Goal: Communication & Community: Share content

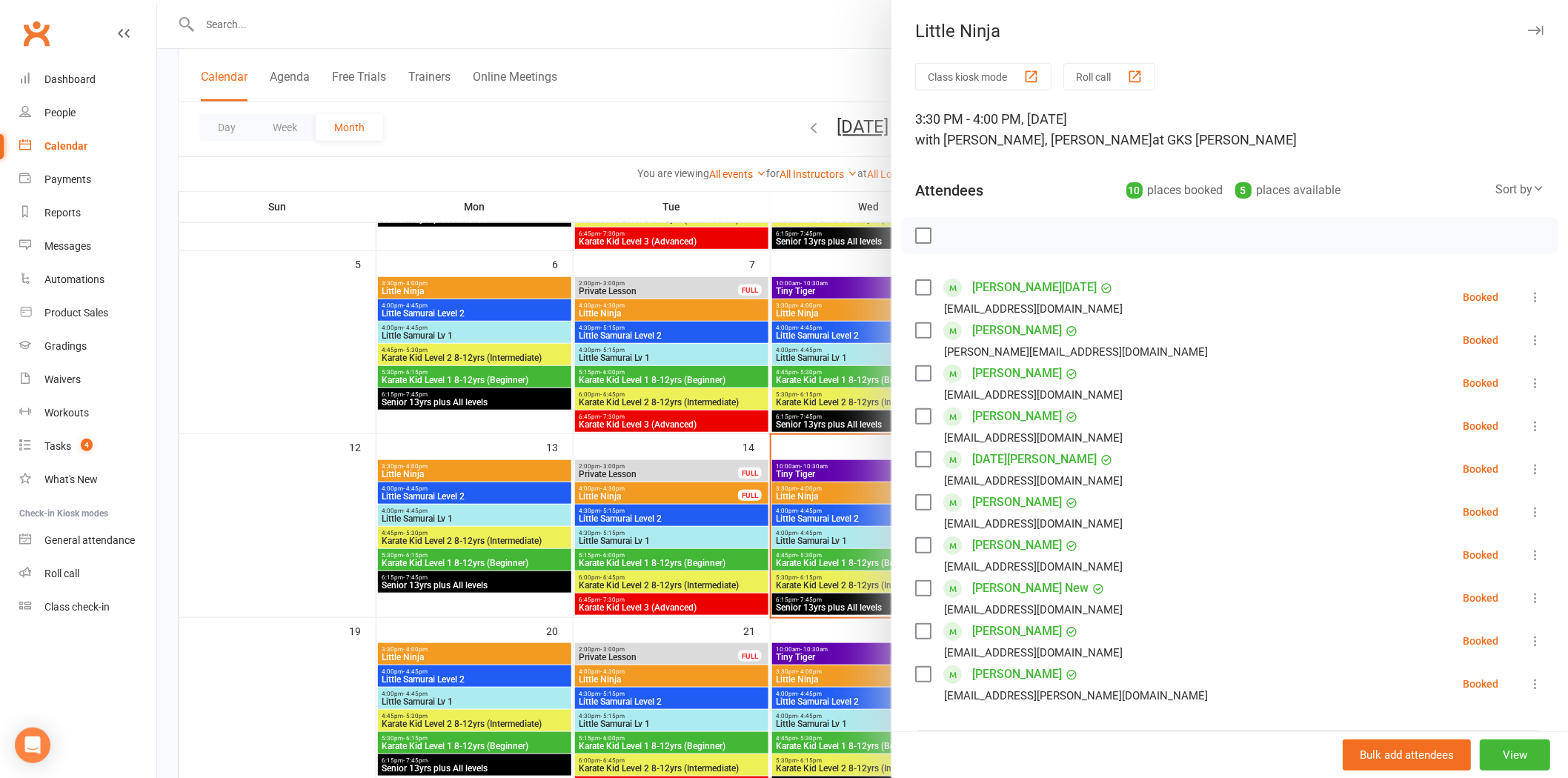
scroll to position [82, 0]
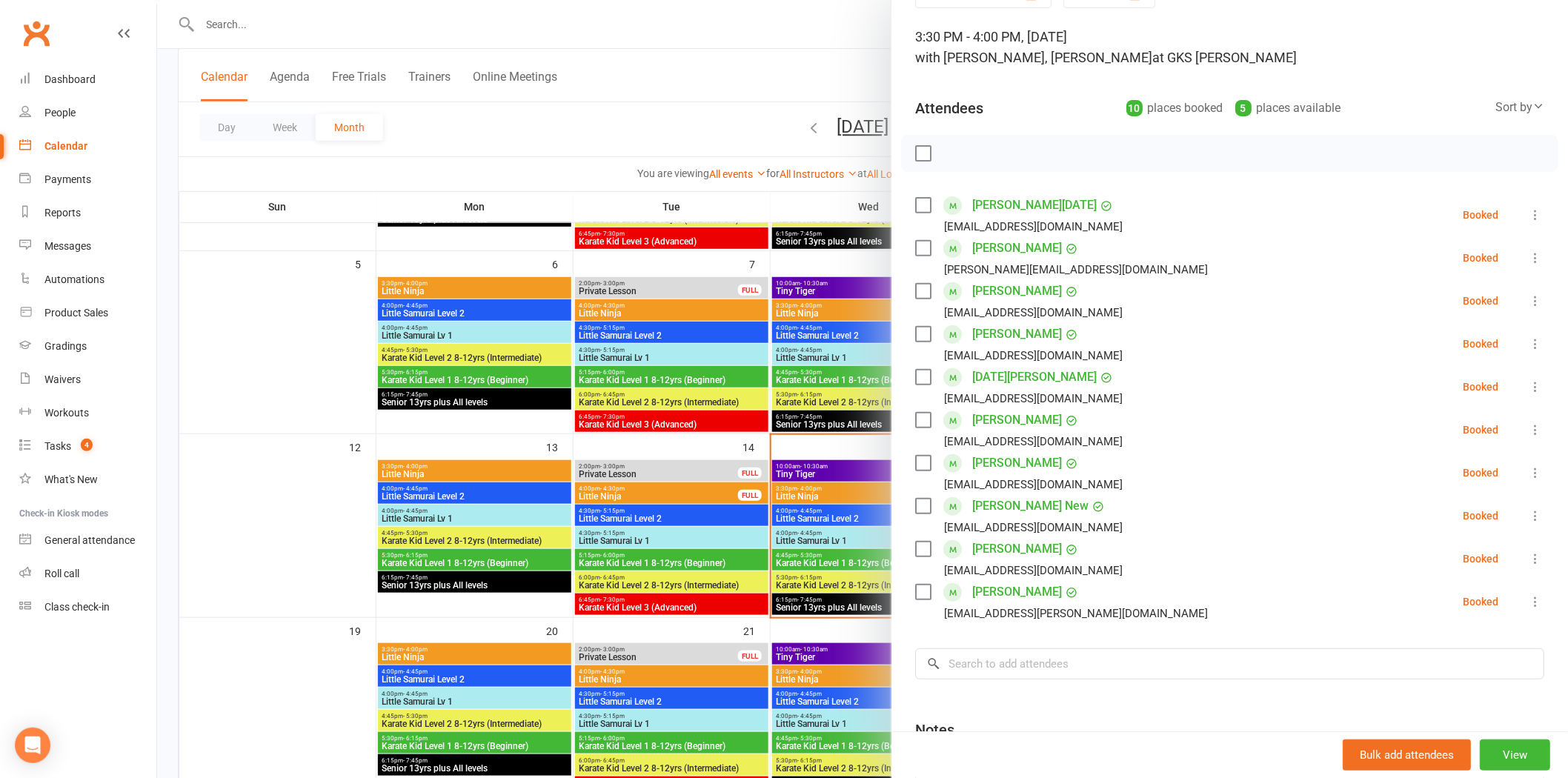
click at [587, 21] on div at bounding box center [863, 389] width 1412 height 778
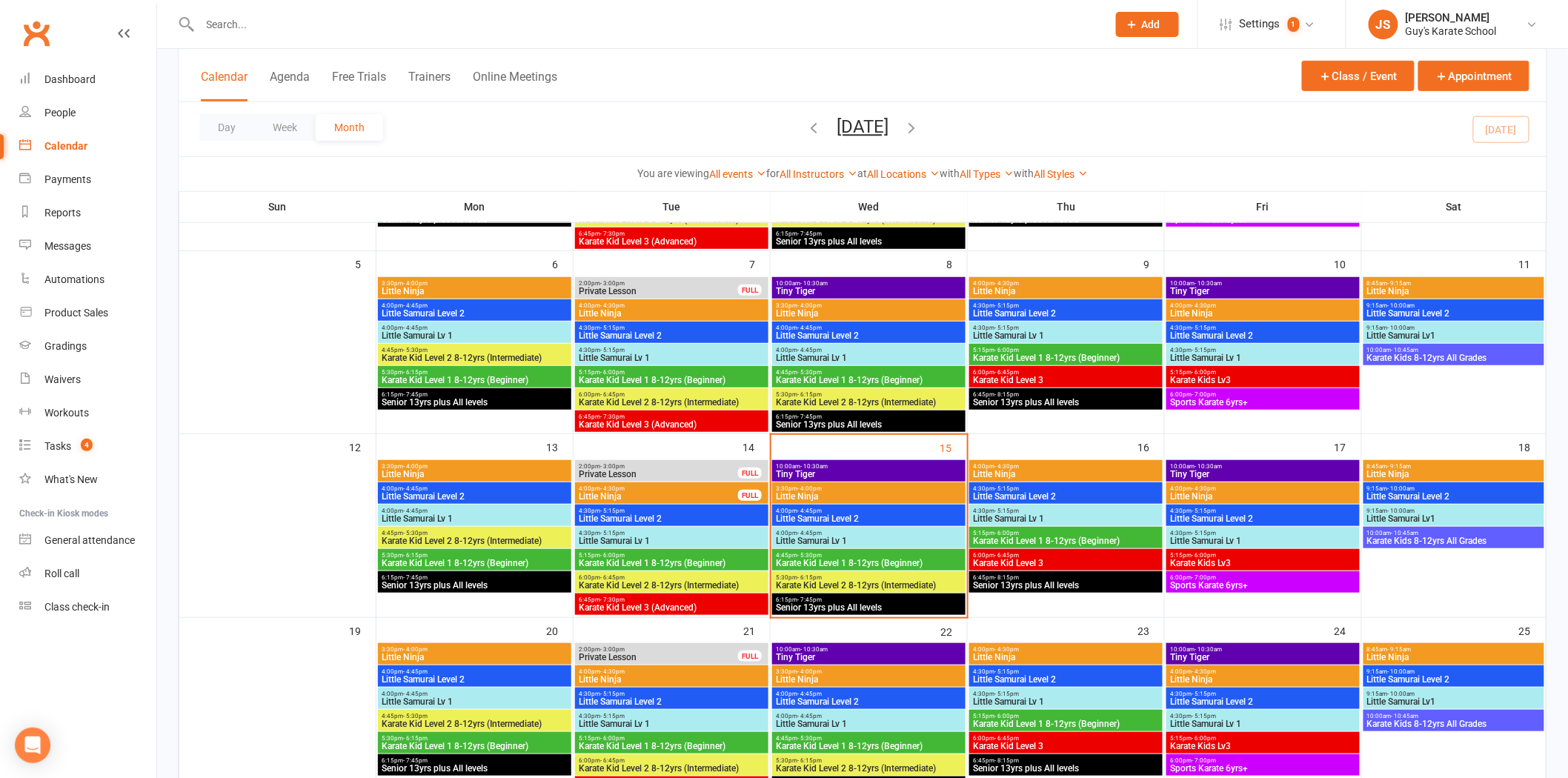
click at [281, 28] on input "text" at bounding box center [646, 24] width 902 height 21
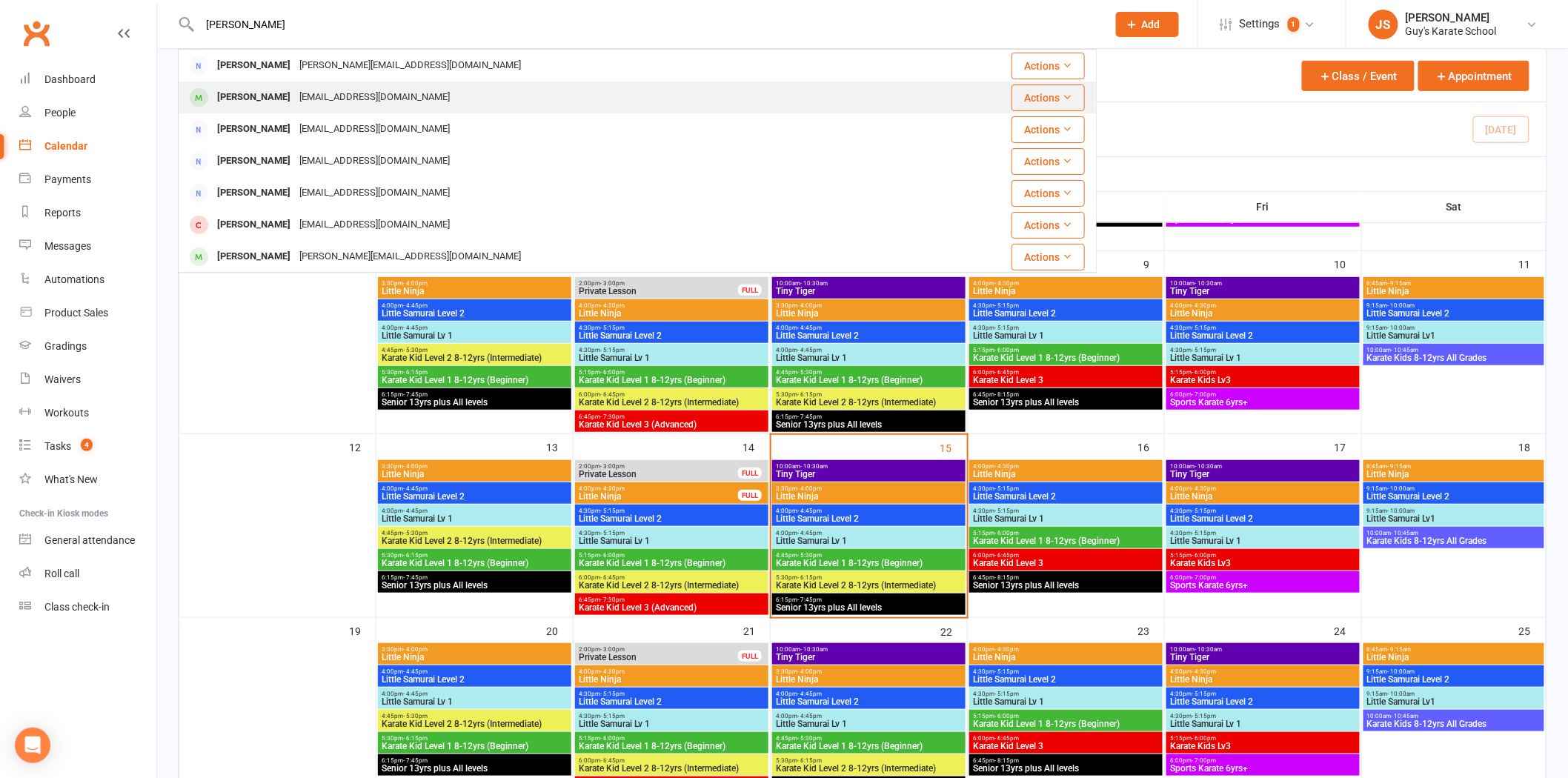
type input "[PERSON_NAME]"
click at [311, 90] on div "[EMAIL_ADDRESS][DOMAIN_NAME]" at bounding box center [375, 97] width 160 height 22
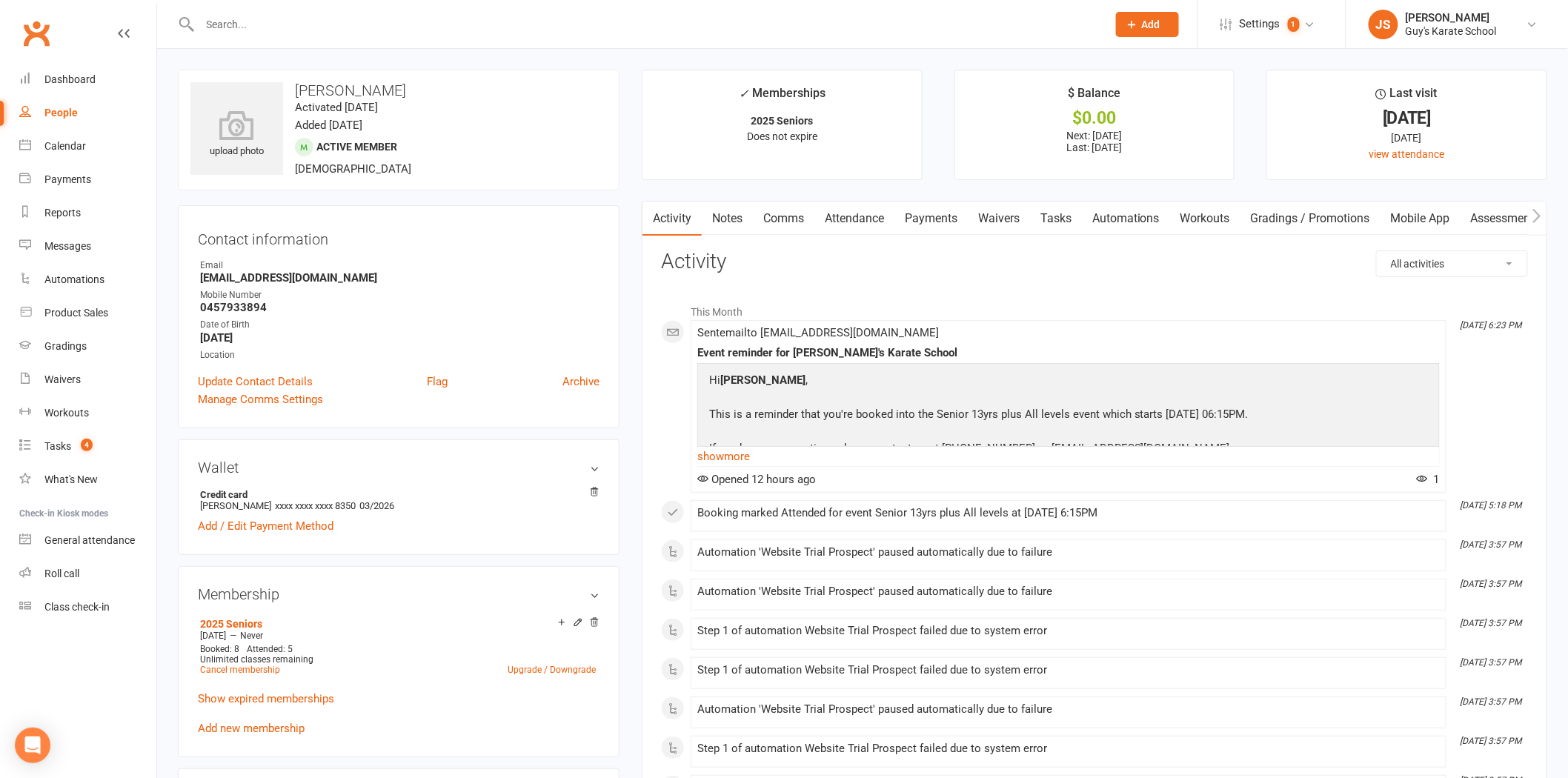
click at [295, 17] on input "text" at bounding box center [646, 24] width 902 height 21
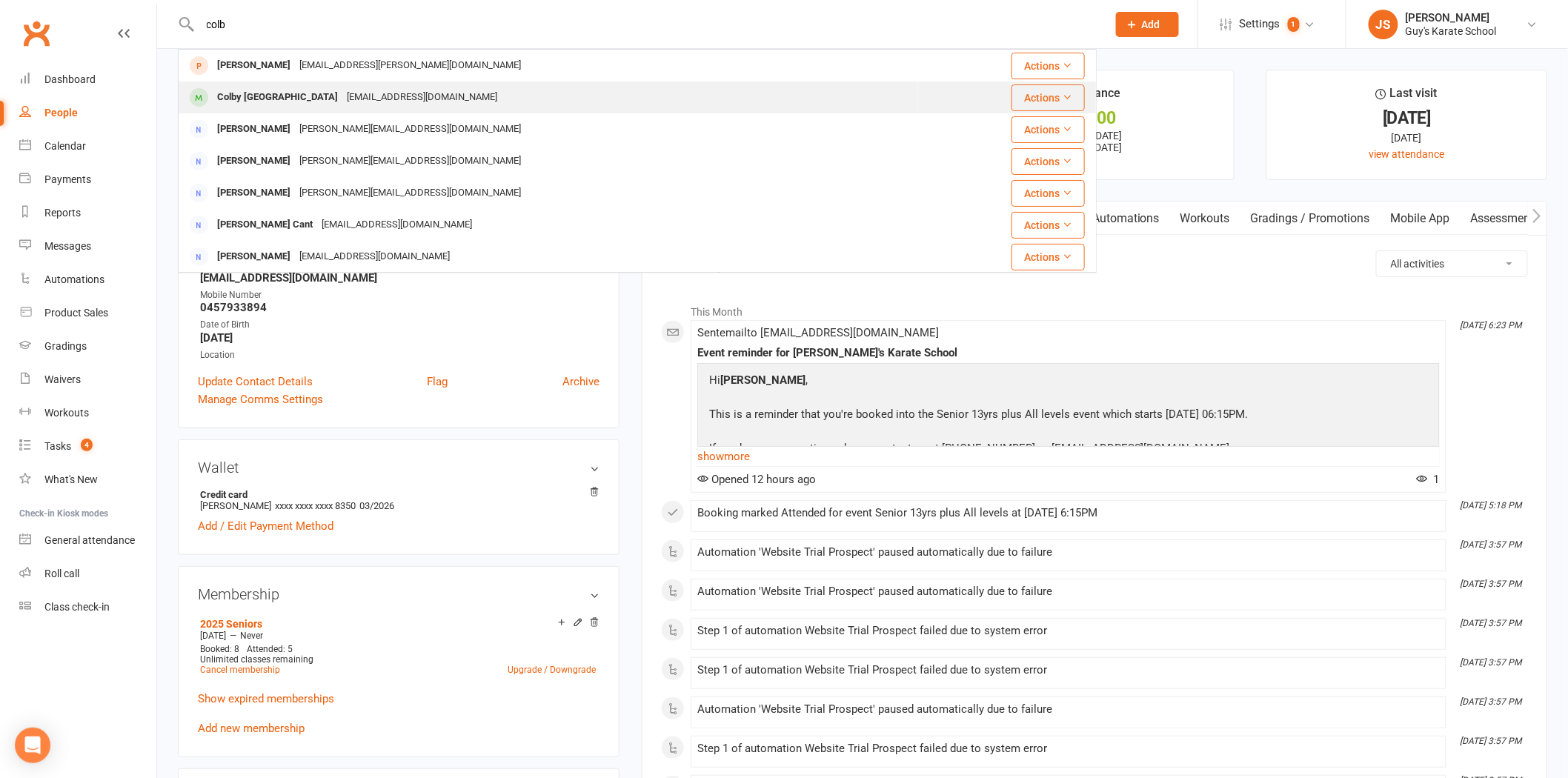
type input "colb"
click at [342, 104] on div "[EMAIL_ADDRESS][DOMAIN_NAME]" at bounding box center [422, 97] width 160 height 22
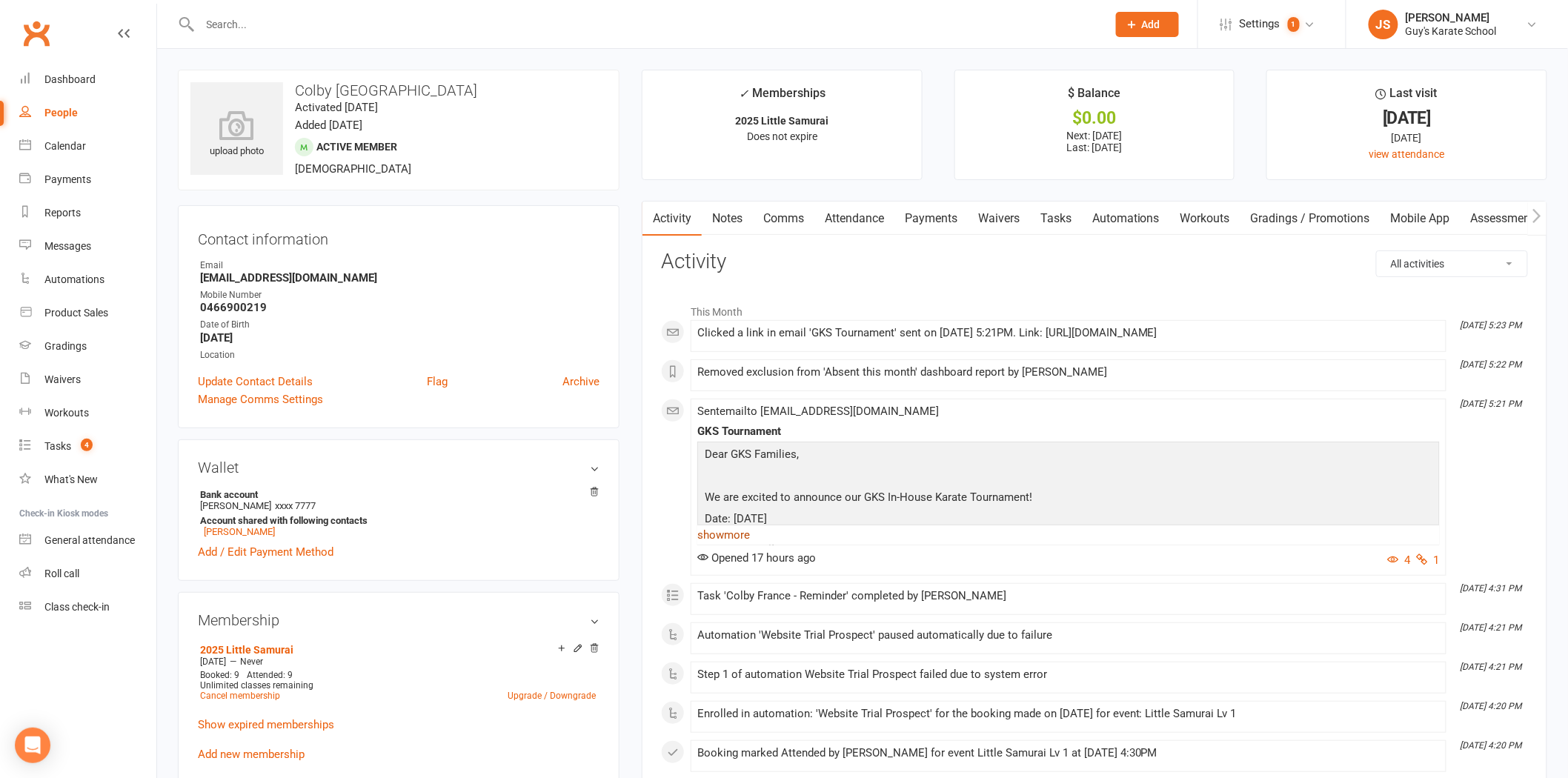
click at [739, 535] on link "show more" at bounding box center [1069, 535] width 743 height 21
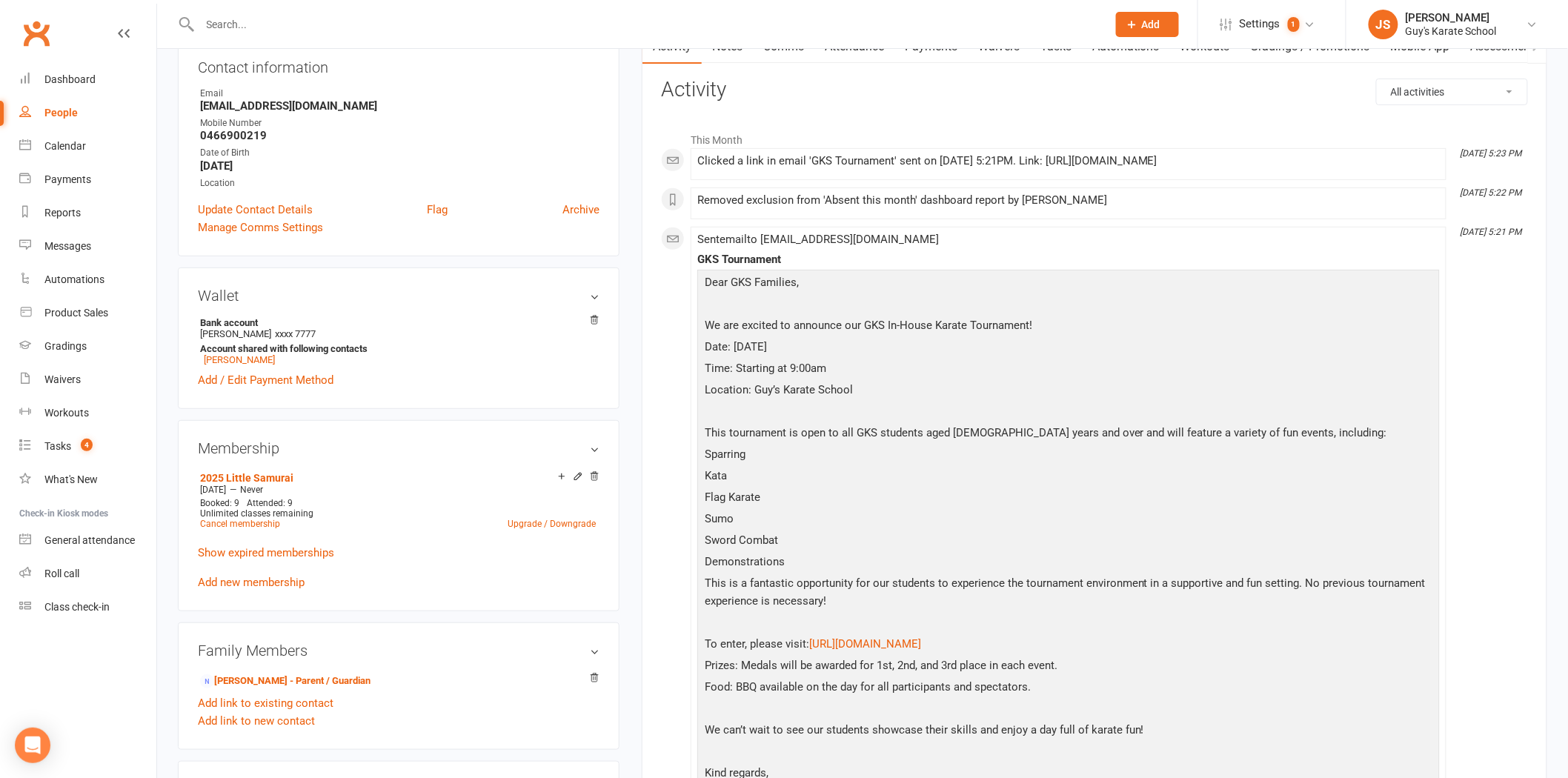
scroll to position [246, 0]
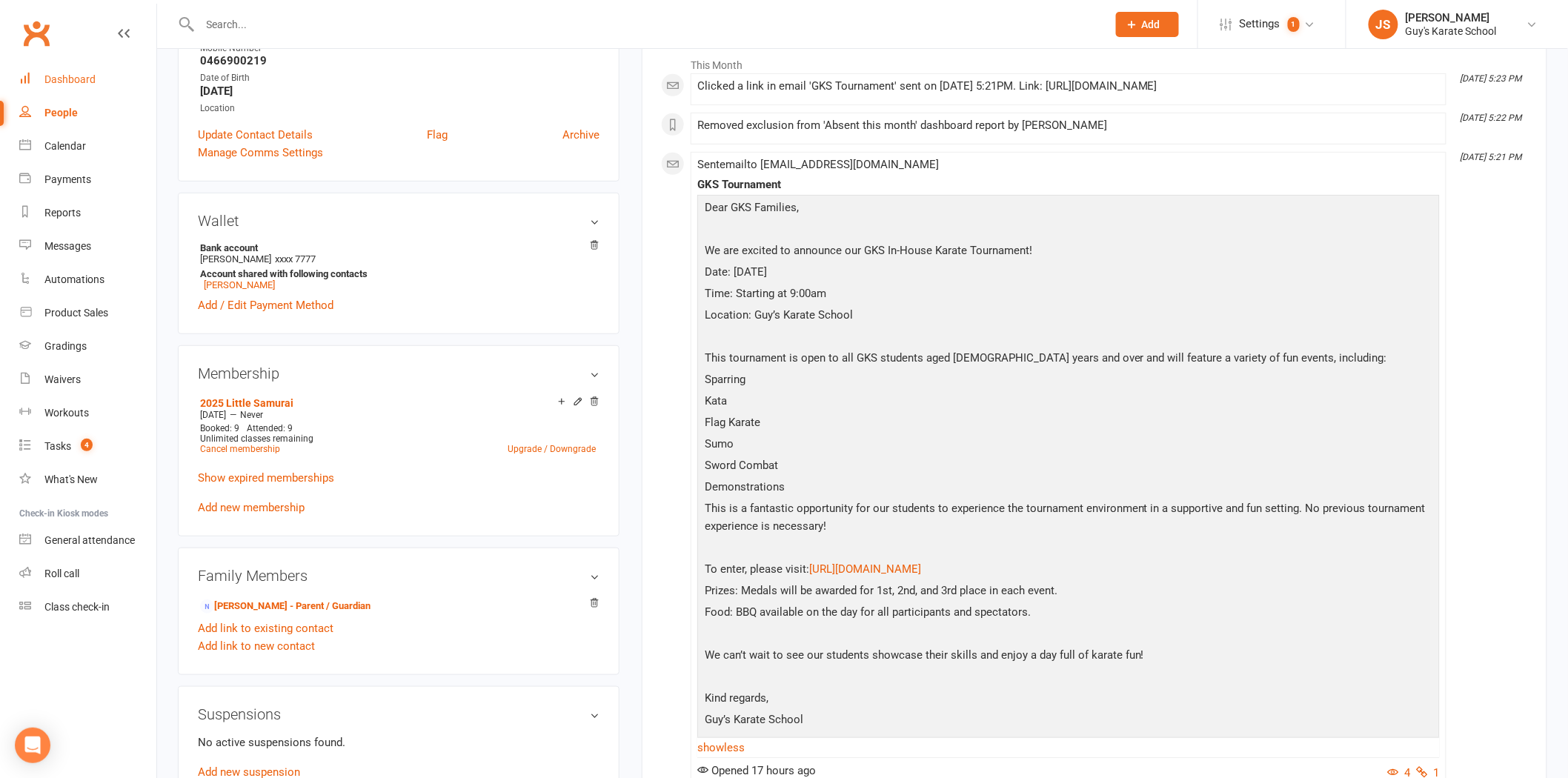
click at [94, 75] on link "Dashboard" at bounding box center [88, 79] width 137 height 33
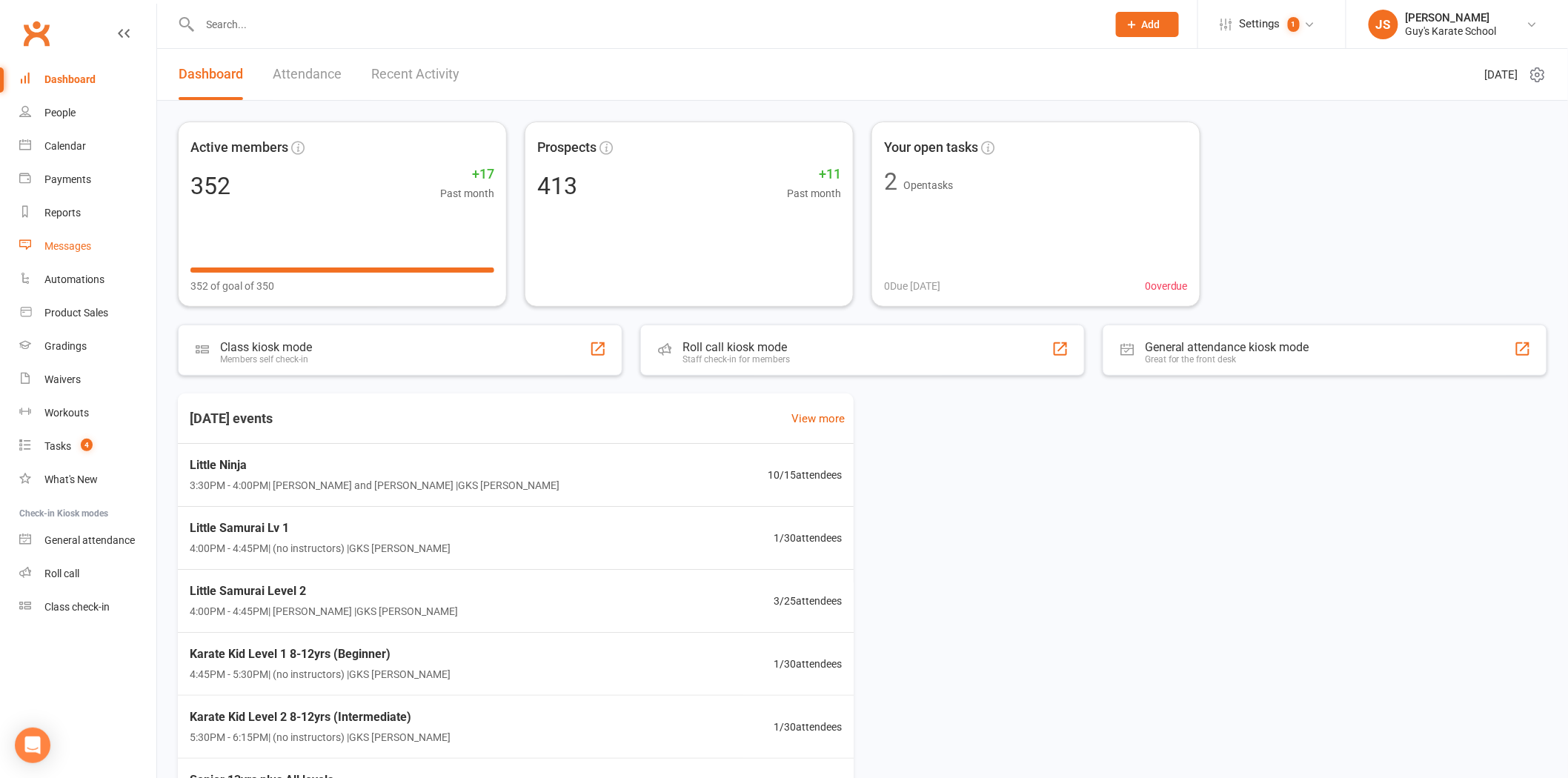
click at [76, 250] on div "Messages" at bounding box center [68, 246] width 47 height 12
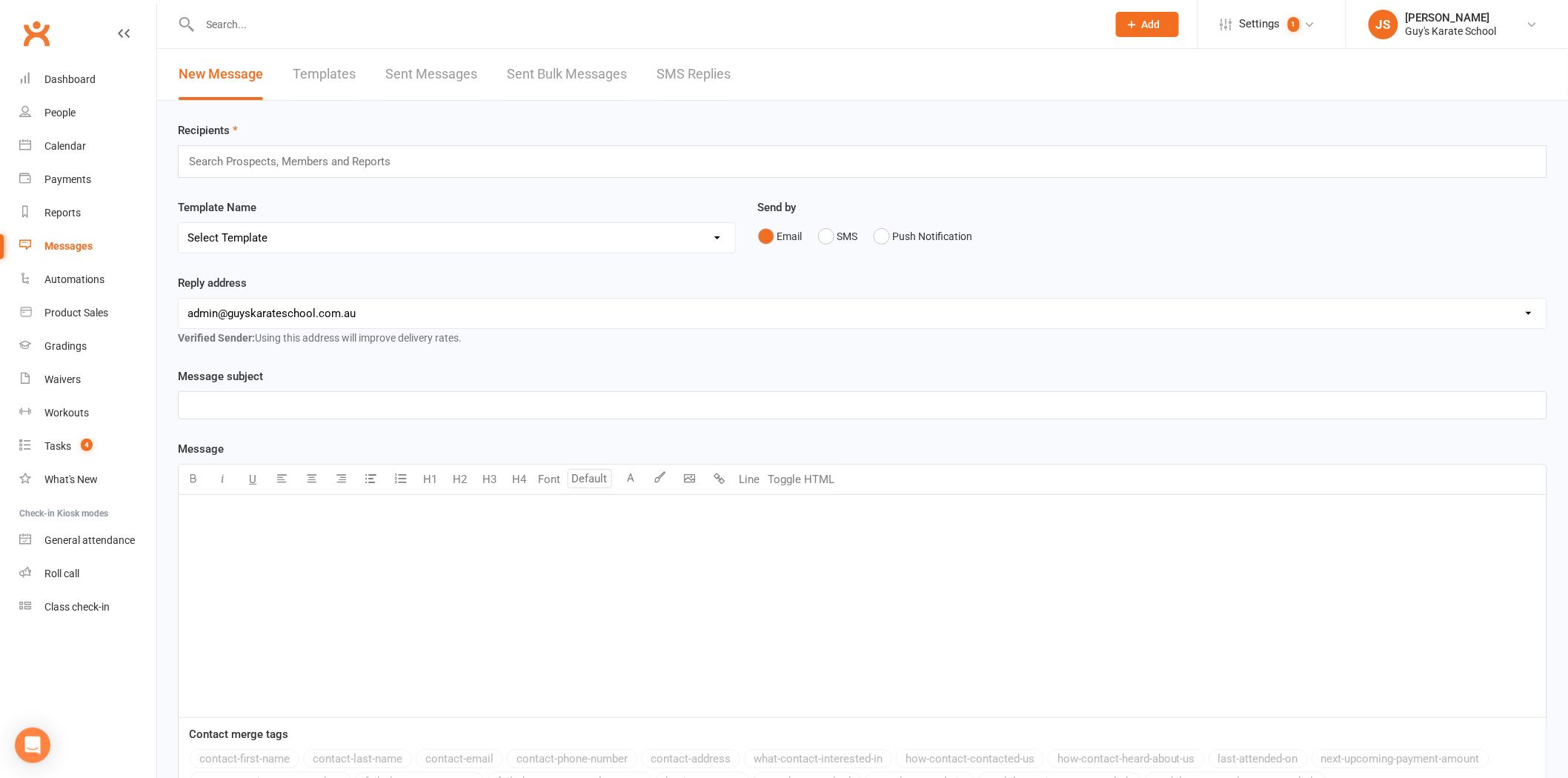
click at [272, 547] on div "﻿" at bounding box center [863, 606] width 1369 height 222
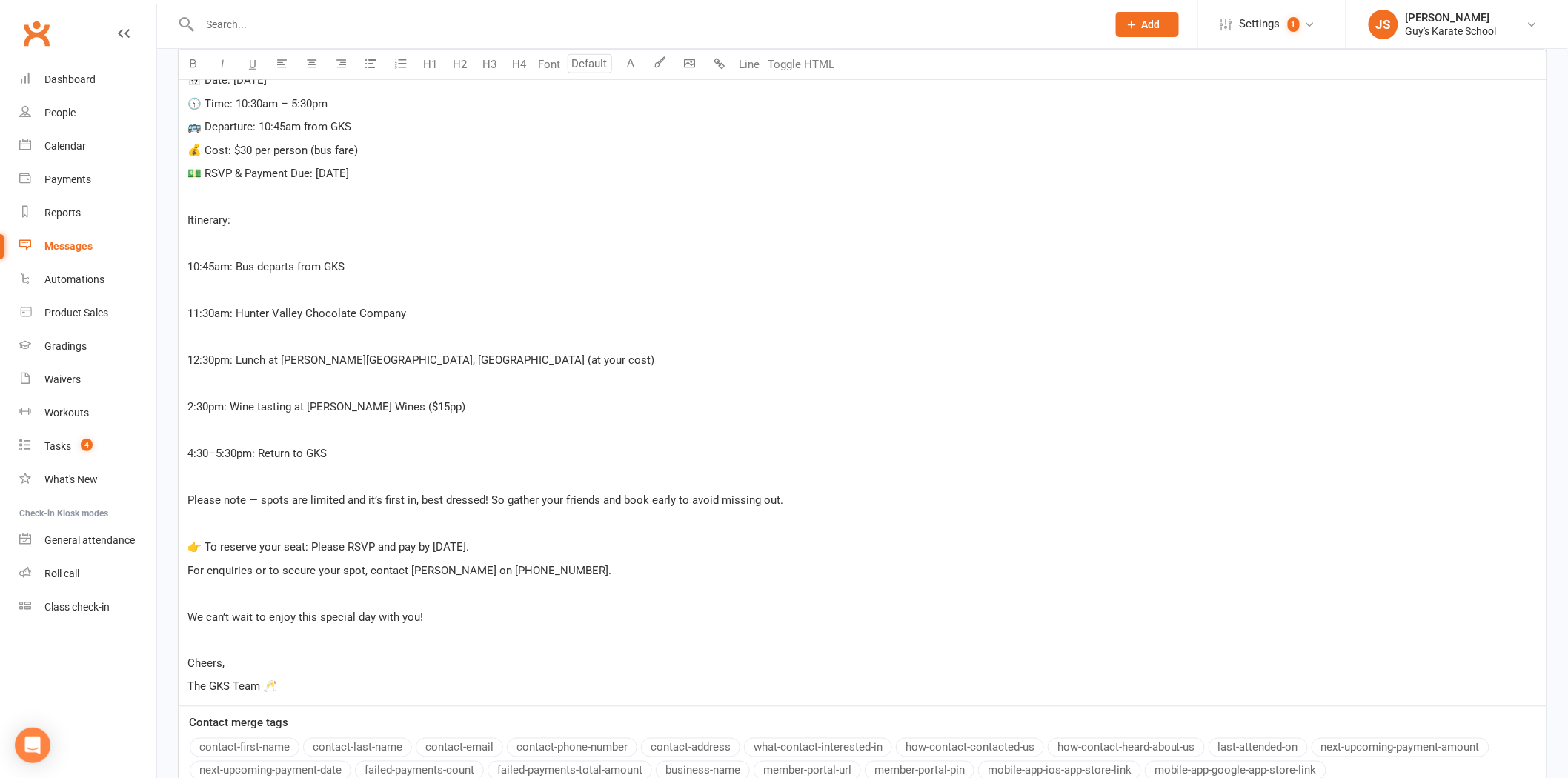
scroll to position [536, 0]
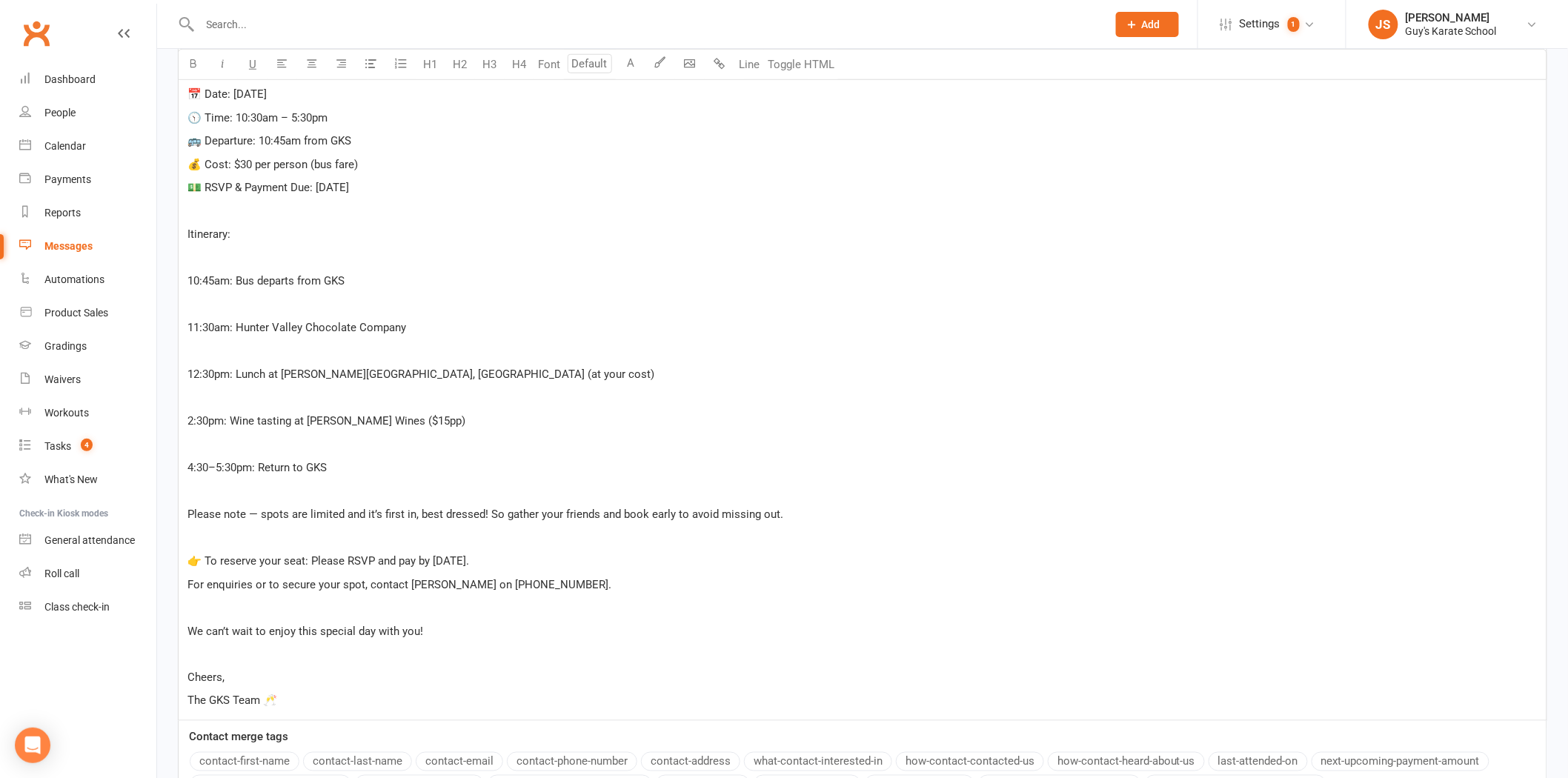
click at [246, 438] on p "﻿" at bounding box center [863, 445] width 1351 height 18
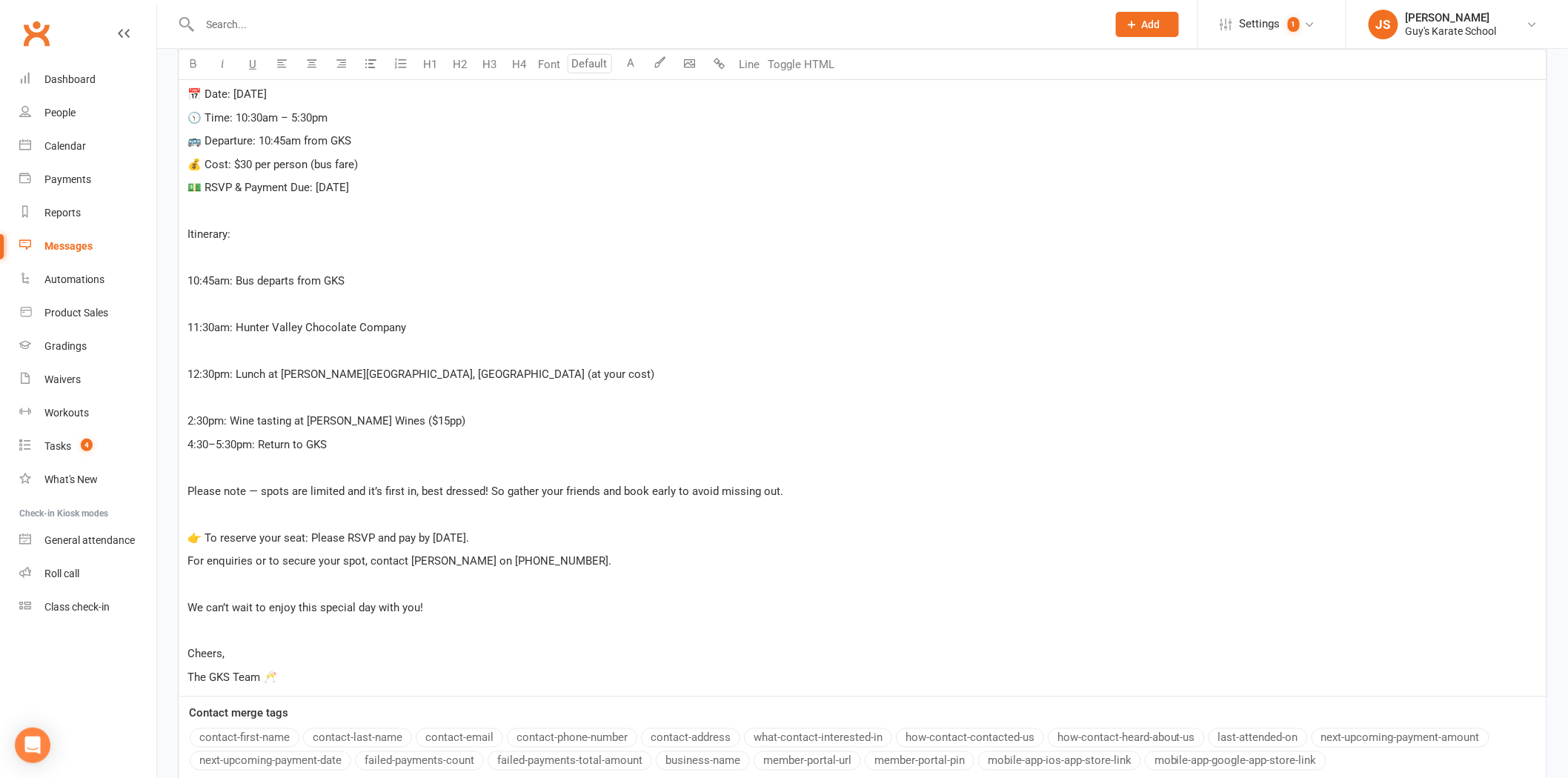
click at [235, 391] on p "﻿" at bounding box center [863, 398] width 1351 height 18
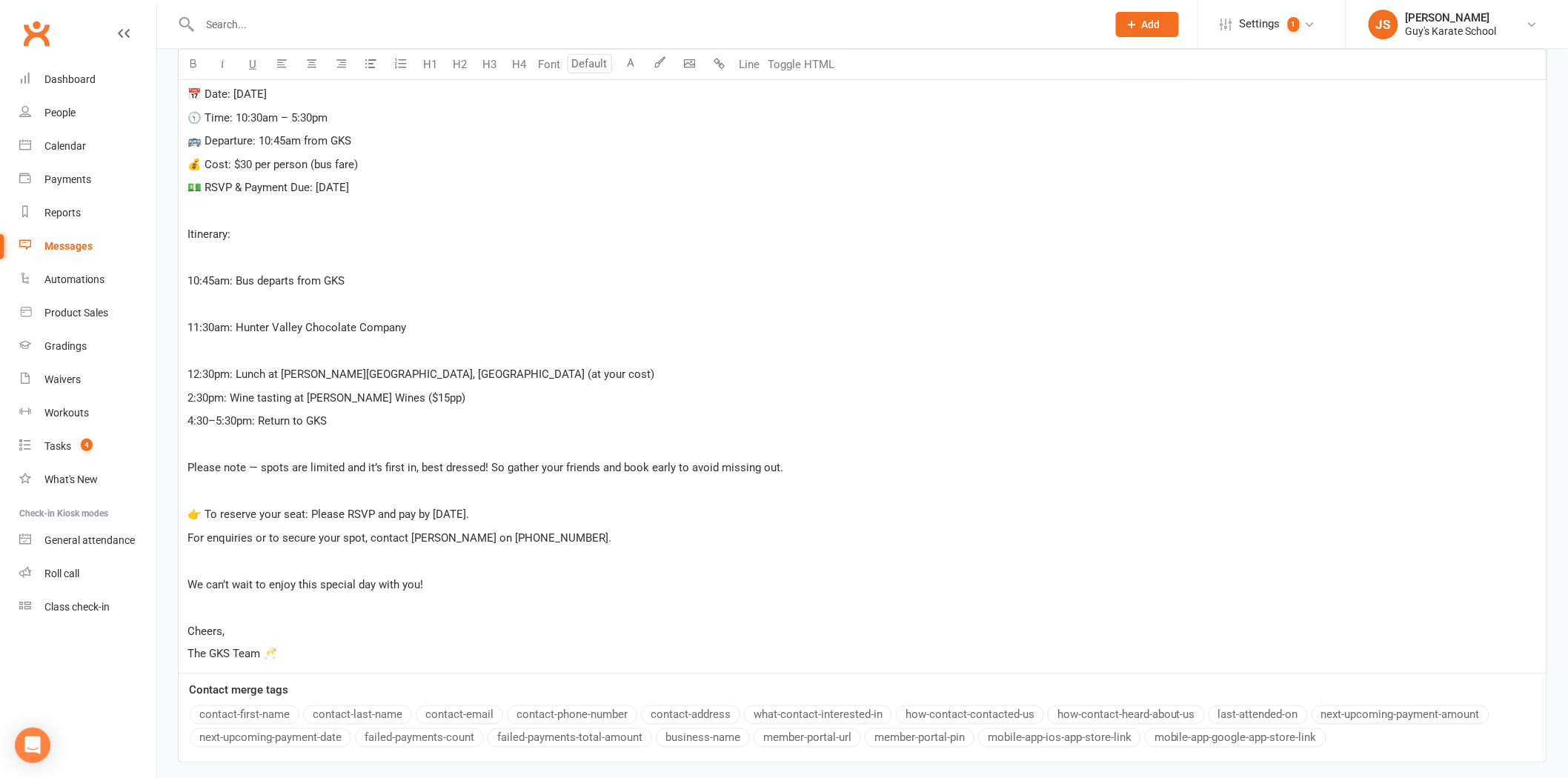
click at [225, 338] on div "Hi [DEMOGRAPHIC_DATA], ﻿ We’re excited to invite you to our GKS [DEMOGRAPHIC_DA…" at bounding box center [863, 316] width 1369 height 715
click at [224, 349] on p "﻿" at bounding box center [863, 351] width 1351 height 18
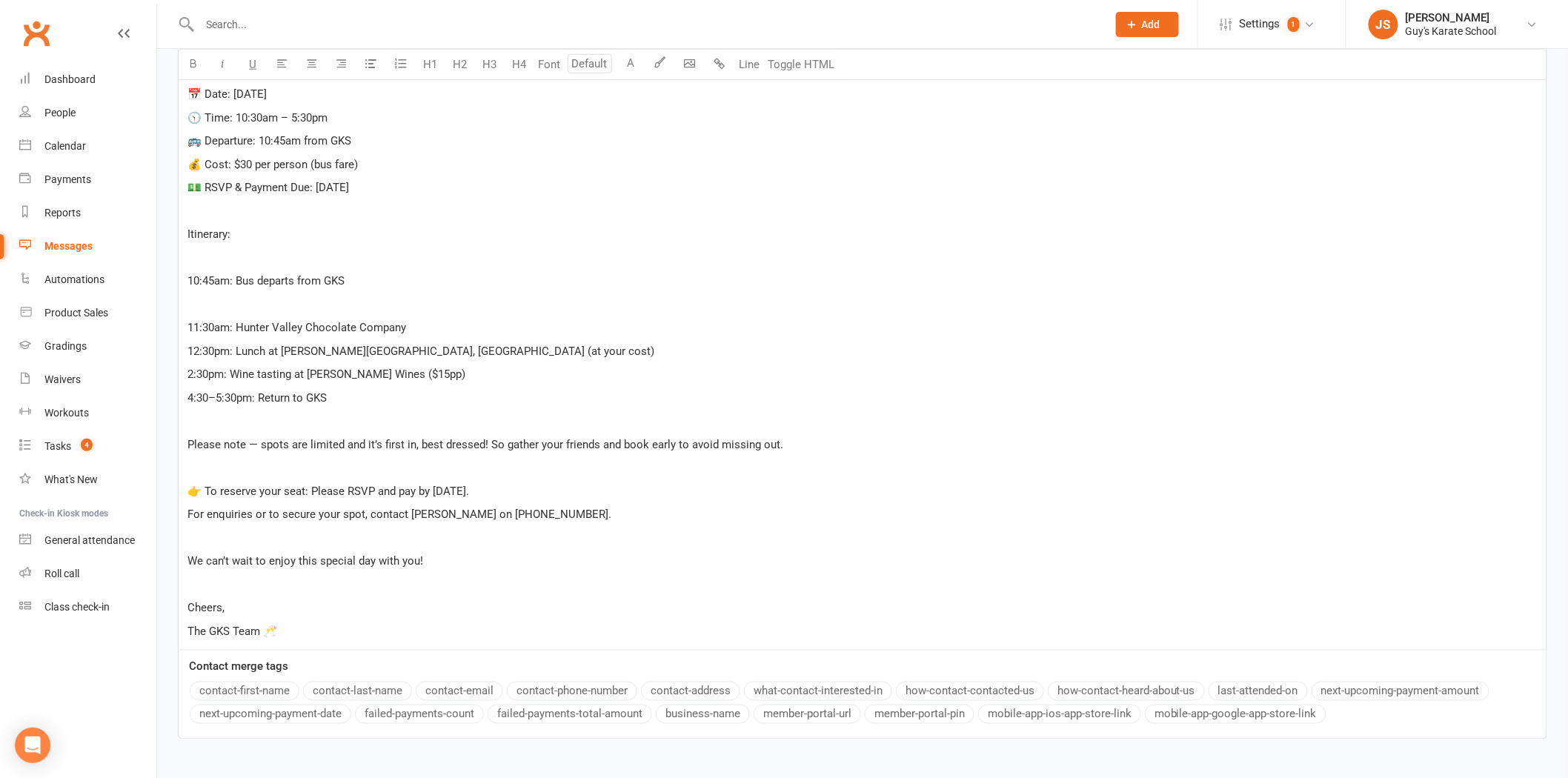
click at [381, 306] on p "﻿" at bounding box center [863, 305] width 1351 height 18
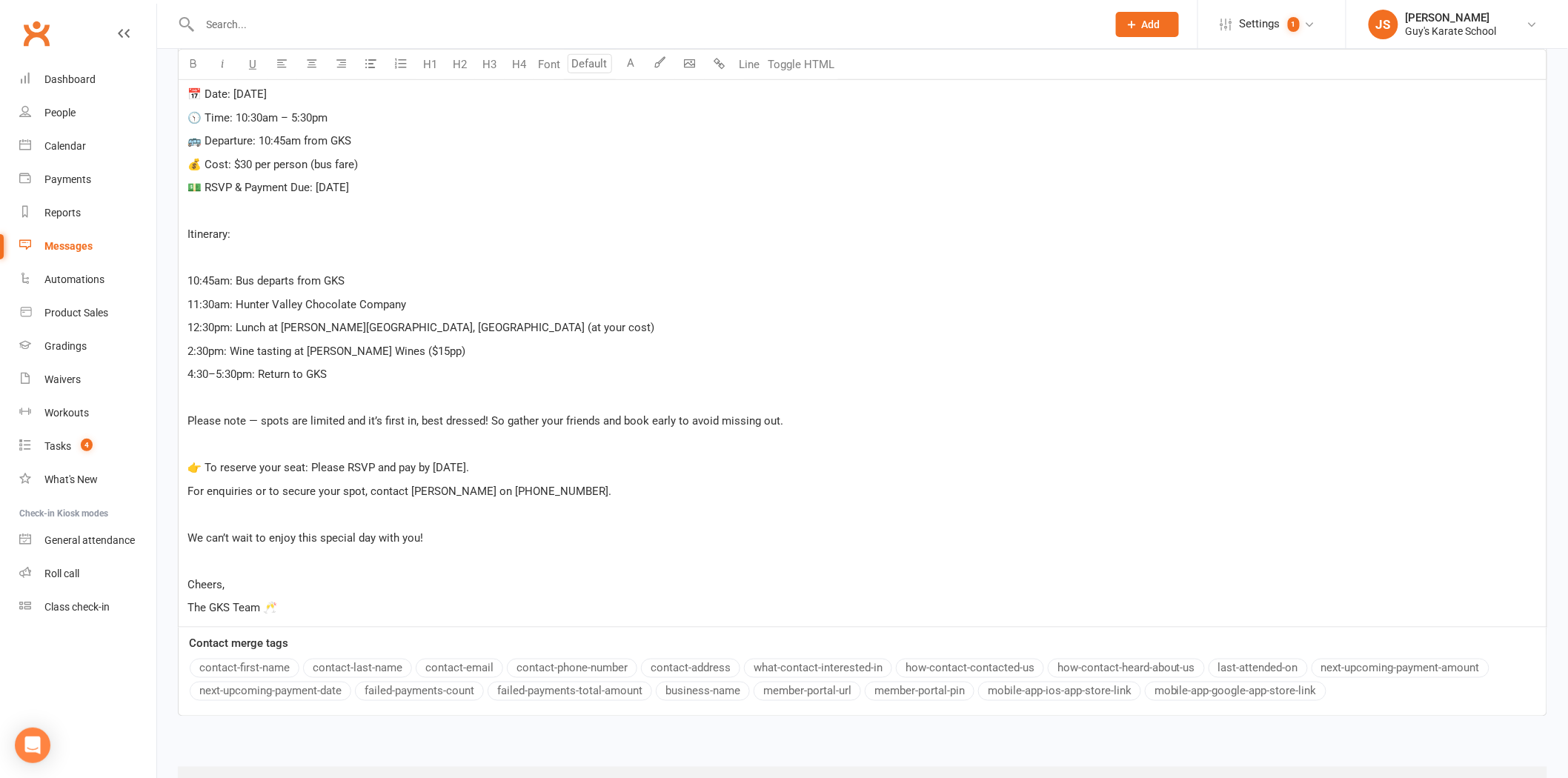
click at [225, 246] on div "Hi [DEMOGRAPHIC_DATA], ﻿ We’re excited to invite you to our GKS [DEMOGRAPHIC_DA…" at bounding box center [863, 293] width 1369 height 669
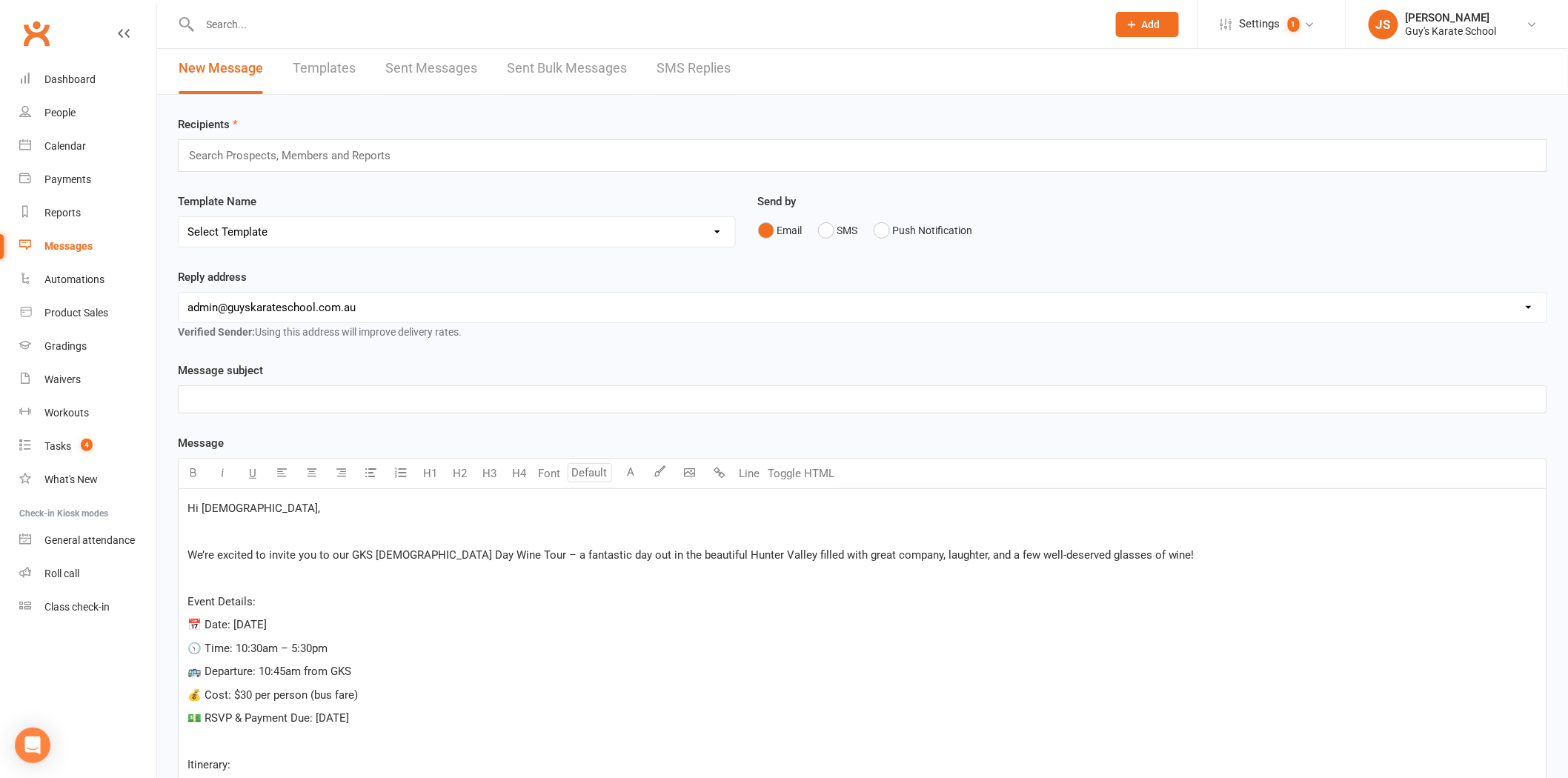
scroll to position [0, 0]
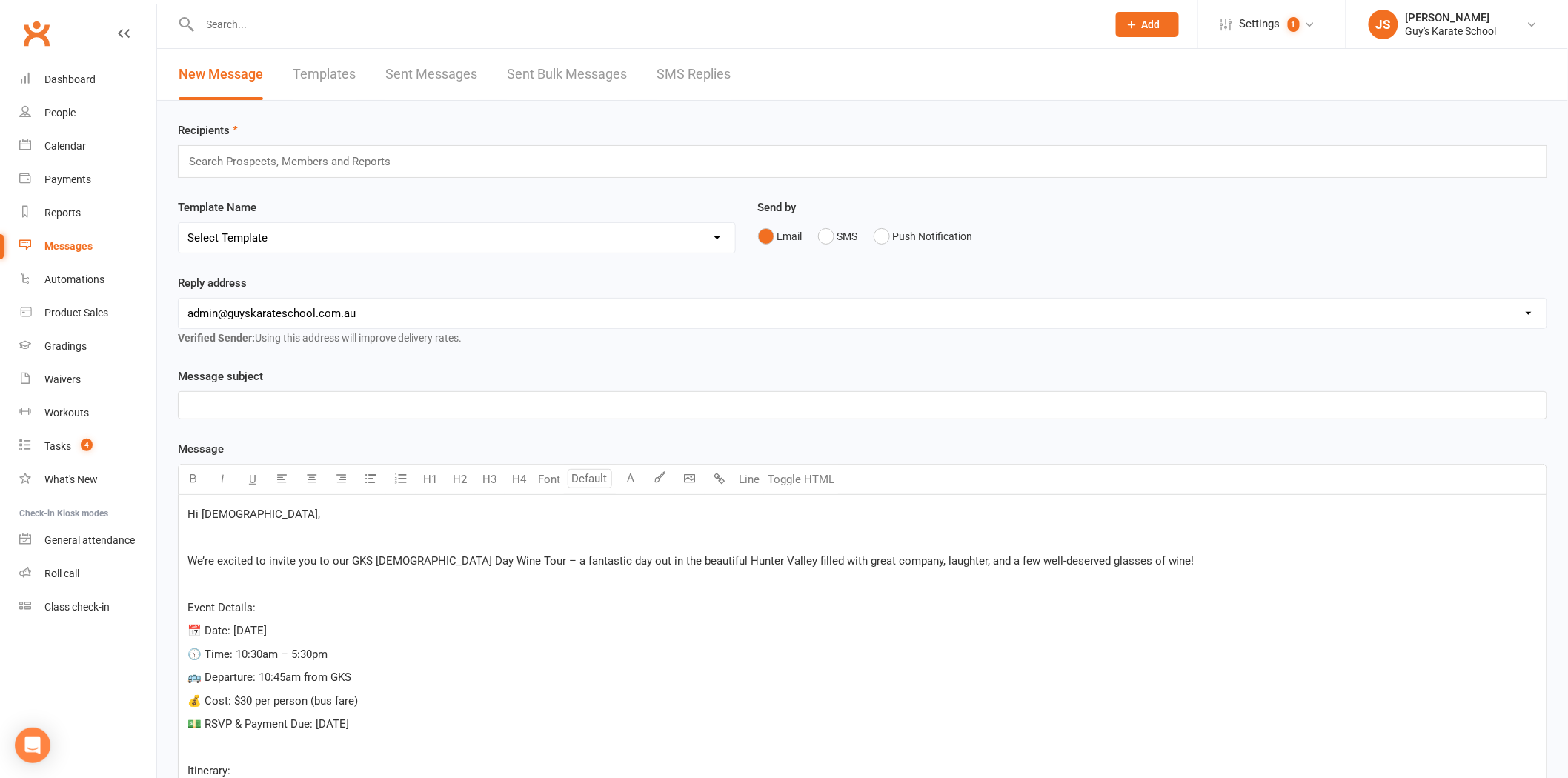
click at [270, 161] on input "text" at bounding box center [296, 161] width 217 height 19
drag, startPoint x: 270, startPoint y: 161, endPoint x: 179, endPoint y: 161, distance: 91.0
click at [179, 161] on div "active mem active mem" at bounding box center [862, 161] width 1369 height 32
drag, startPoint x: 246, startPoint y: 164, endPoint x: 129, endPoint y: 160, distance: 117.1
click at [129, 160] on ui-view "Prospect Member Non-attending contact Class / event Appointment Grading event T…" at bounding box center [784, 672] width 1568 height 1336
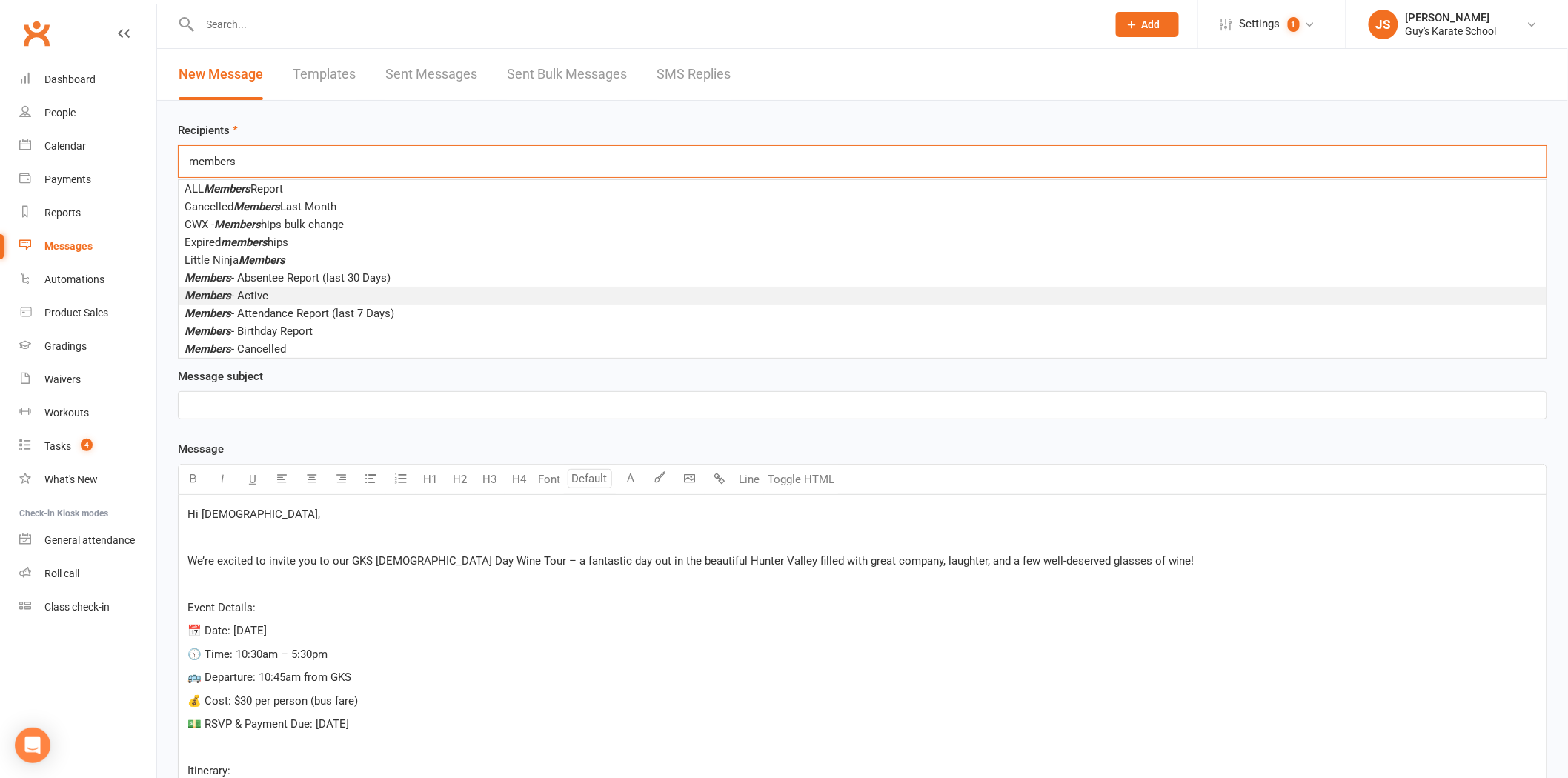
type input "members"
click at [268, 289] on span "Members - Active" at bounding box center [226, 296] width 84 height 13
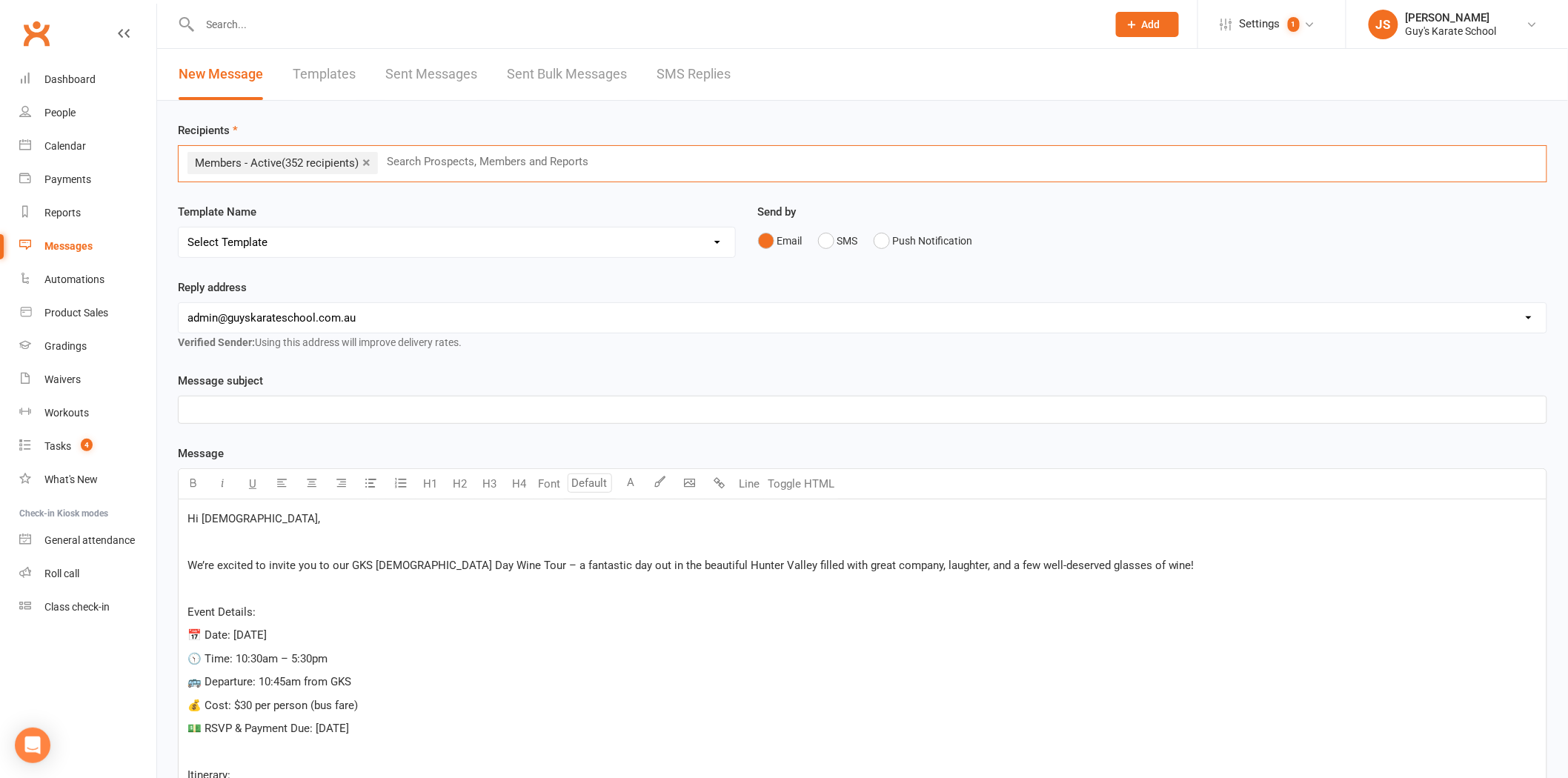
click at [257, 416] on p "﻿" at bounding box center [863, 410] width 1351 height 18
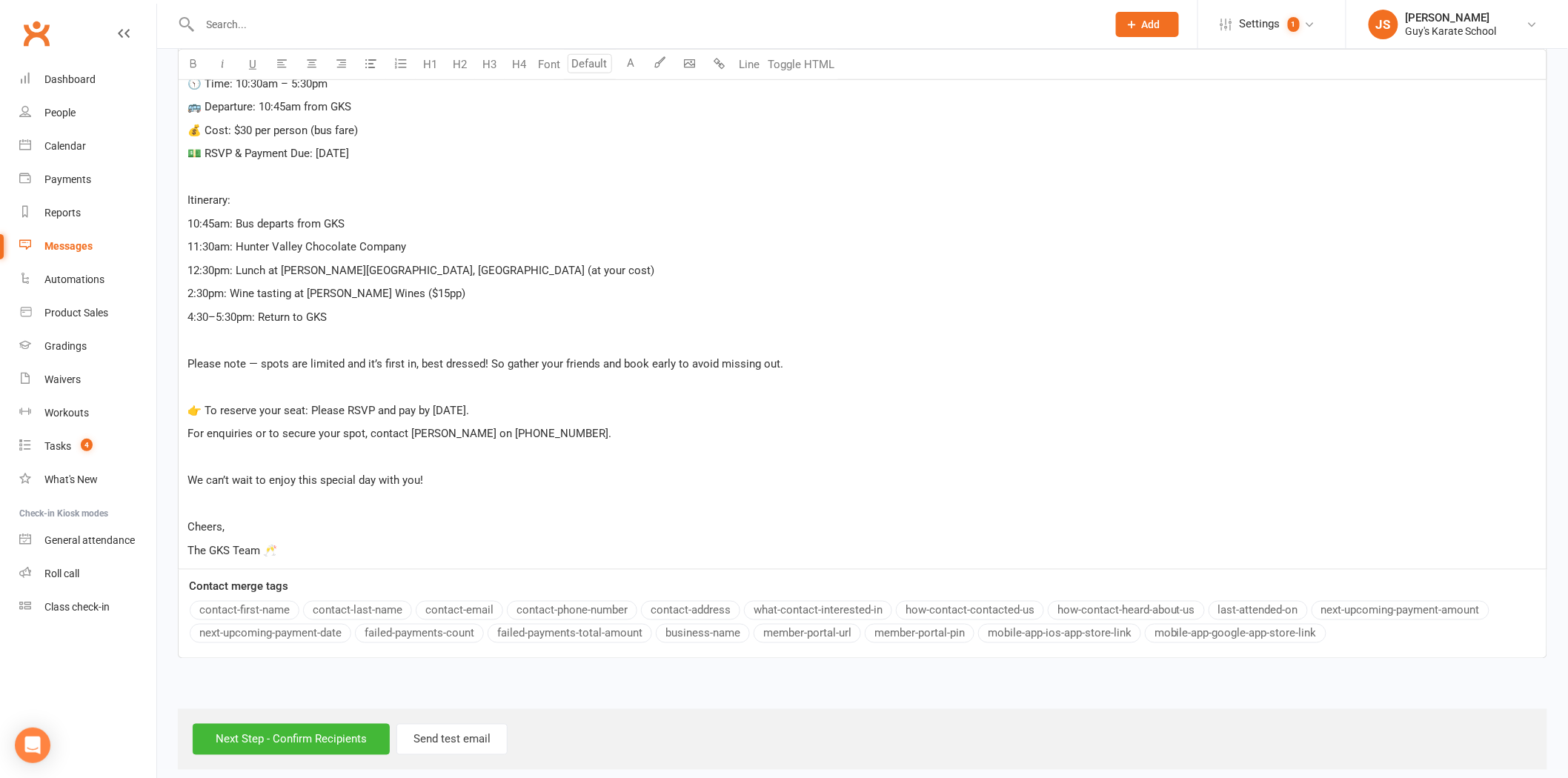
scroll to position [575, 0]
click at [316, 745] on input "Next Step - Confirm Recipients" at bounding box center [291, 738] width 197 height 31
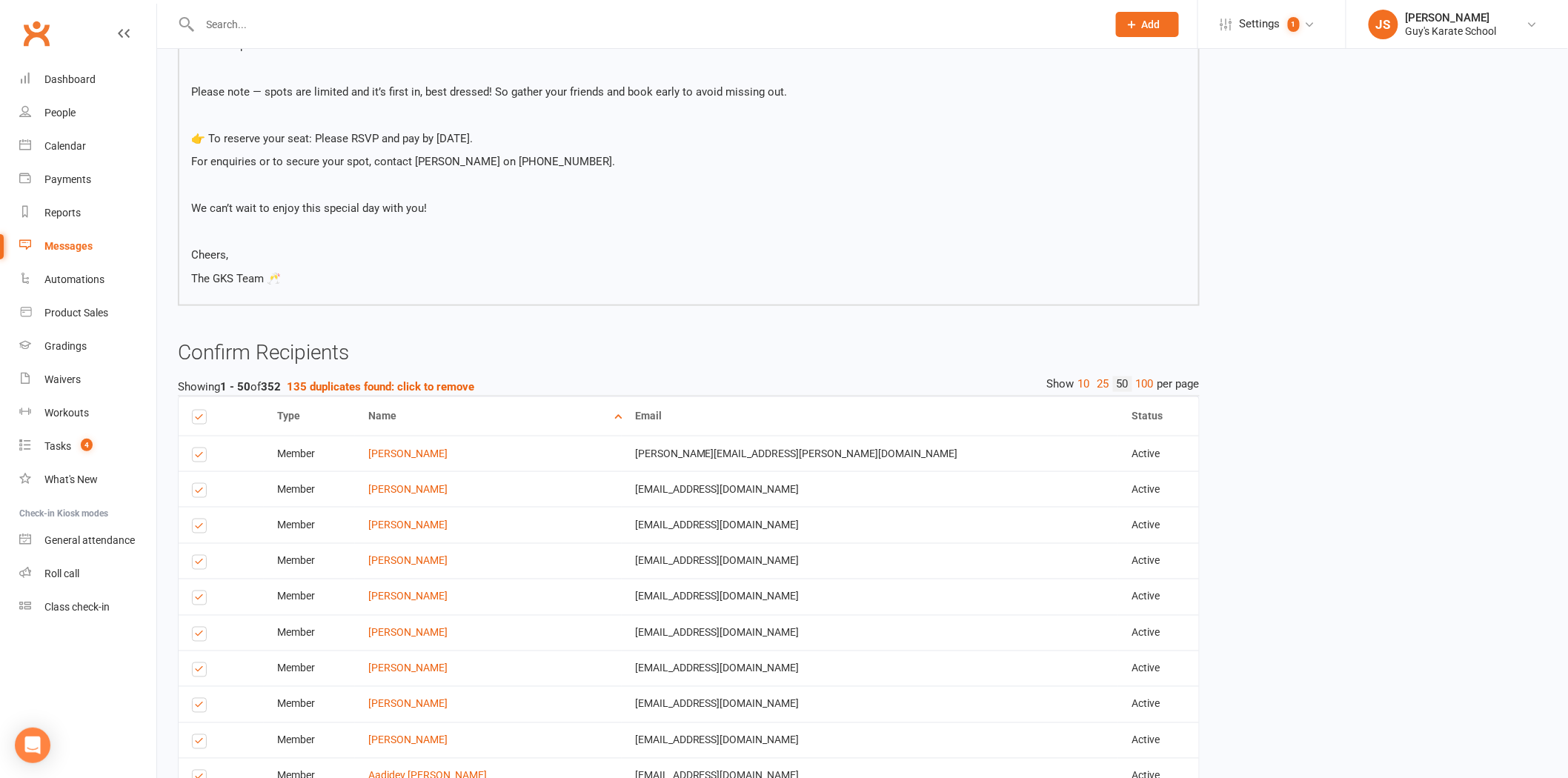
scroll to position [658, 0]
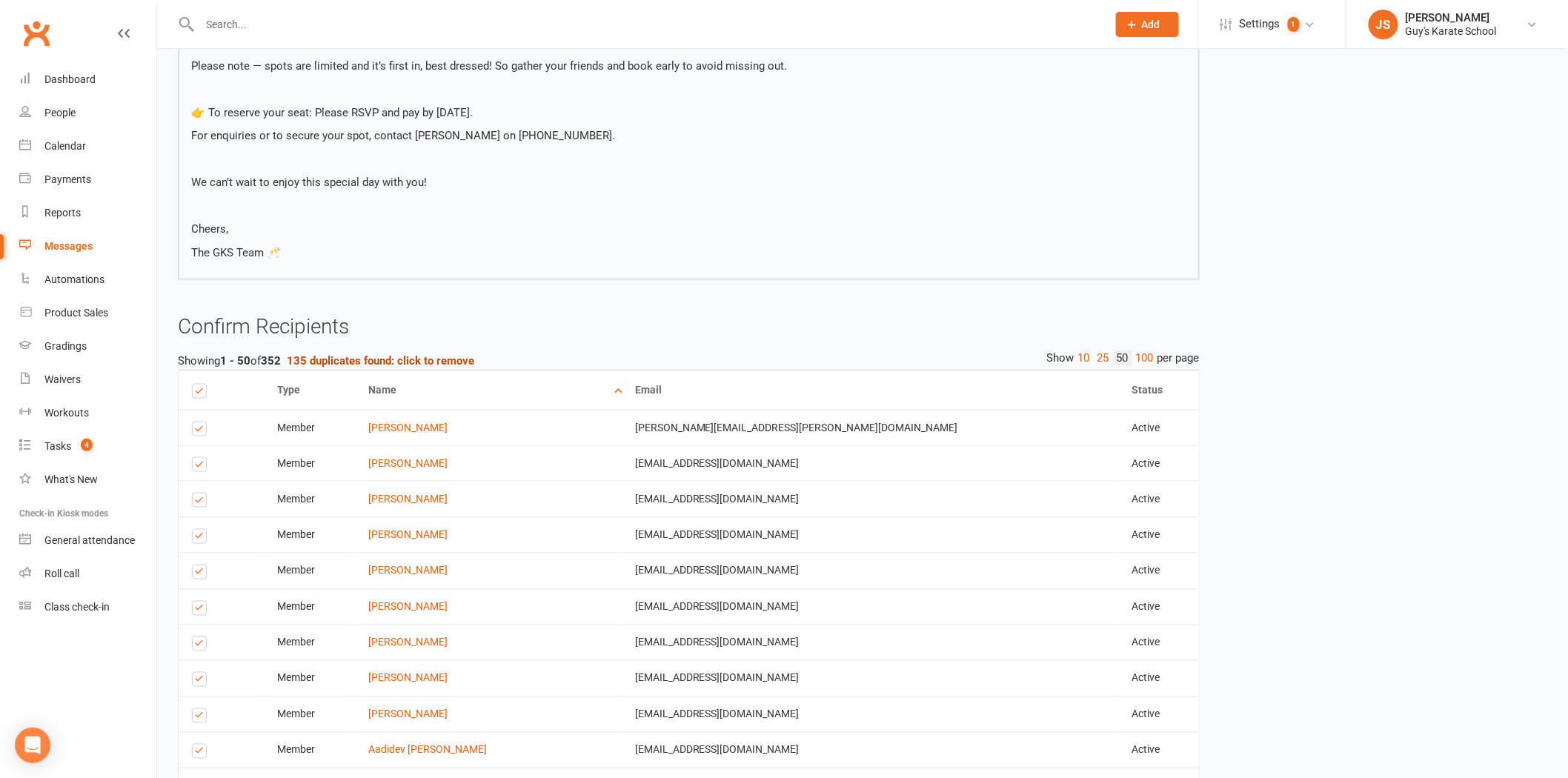
click at [362, 354] on strong "135 duplicates found: click to remove" at bounding box center [380, 361] width 187 height 13
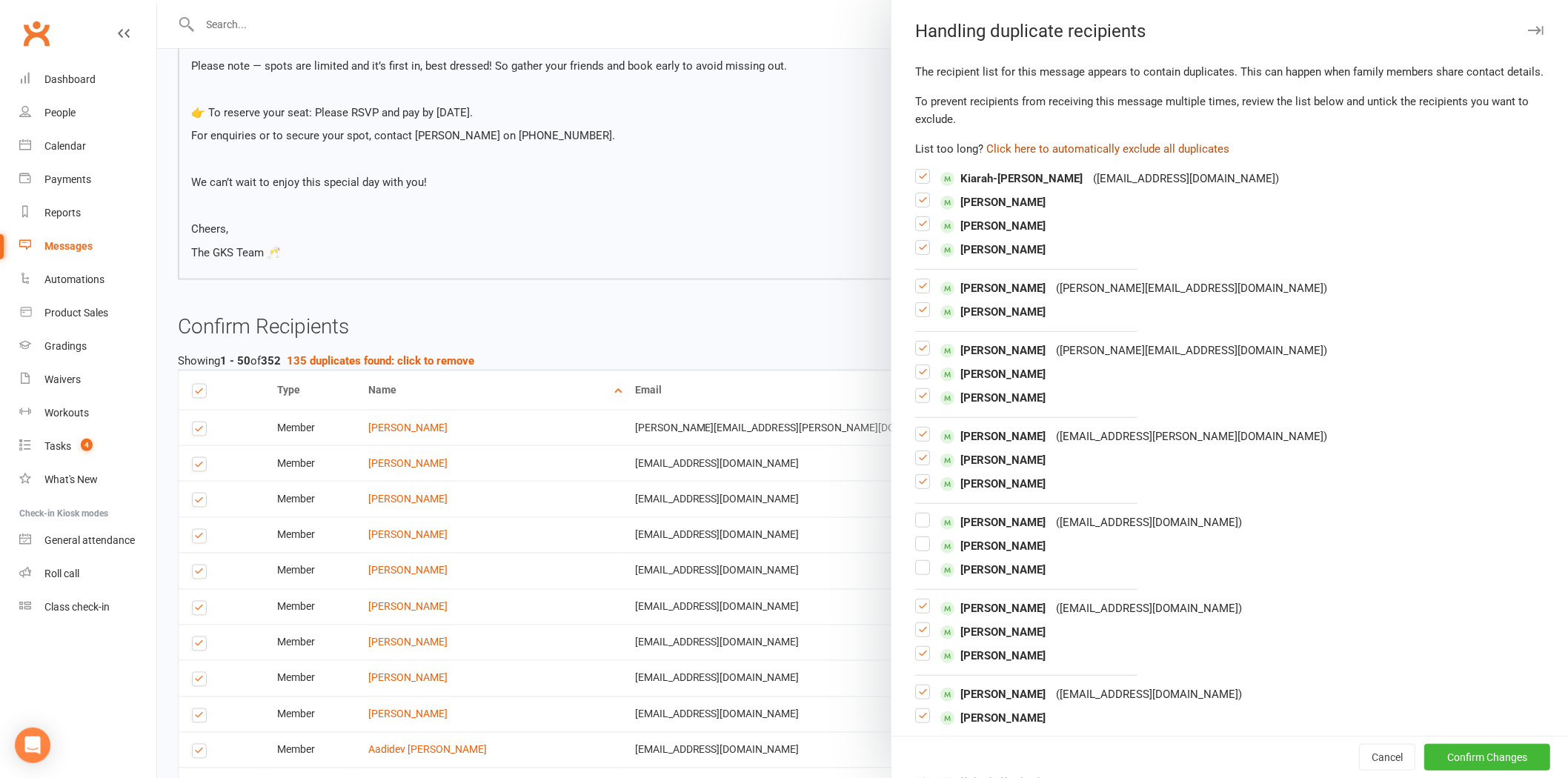
click at [1017, 158] on button "Click here to automatically exclude all duplicates" at bounding box center [1108, 149] width 243 height 18
click at [684, 286] on div at bounding box center [863, 389] width 1412 height 778
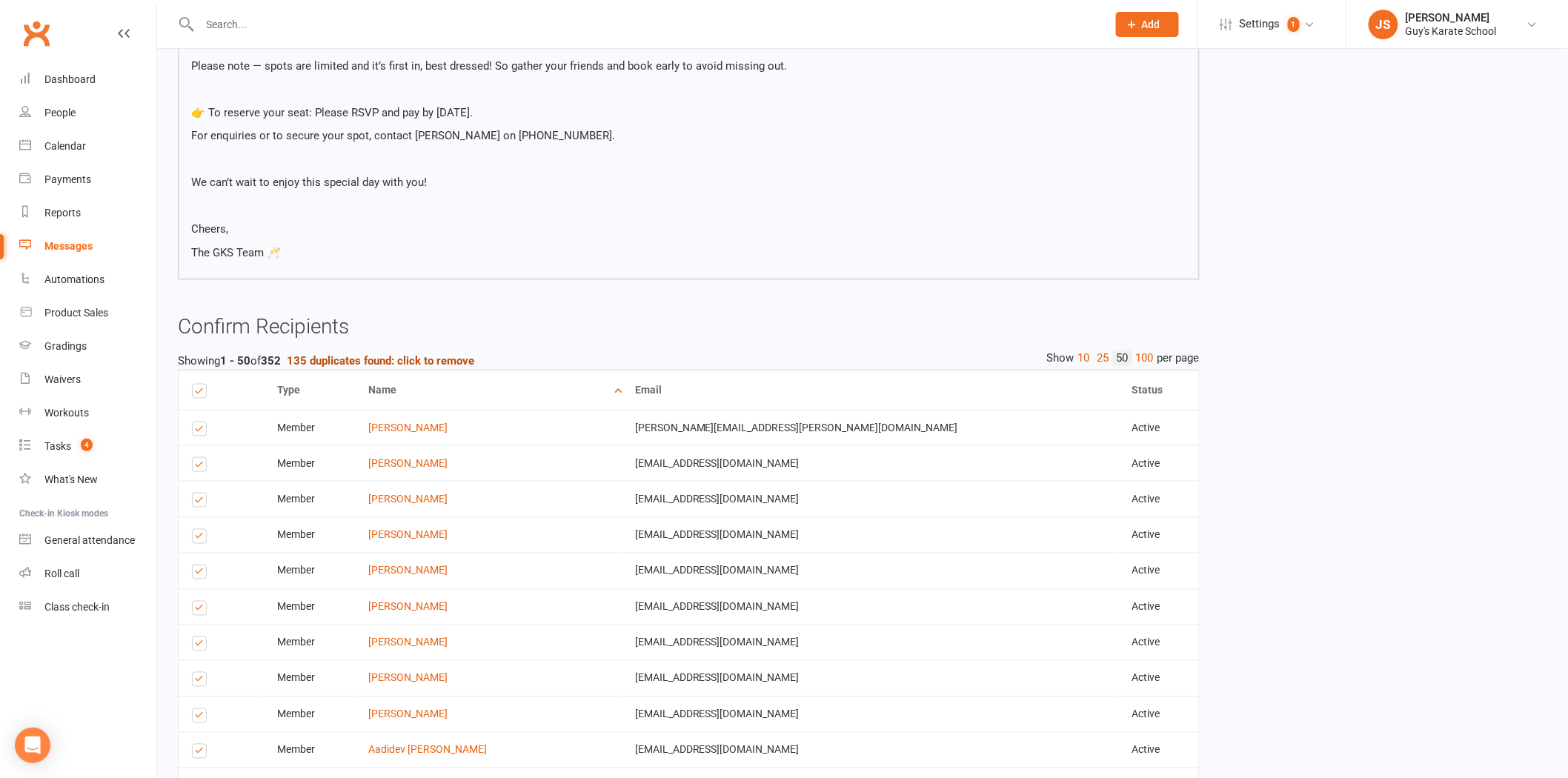
click at [417, 354] on strong "135 duplicates found: click to remove" at bounding box center [380, 361] width 187 height 13
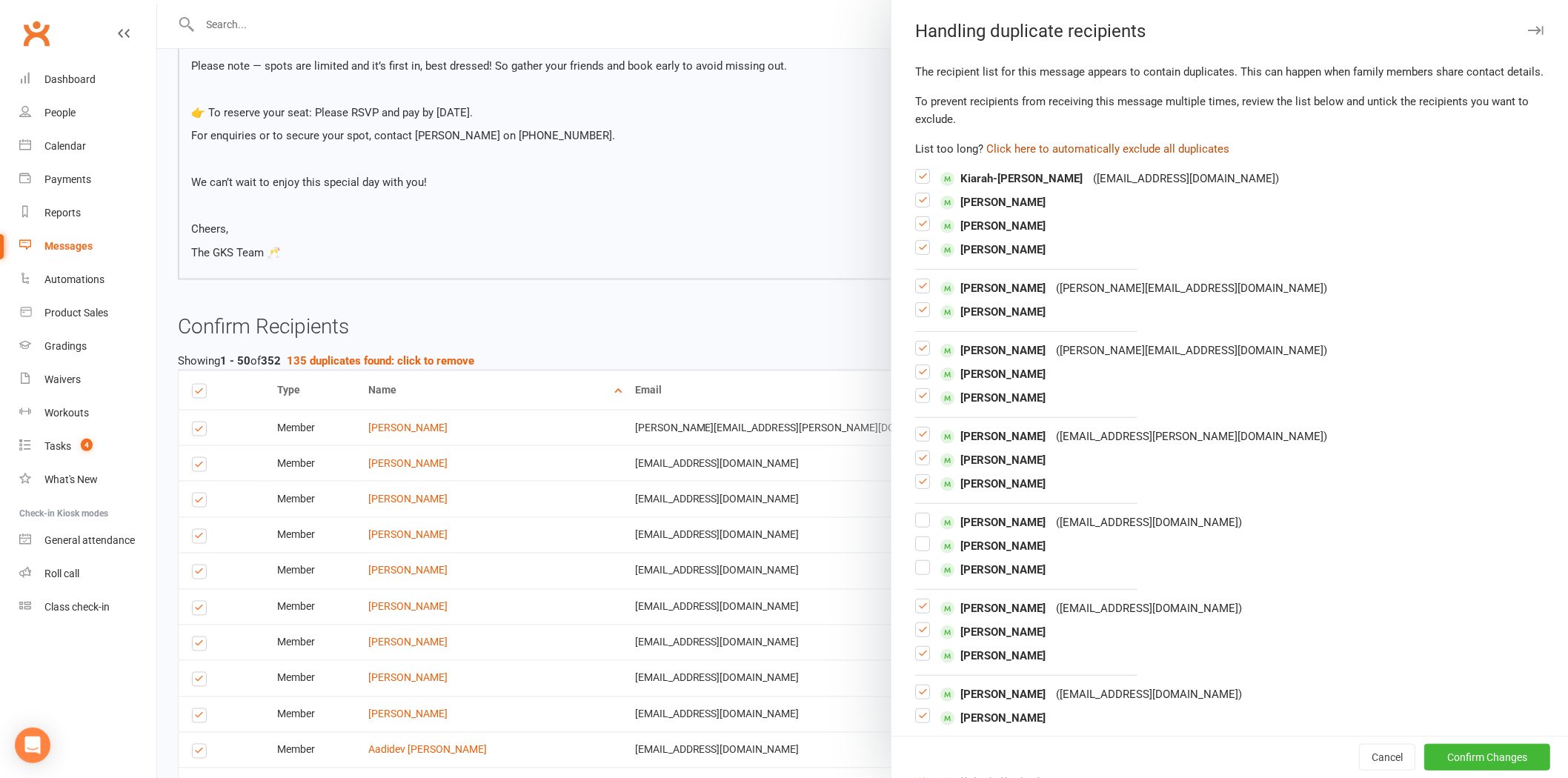
click at [1057, 158] on button "Click here to automatically exclude all duplicates" at bounding box center [1108, 149] width 243 height 18
click at [1464, 764] on button "Confirm Changes" at bounding box center [1487, 757] width 126 height 27
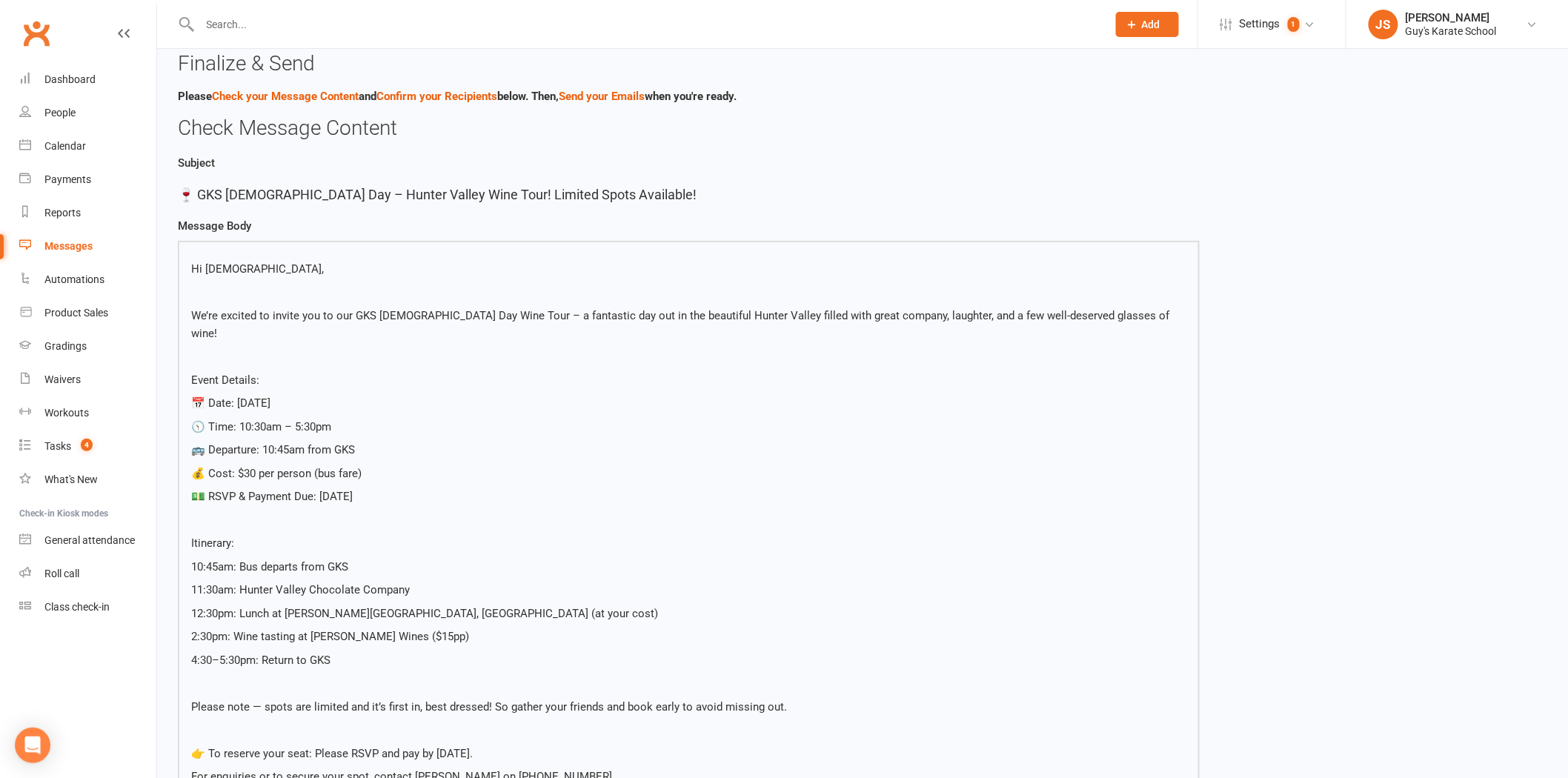
scroll to position [0, 0]
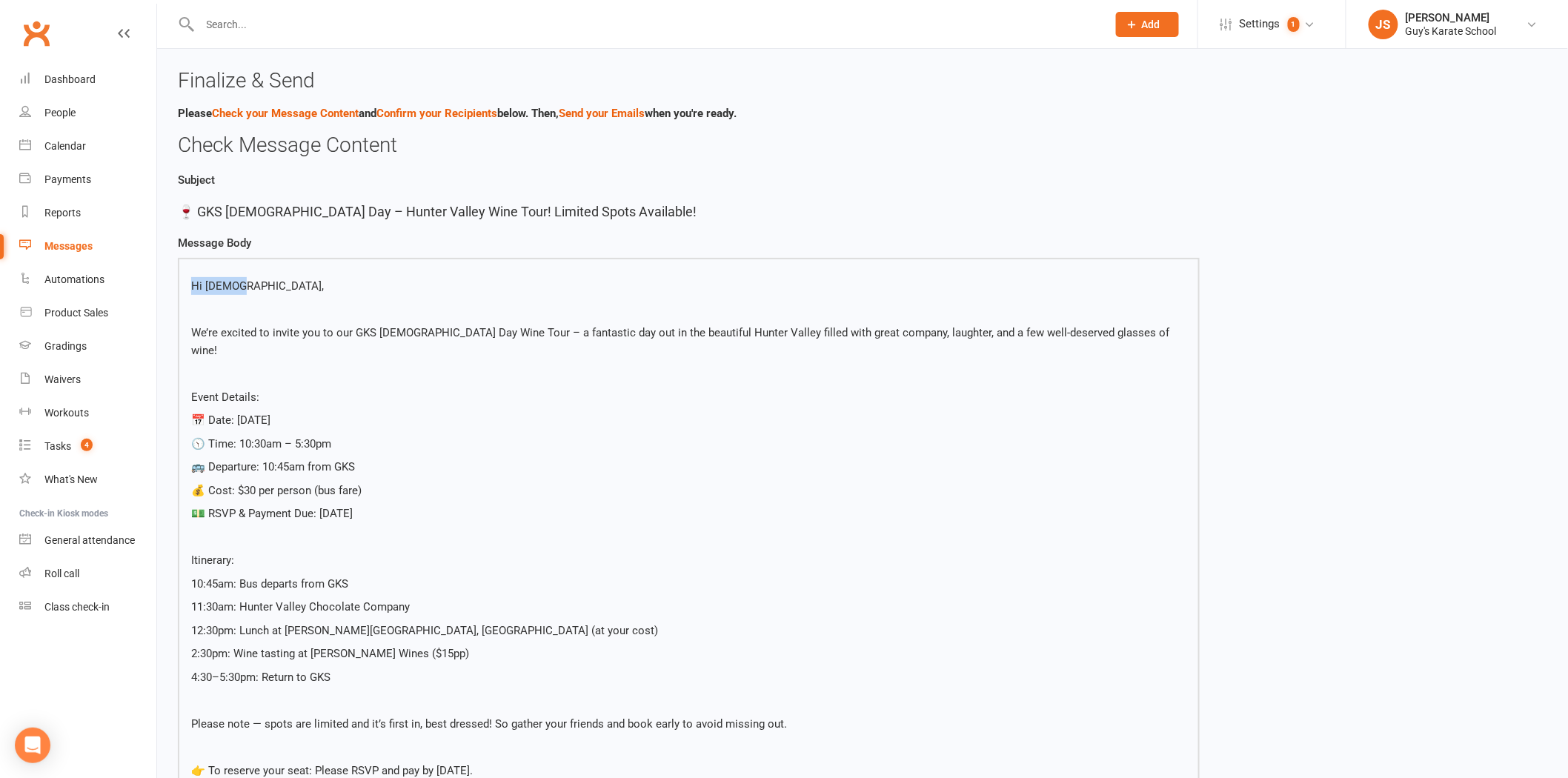
drag, startPoint x: 235, startPoint y: 280, endPoint x: 186, endPoint y: 282, distance: 49.0
click at [186, 282] on div "Hi [DEMOGRAPHIC_DATA], We’re excited to invite you to our GKS [DEMOGRAPHIC_DATA…" at bounding box center [688, 597] width 1022 height 680
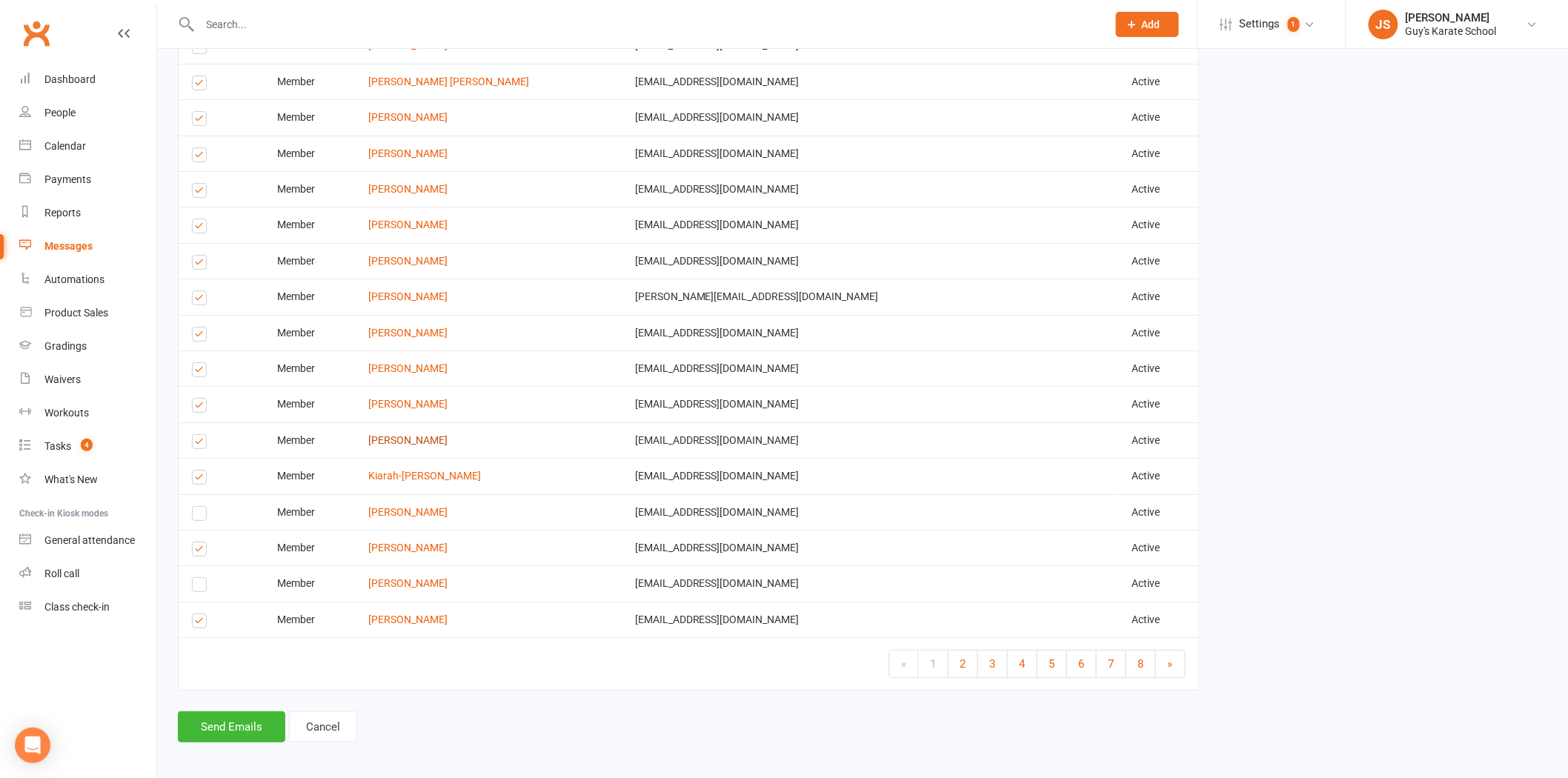
scroll to position [2225, 0]
click at [324, 727] on link "Cancel" at bounding box center [323, 724] width 68 height 31
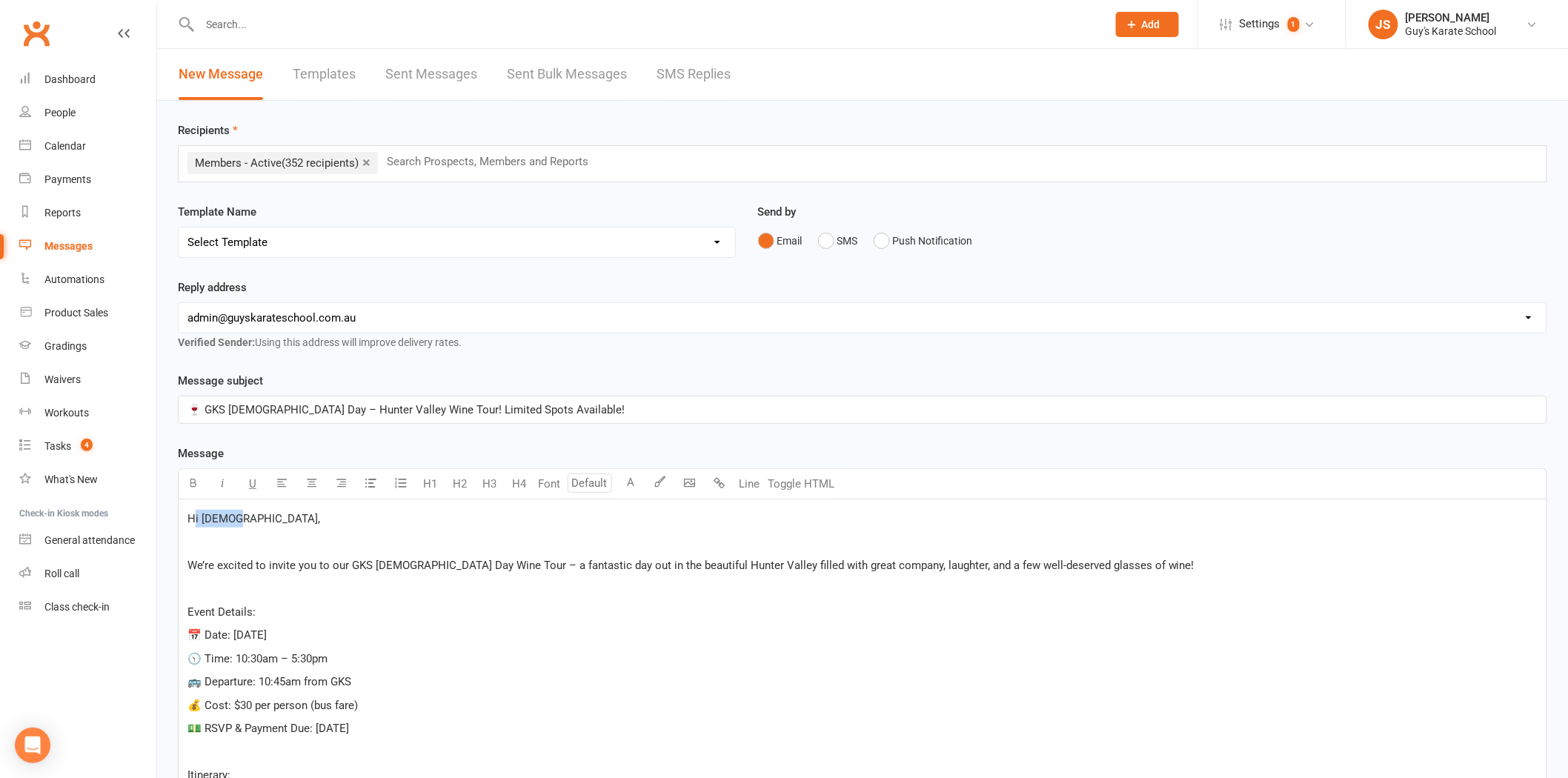
drag, startPoint x: 231, startPoint y: 521, endPoint x: 195, endPoint y: 521, distance: 36.0
click at [195, 521] on span "Hi [DEMOGRAPHIC_DATA]," at bounding box center [254, 519] width 133 height 13
click at [342, 523] on p "CALLING ALL KARATE MUMS," at bounding box center [863, 519] width 1351 height 18
click at [275, 586] on p at bounding box center [863, 588] width 1351 height 18
drag, startPoint x: 350, startPoint y: 522, endPoint x: 189, endPoint y: 514, distance: 161.2
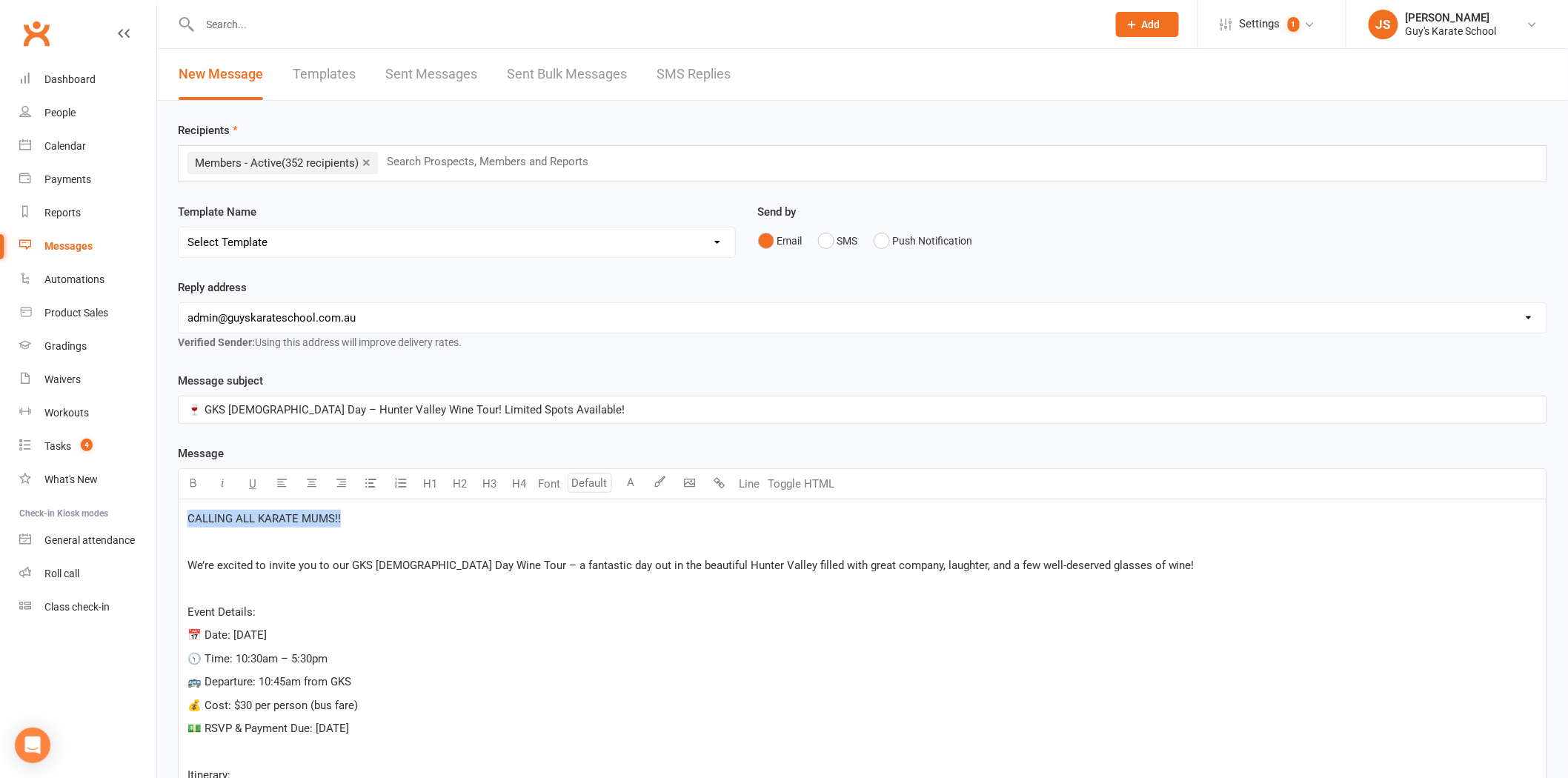
click at [189, 514] on p "CALLING ALL KARATE MUMS!!" at bounding box center [863, 519] width 1351 height 18
click at [336, 535] on p at bounding box center [863, 541] width 1351 height 18
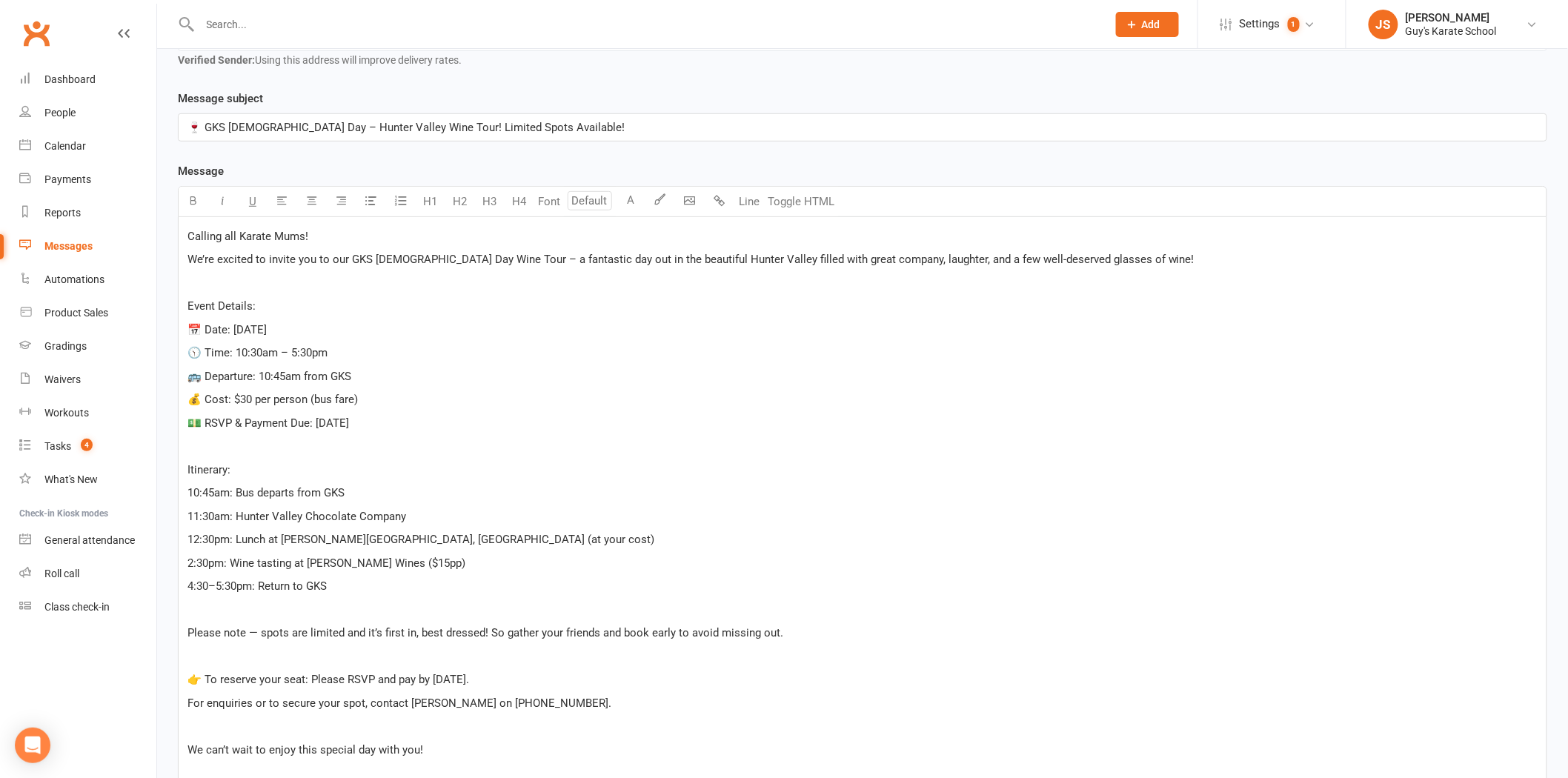
scroll to position [566, 0]
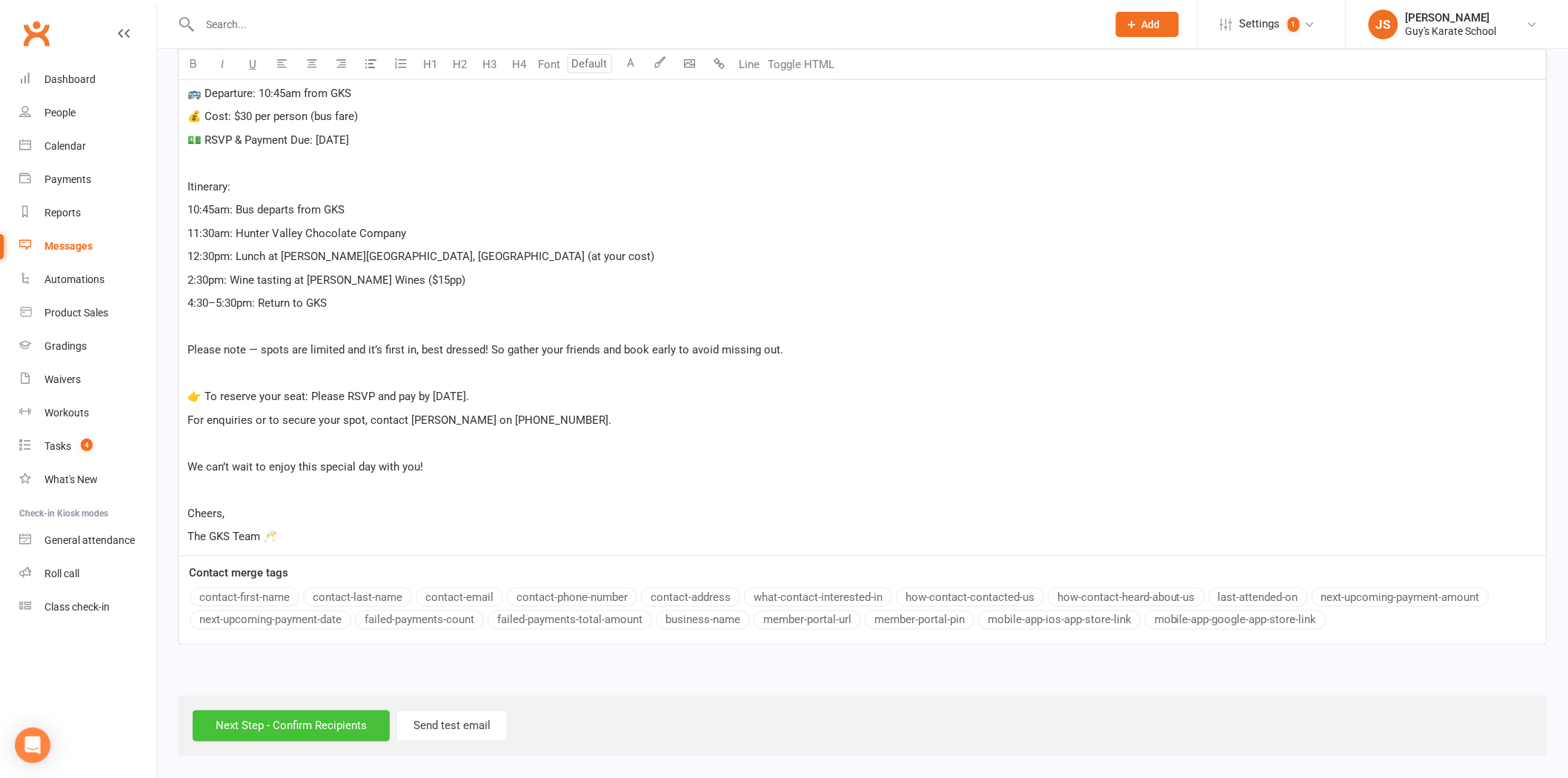
click at [272, 726] on input "Next Step - Confirm Recipients" at bounding box center [291, 726] width 197 height 31
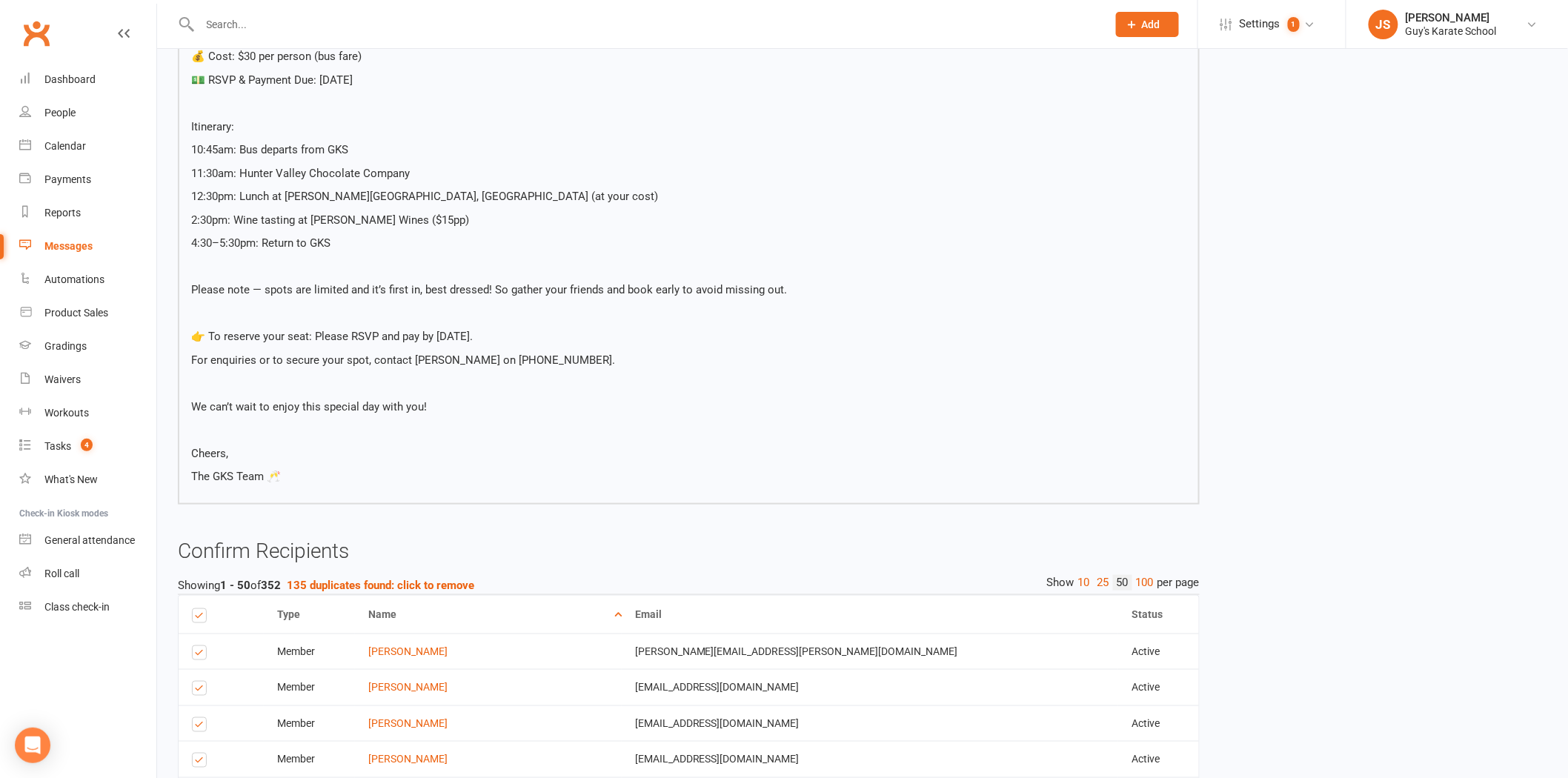
scroll to position [575, 0]
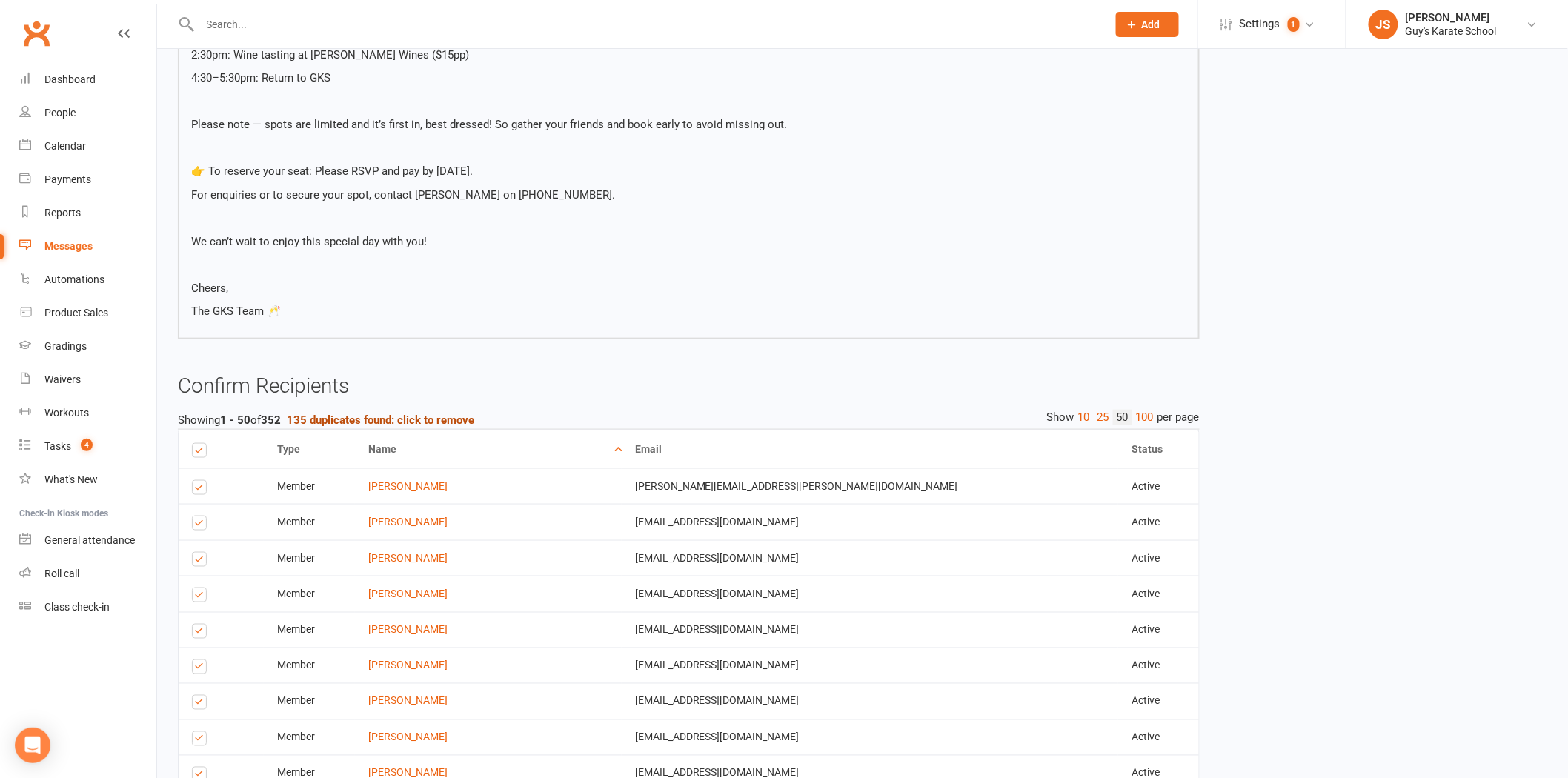
click at [388, 413] on strong "135 duplicates found: click to remove" at bounding box center [380, 420] width 187 height 13
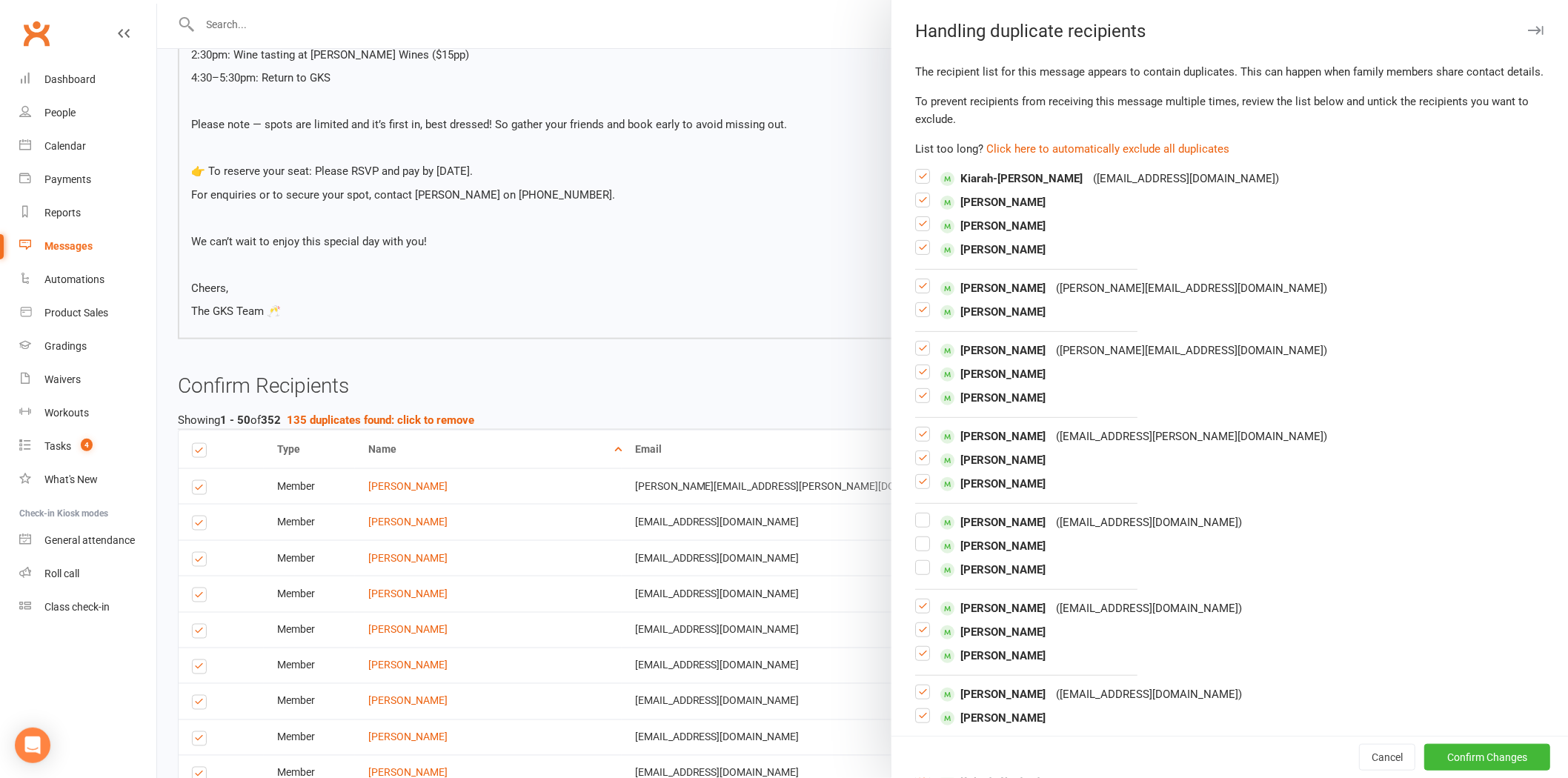
click at [1047, 158] on button "Click here to automatically exclude all duplicates" at bounding box center [1108, 149] width 243 height 18
click at [1481, 749] on button "Confirm Changes" at bounding box center [1487, 757] width 126 height 27
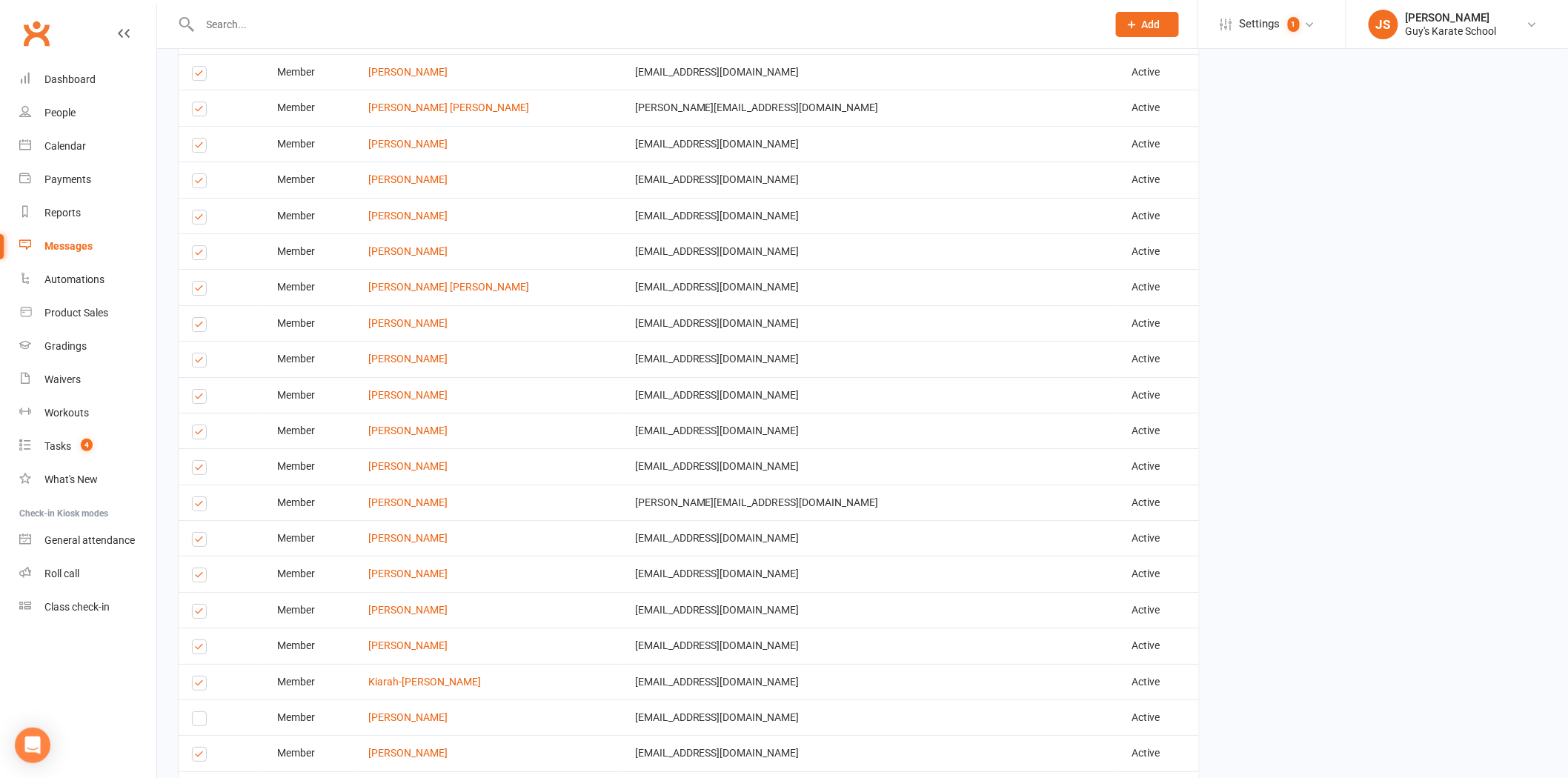
scroll to position [2203, 0]
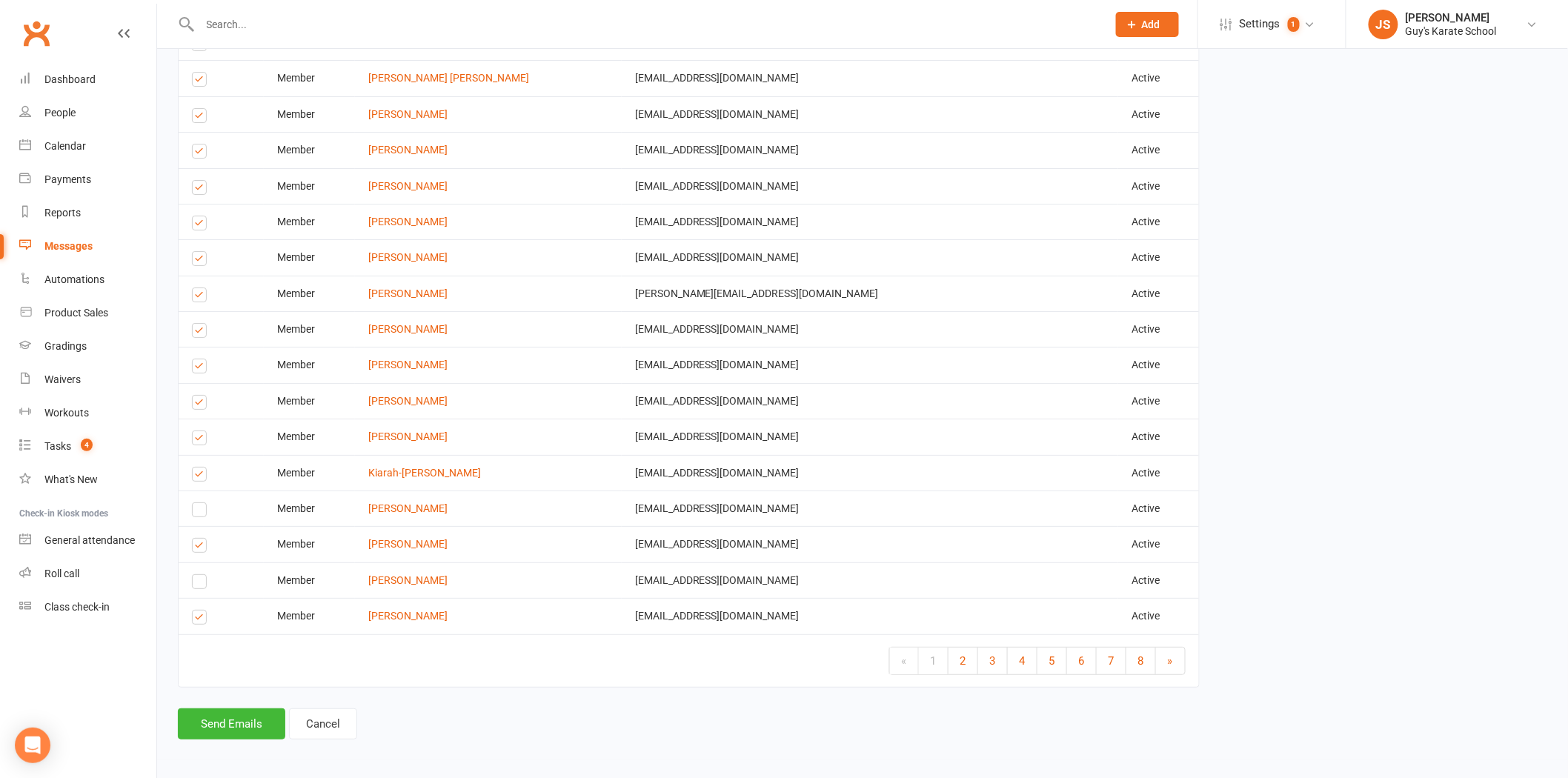
click at [202, 619] on label at bounding box center [202, 619] width 20 height 0
click at [202, 610] on input "checkbox" at bounding box center [197, 610] width 10 height 0
click at [203, 619] on label at bounding box center [202, 619] width 20 height 0
click at [202, 610] on input "checkbox" at bounding box center [197, 610] width 10 height 0
click at [238, 716] on button "Send Emails" at bounding box center [231, 724] width 108 height 31
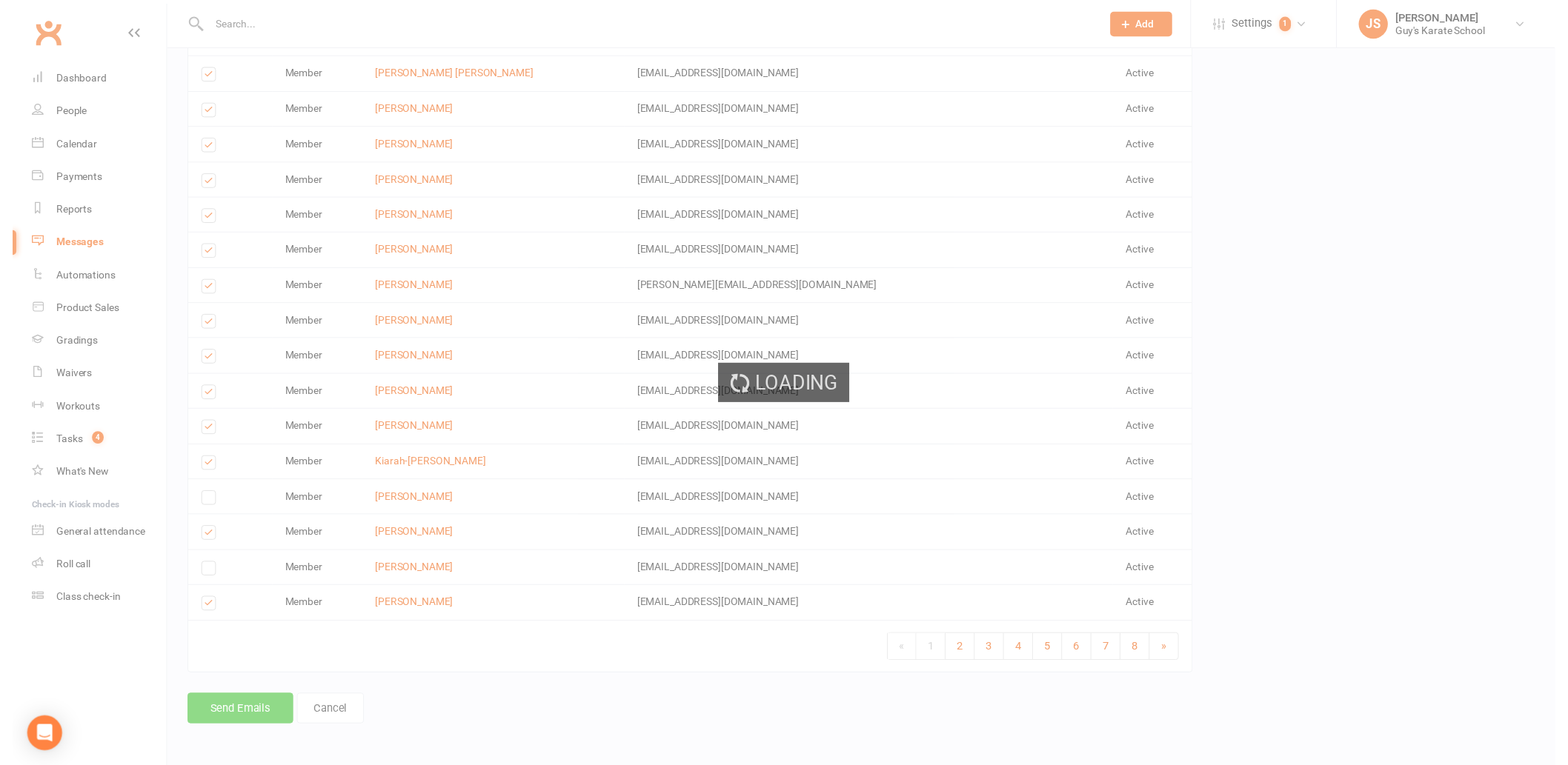
scroll to position [2196, 0]
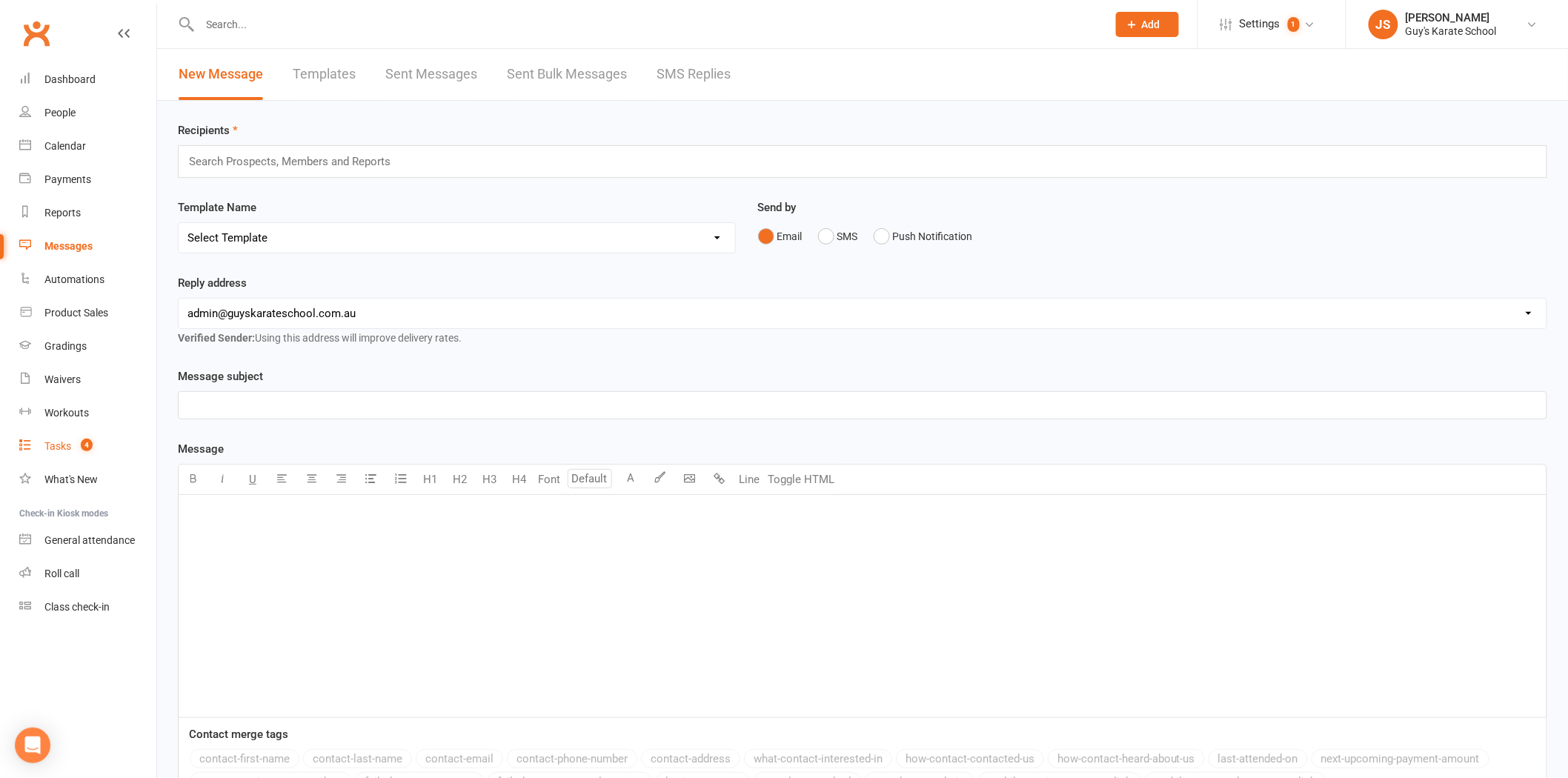
click at [82, 436] on link "Tasks 4" at bounding box center [88, 446] width 137 height 33
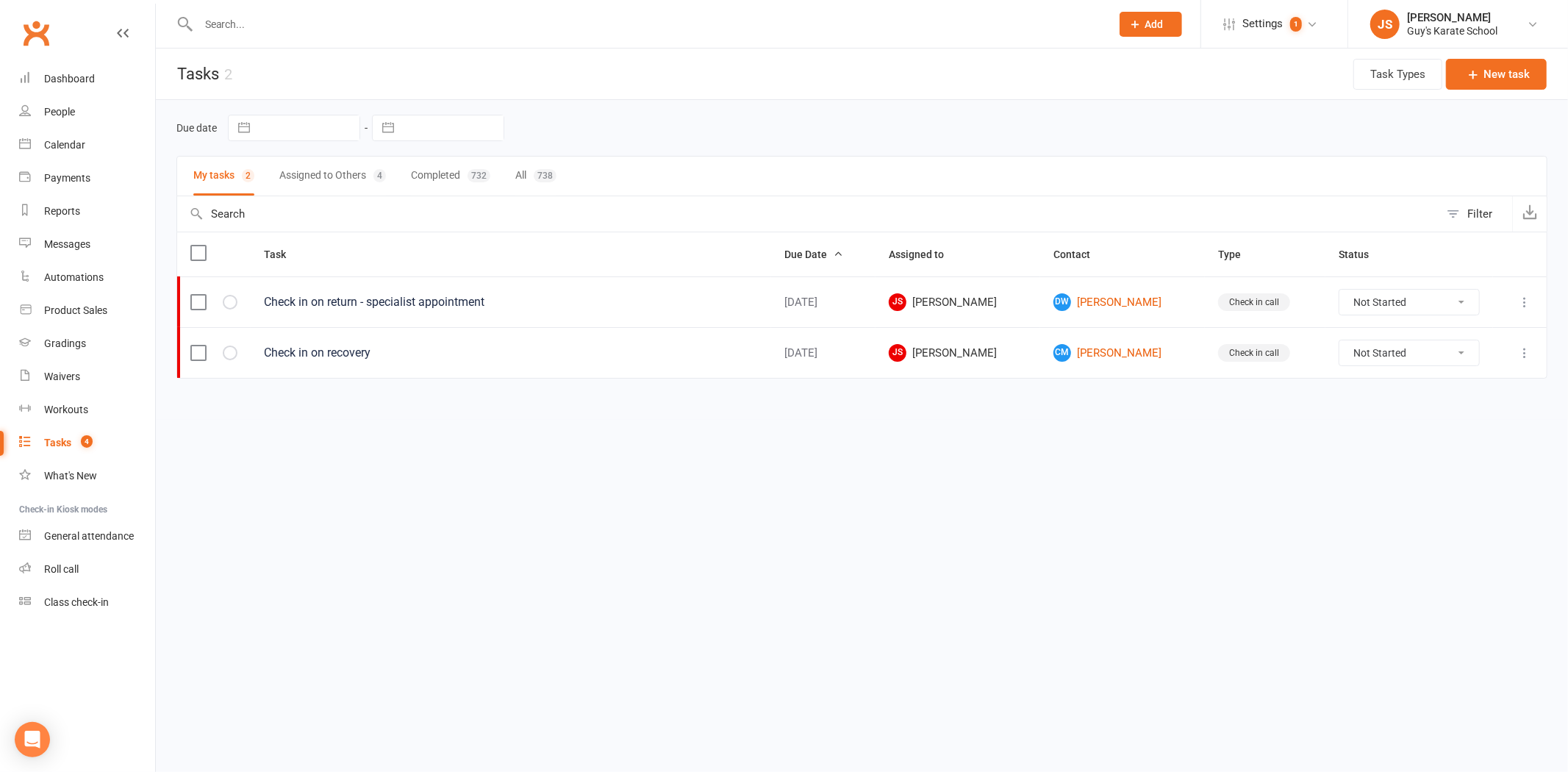
click at [304, 162] on button "Assigned to Others 4" at bounding box center [332, 176] width 107 height 39
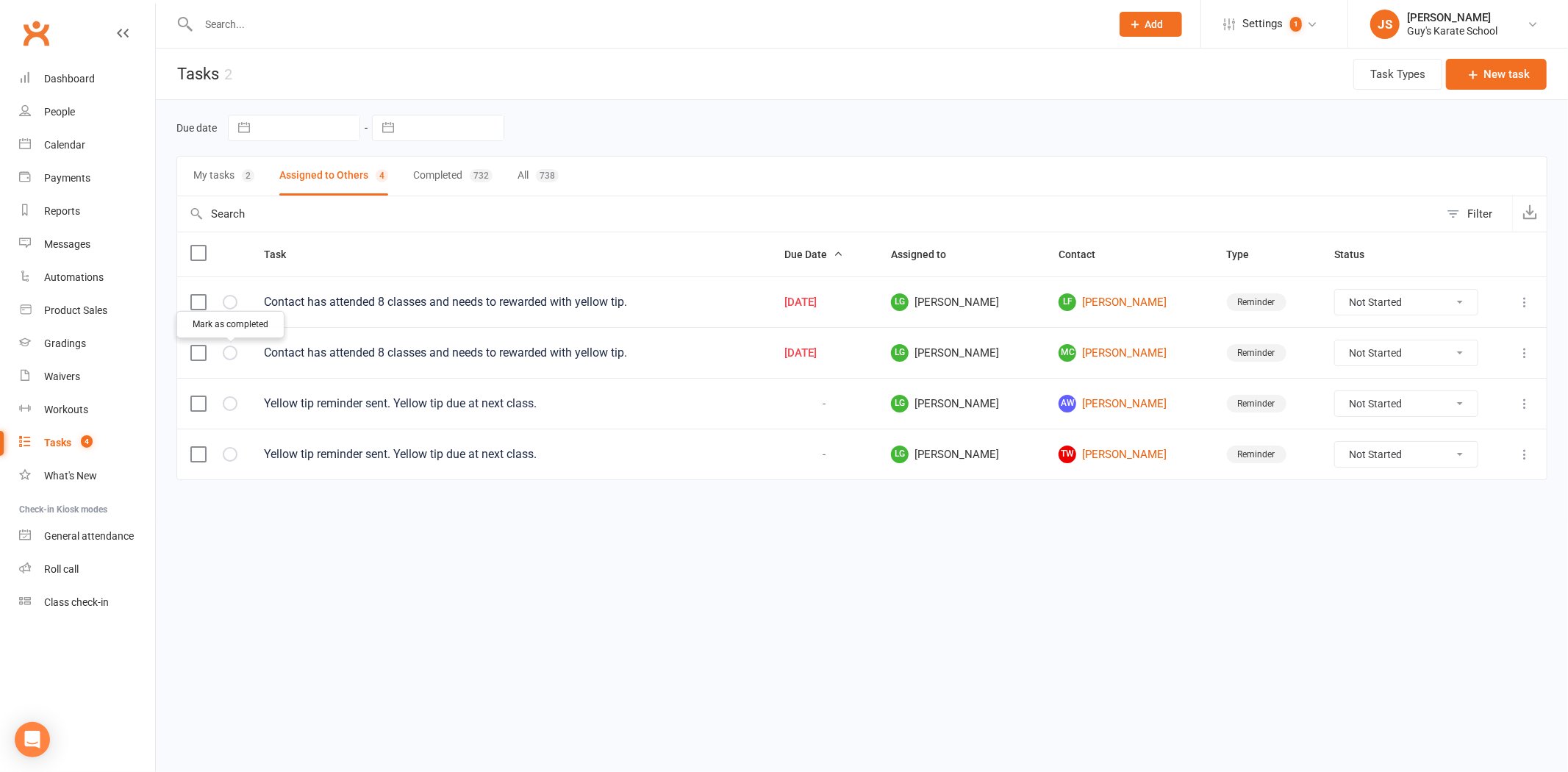
click at [236, 355] on button "button" at bounding box center [230, 353] width 14 height 14
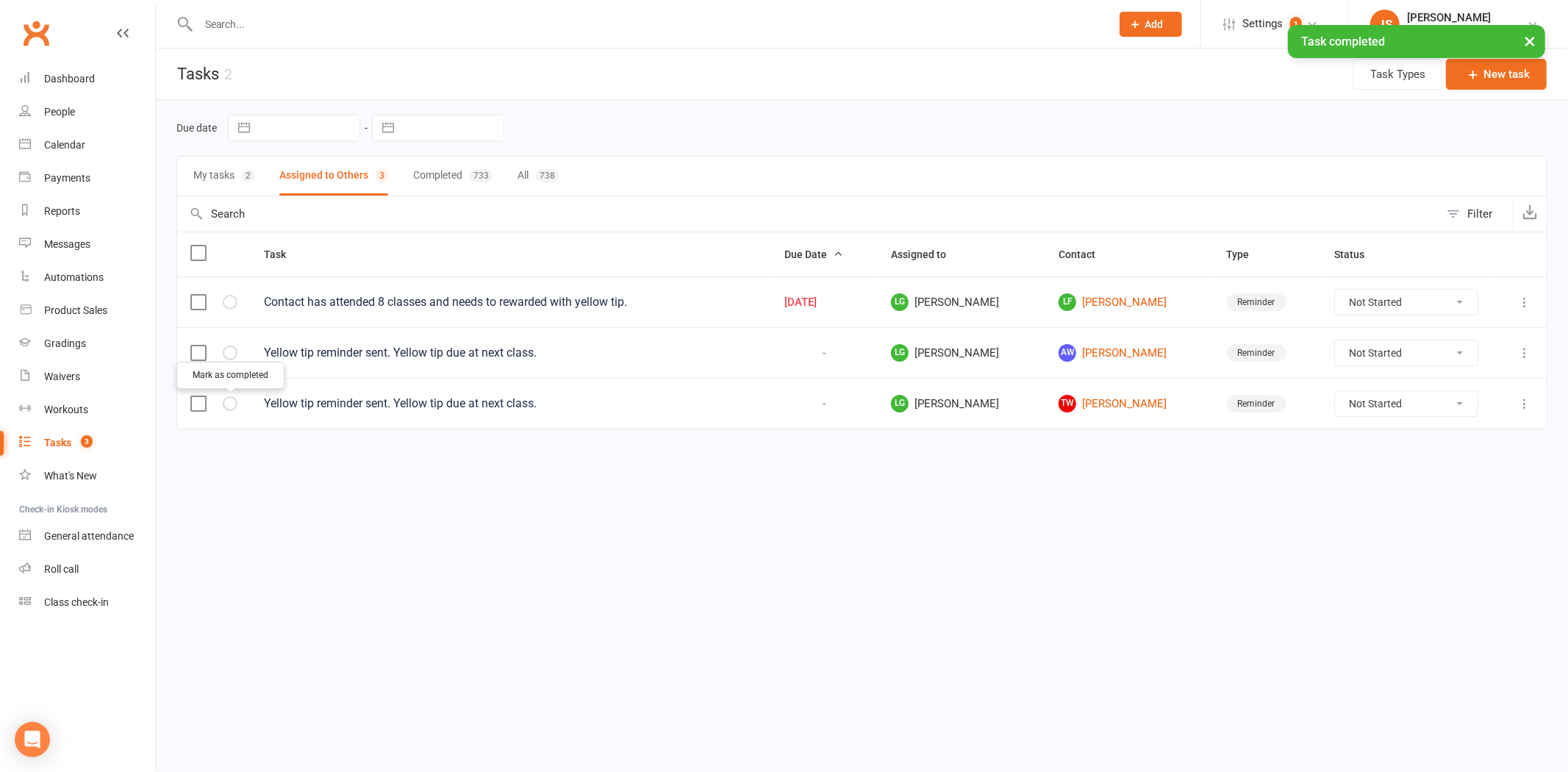
click at [0, 0] on icon "button" at bounding box center [0, 0] width 0 height 0
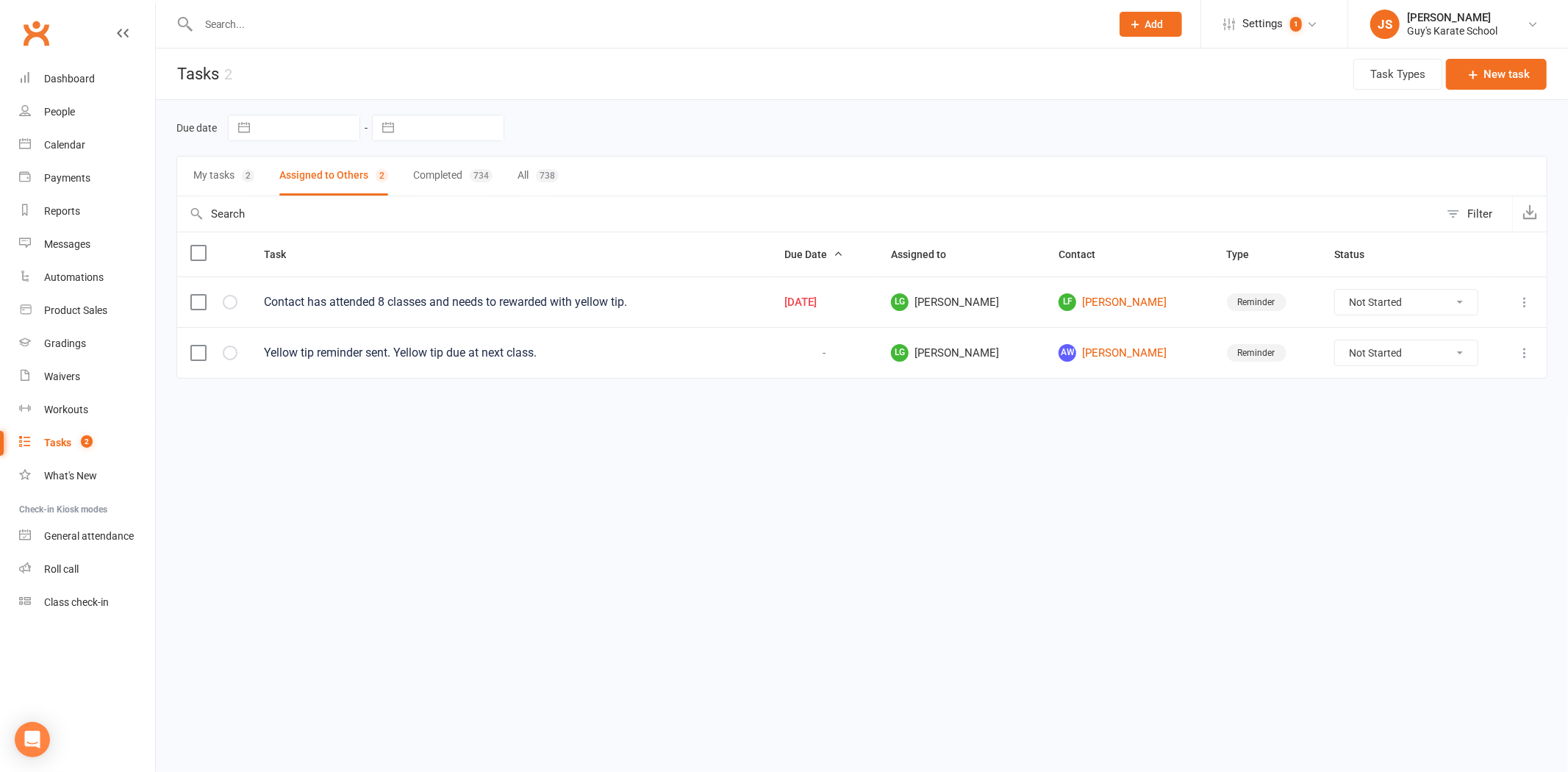
click at [1143, 38] on div "Prospect Member Non-attending contact Class / event Appointment Grading event T…" at bounding box center [1151, 23] width 100 height 47
click at [1145, 30] on span "Add" at bounding box center [1154, 24] width 18 height 12
click at [1137, 55] on link "Prospect" at bounding box center [1135, 65] width 131 height 34
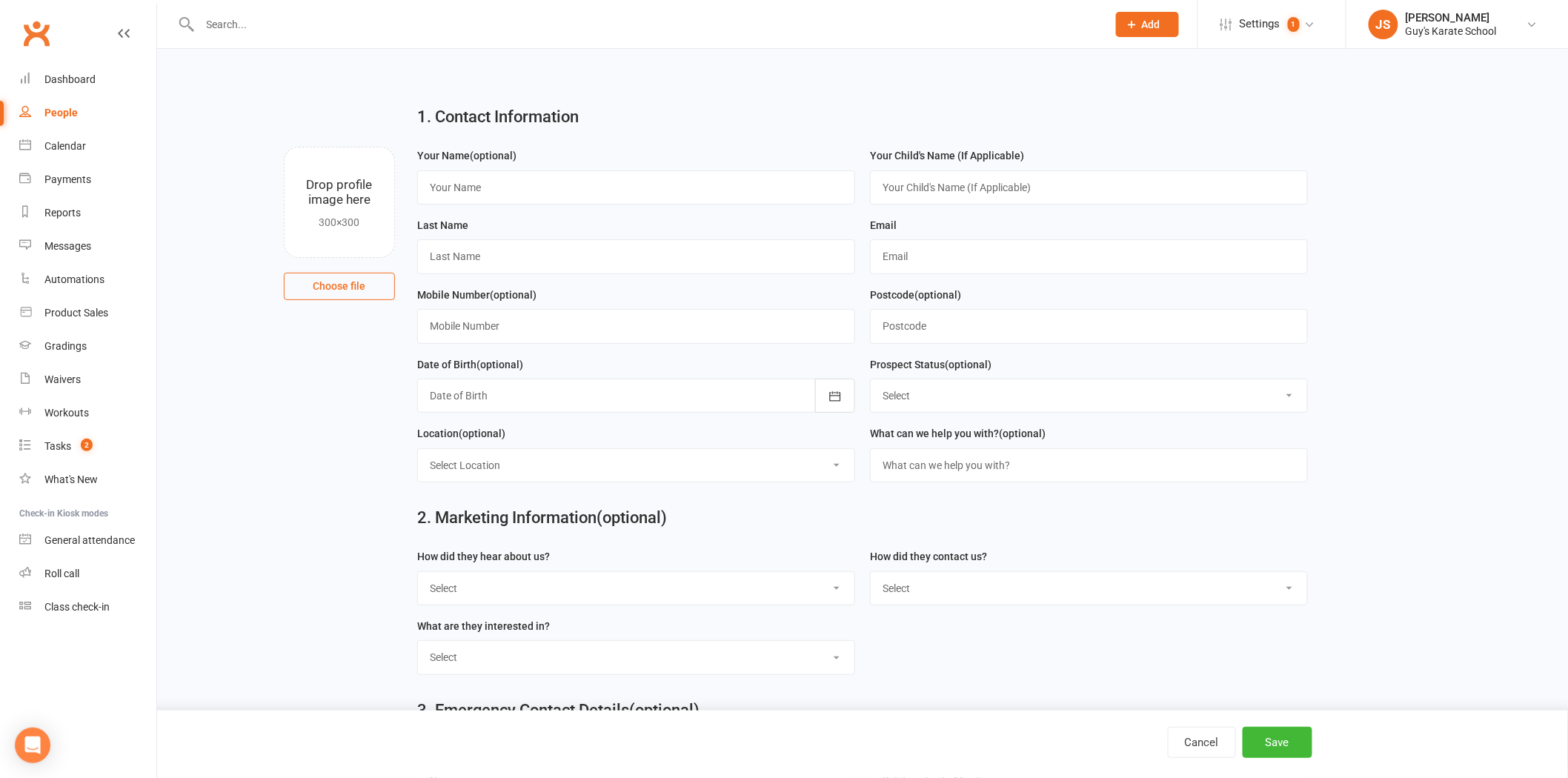
click at [730, 207] on div "Your Name (optional)" at bounding box center [636, 182] width 453 height 70
click at [731, 197] on input "text" at bounding box center [636, 187] width 438 height 34
type input "[PERSON_NAME]"
click at [980, 201] on input "text" at bounding box center [1089, 187] width 438 height 34
type input "[PERSON_NAME]"
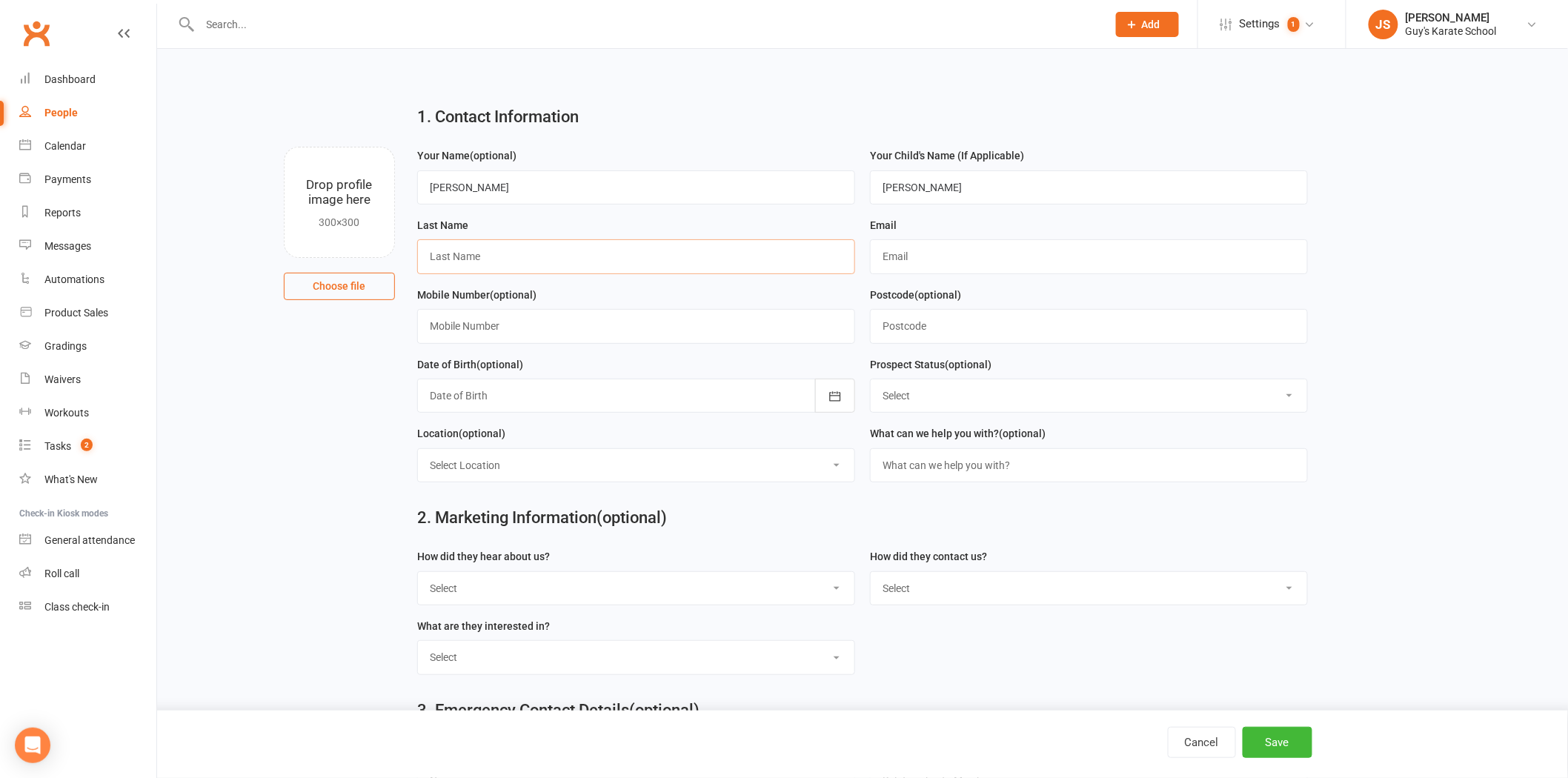
click at [558, 263] on input "text" at bounding box center [636, 256] width 438 height 34
type input "[PERSON_NAME]"
click at [1025, 271] on input "text" at bounding box center [1089, 256] width 438 height 34
type input "[PERSON_NAME][EMAIL_ADDRESS][PERSON_NAME][DOMAIN_NAME]"
click at [787, 328] on input "text" at bounding box center [636, 326] width 438 height 34
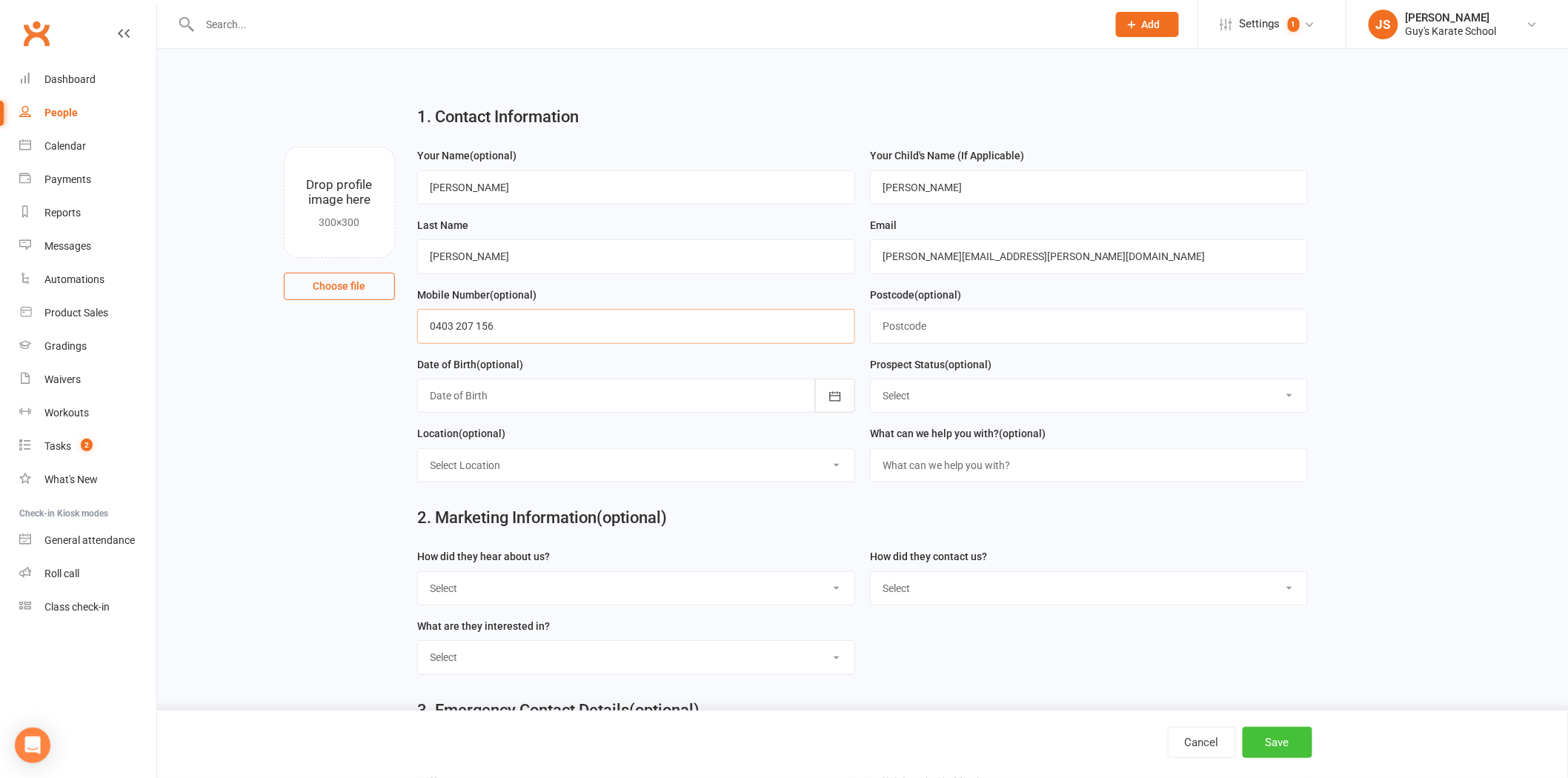
type input "0403 207 156"
click at [1295, 745] on button "Save" at bounding box center [1278, 742] width 70 height 31
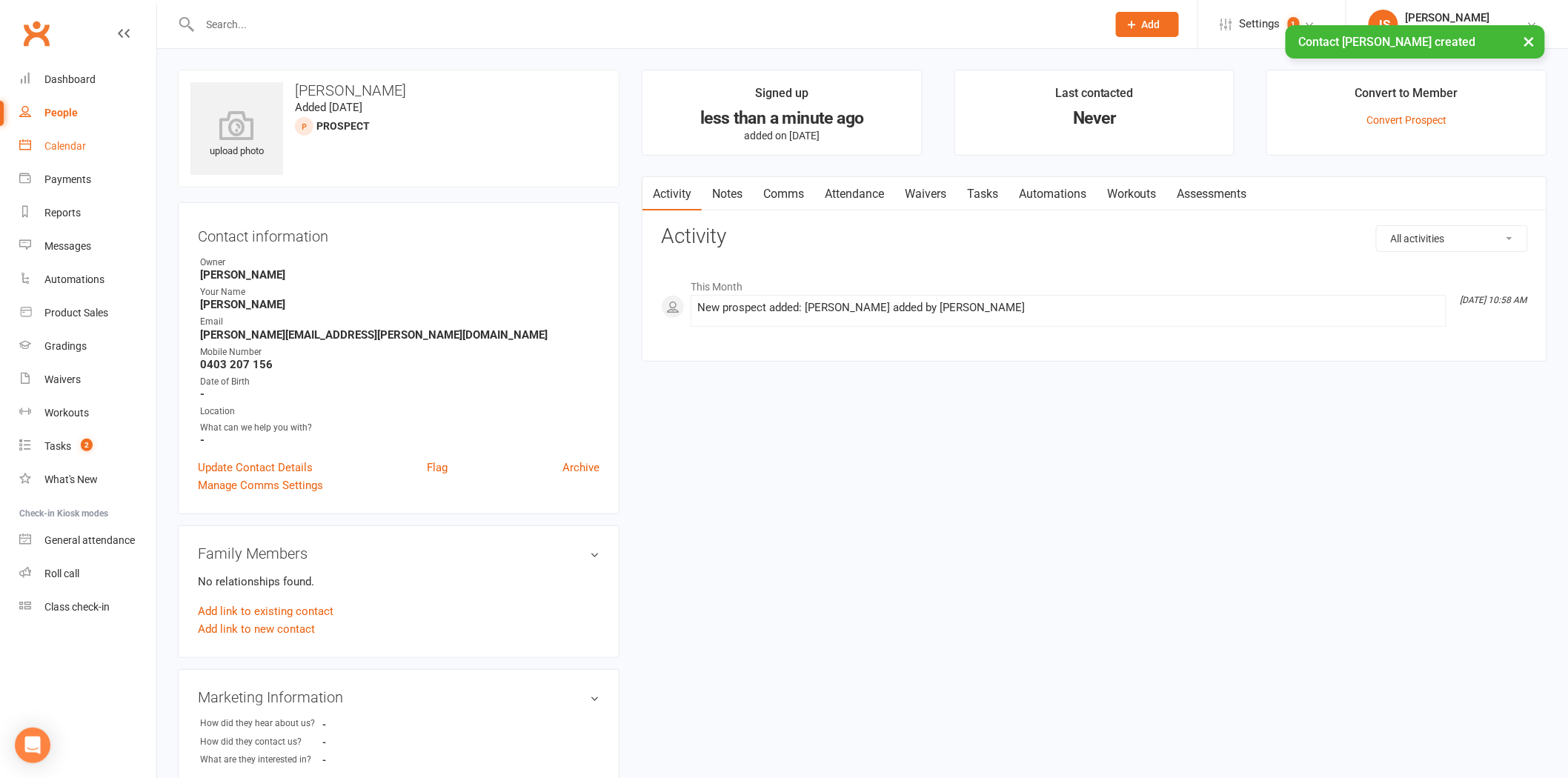
click at [65, 131] on link "Calendar" at bounding box center [88, 146] width 137 height 33
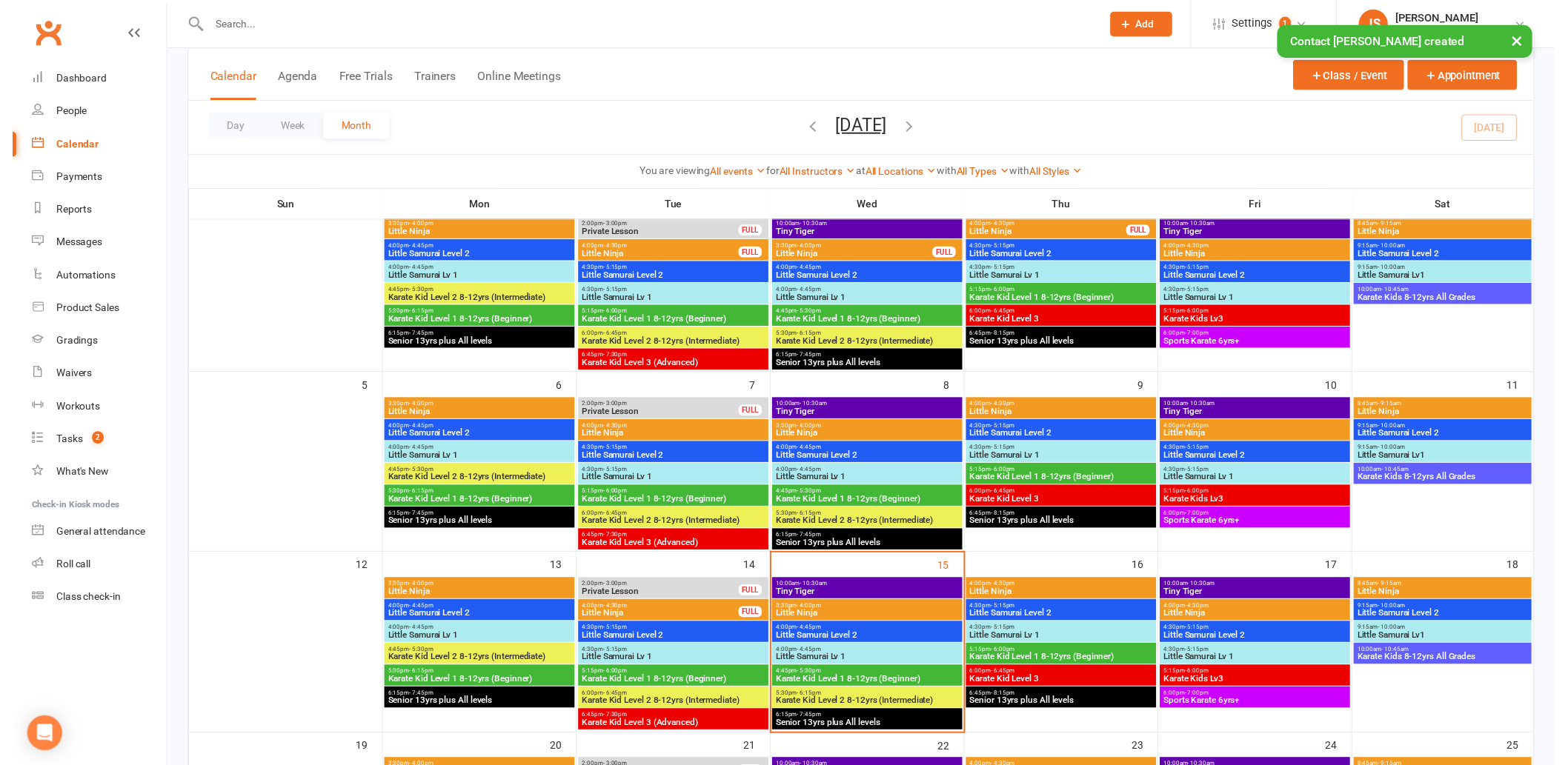
scroll to position [246, 0]
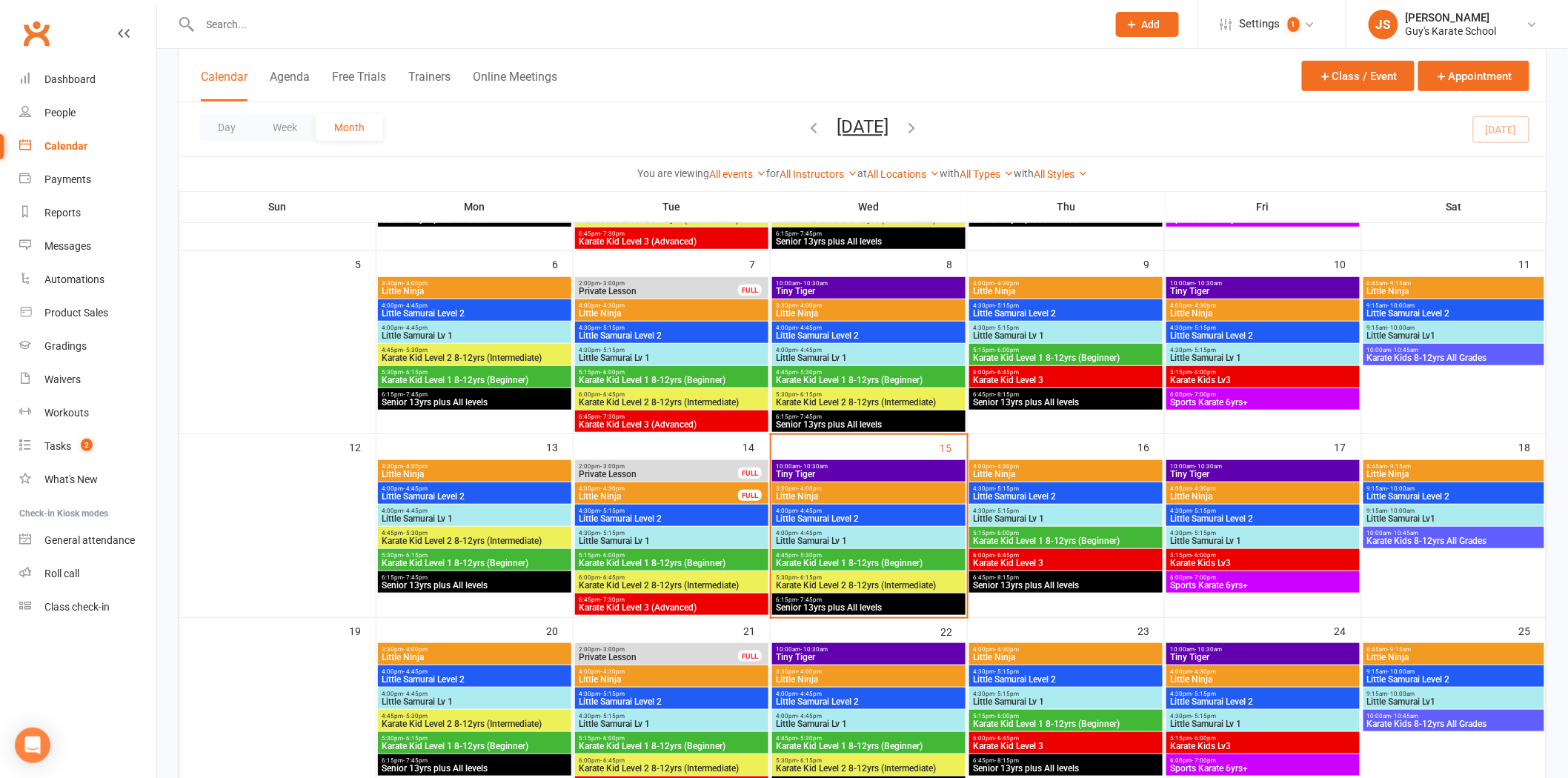
click at [828, 487] on span "3:30pm - 4:00pm" at bounding box center [868, 489] width 187 height 6
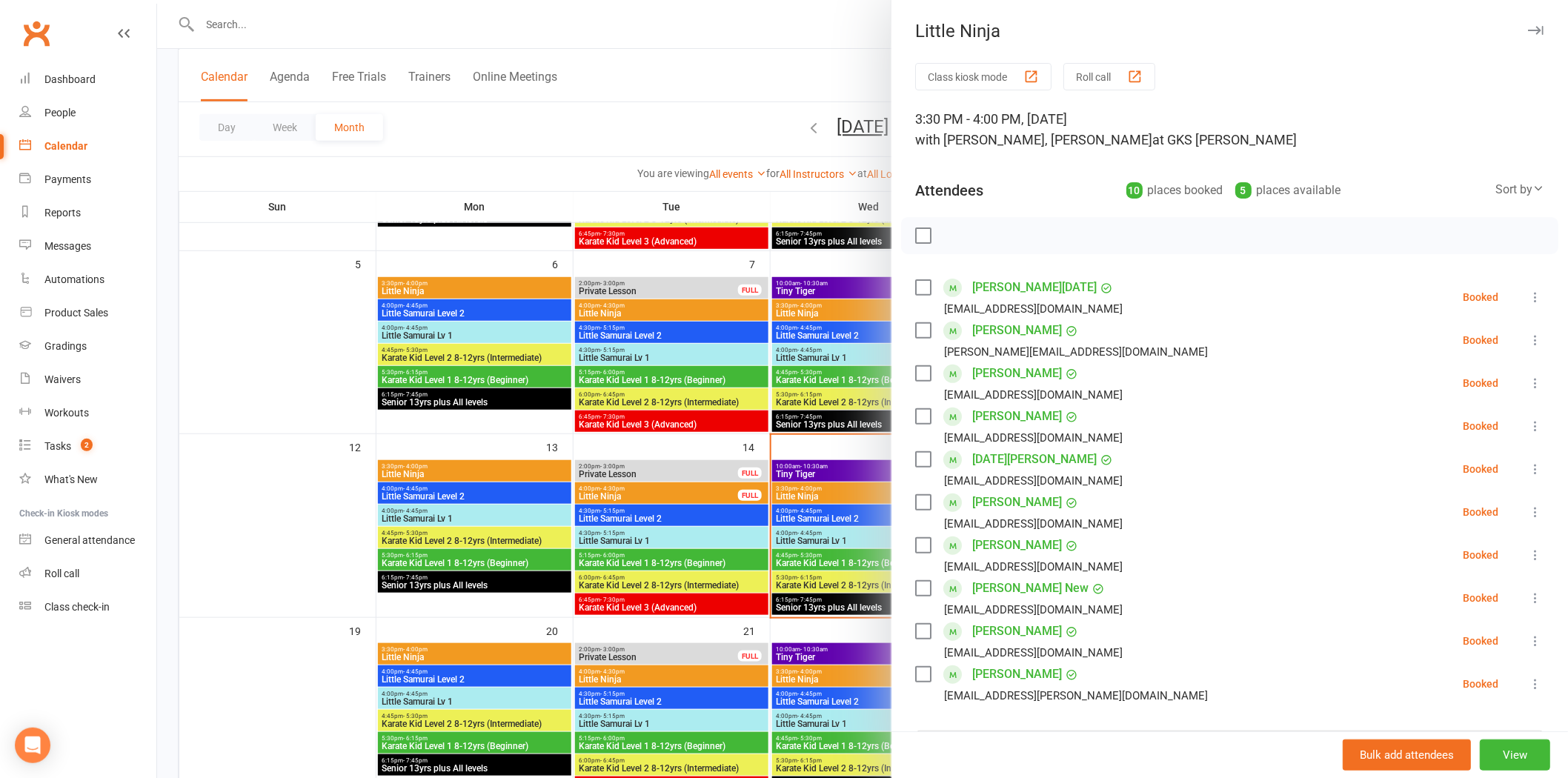
click at [810, 469] on div at bounding box center [863, 389] width 1412 height 778
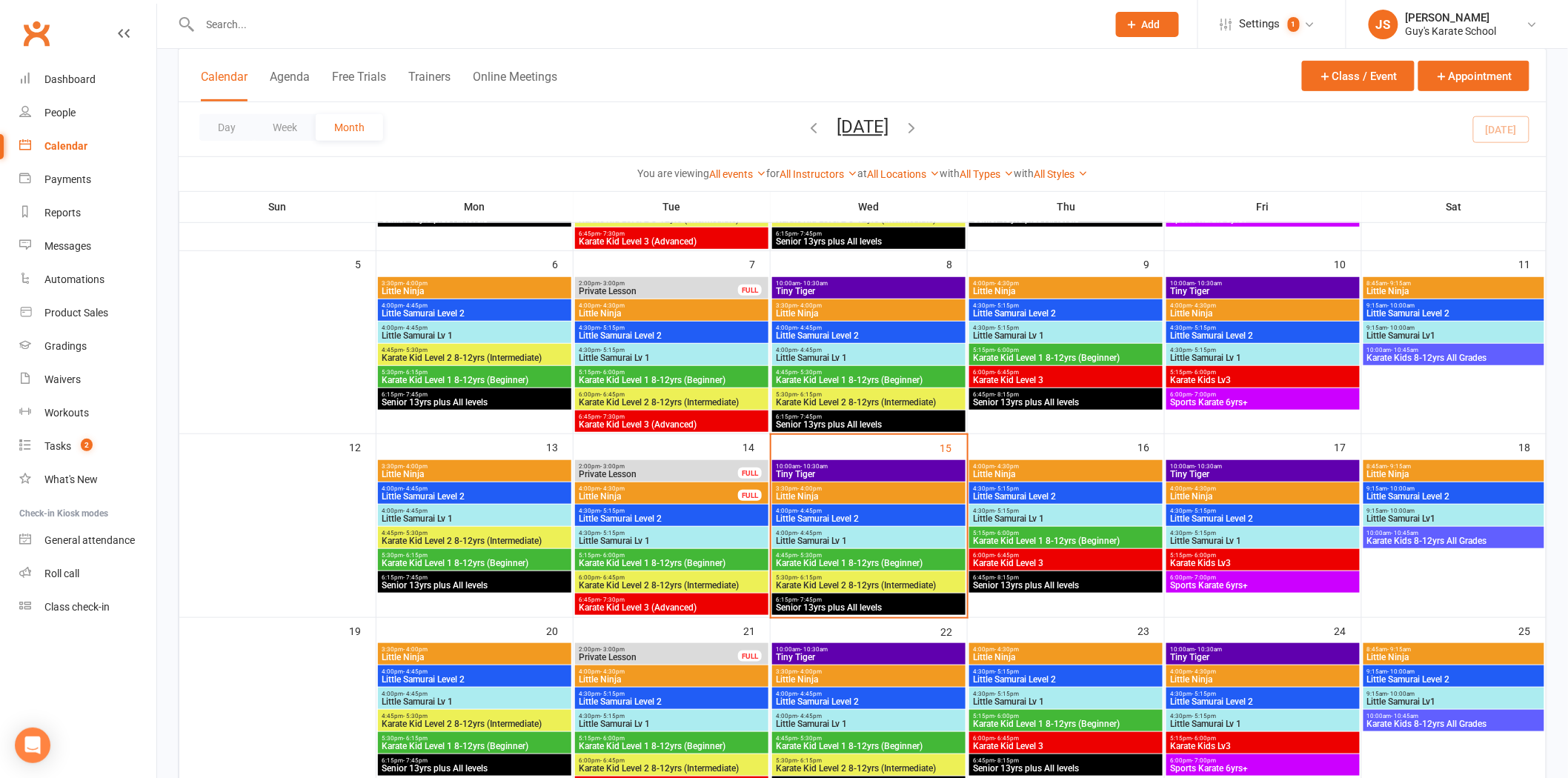
click at [810, 470] on span "Tiny Tiger" at bounding box center [868, 474] width 187 height 9
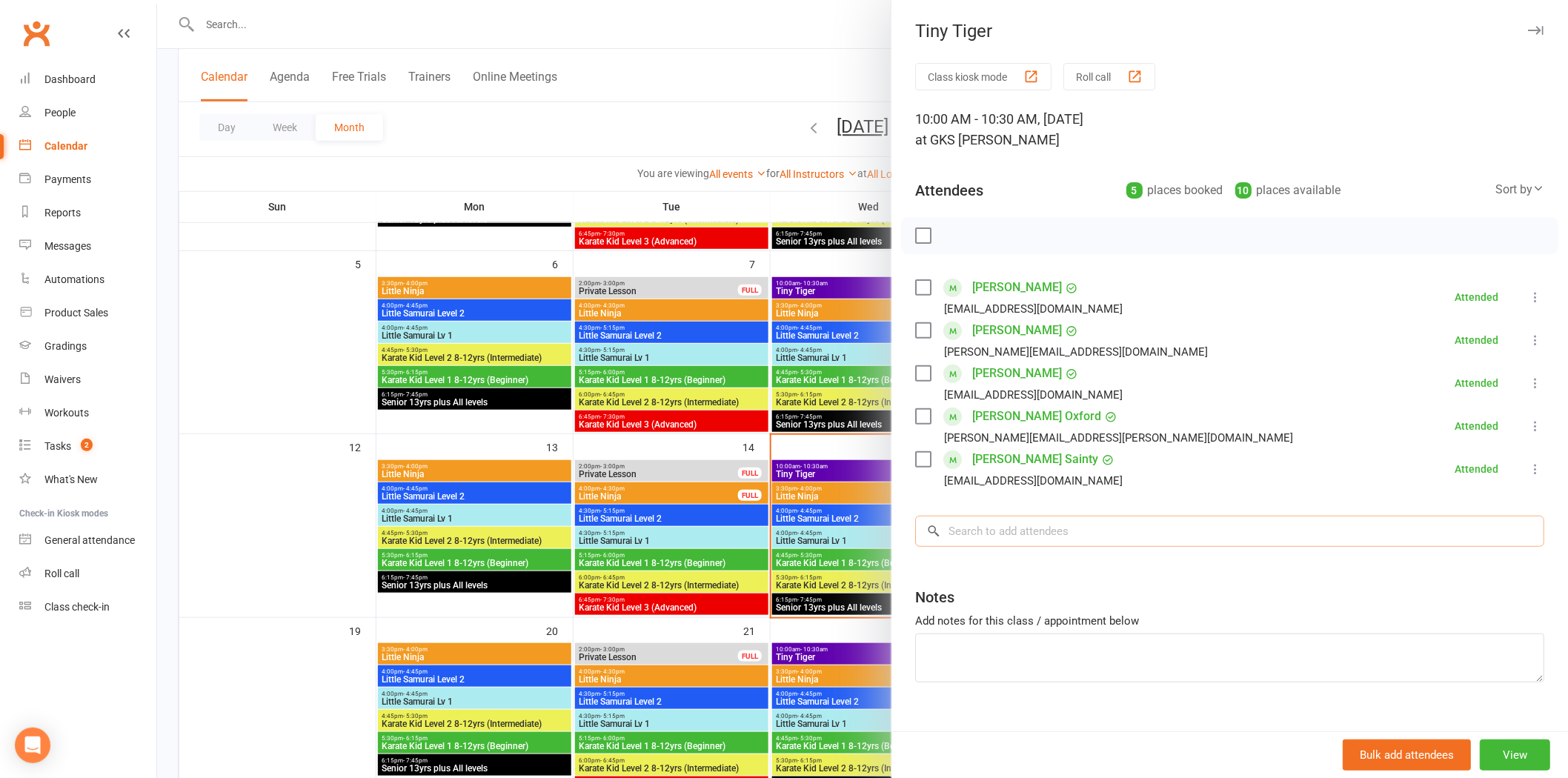
click at [1006, 531] on input "search" at bounding box center [1230, 531] width 629 height 31
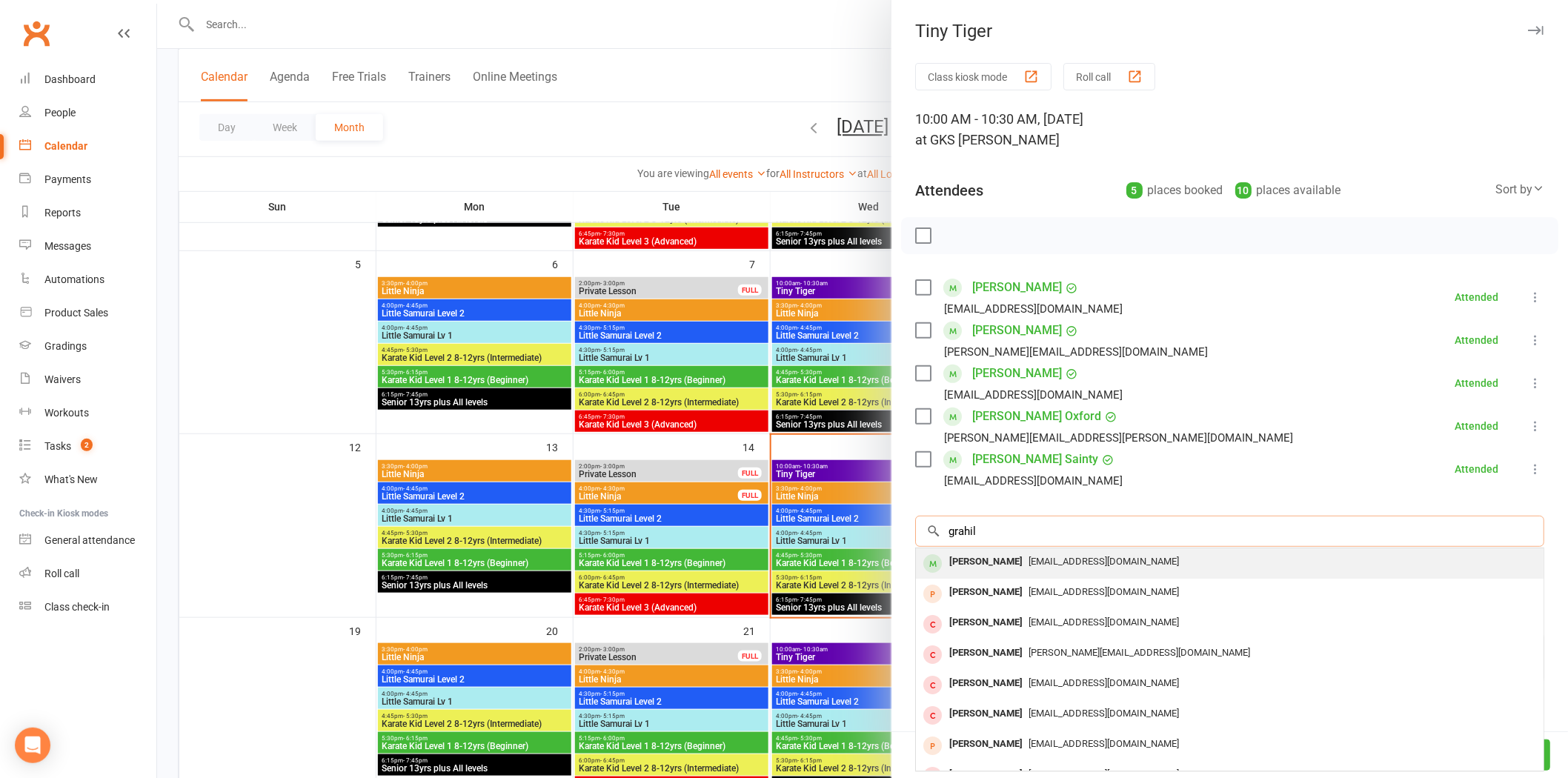
type input "grahil"
click at [1006, 552] on div "[EMAIL_ADDRESS][DOMAIN_NAME]" at bounding box center [1230, 562] width 616 height 22
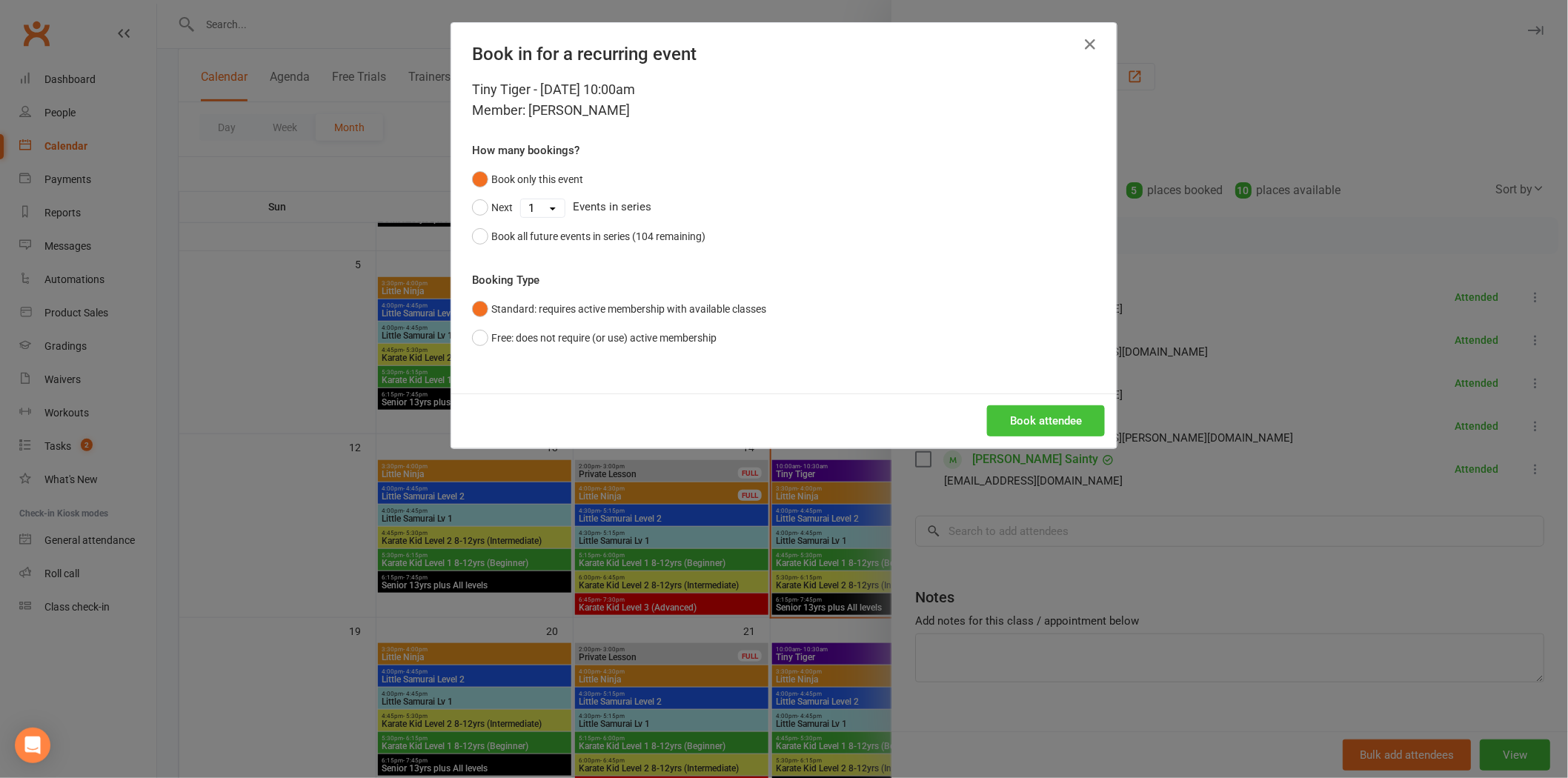
click at [1024, 428] on button "Book attendee" at bounding box center [1046, 421] width 118 height 31
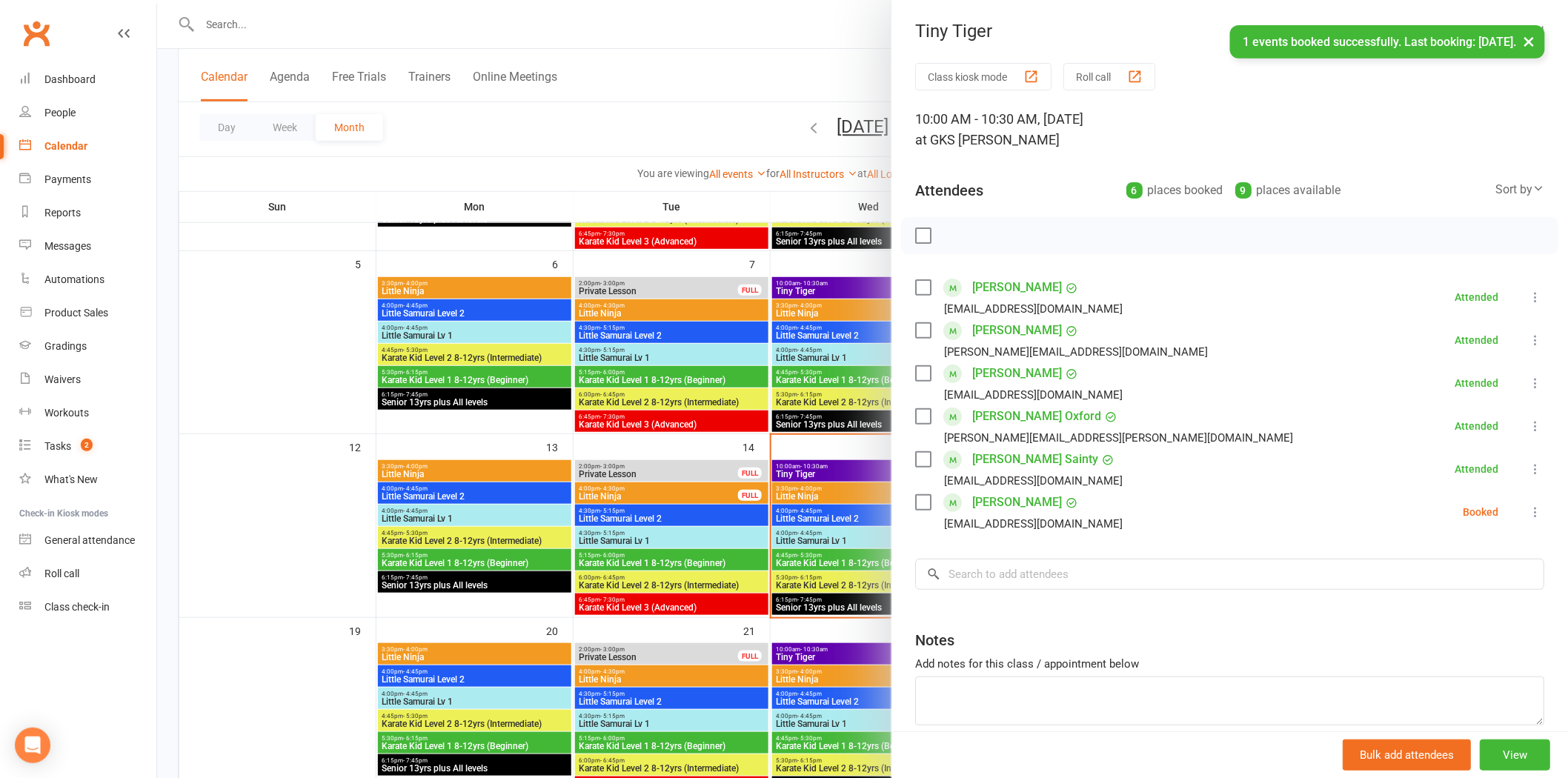
click at [1528, 514] on icon at bounding box center [1536, 512] width 15 height 15
click at [1450, 591] on link "Check in" at bounding box center [1464, 600] width 160 height 30
click at [820, 439] on div at bounding box center [863, 389] width 1412 height 778
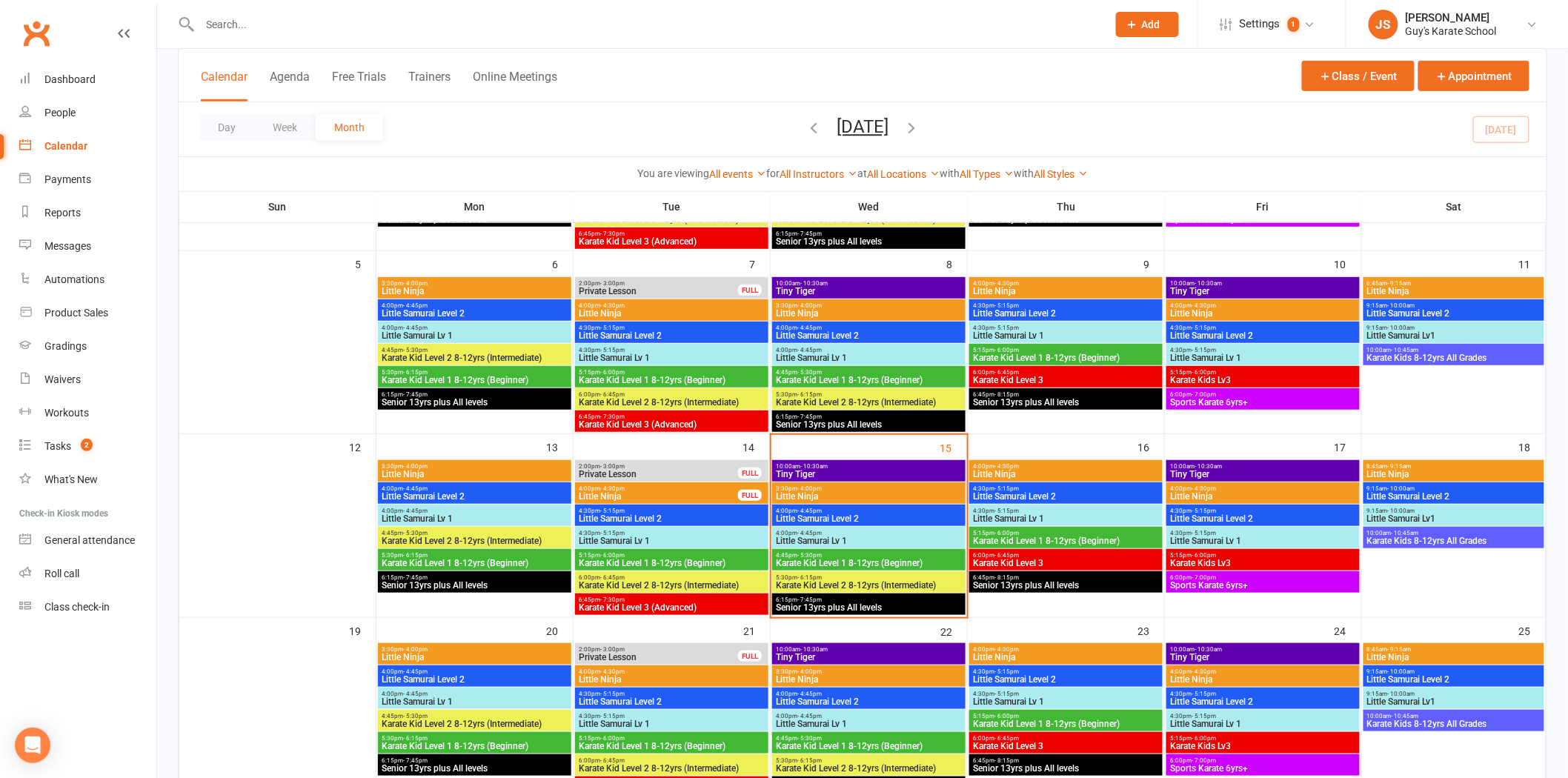
click at [806, 653] on span "Tiny Tiger" at bounding box center [868, 656] width 187 height 9
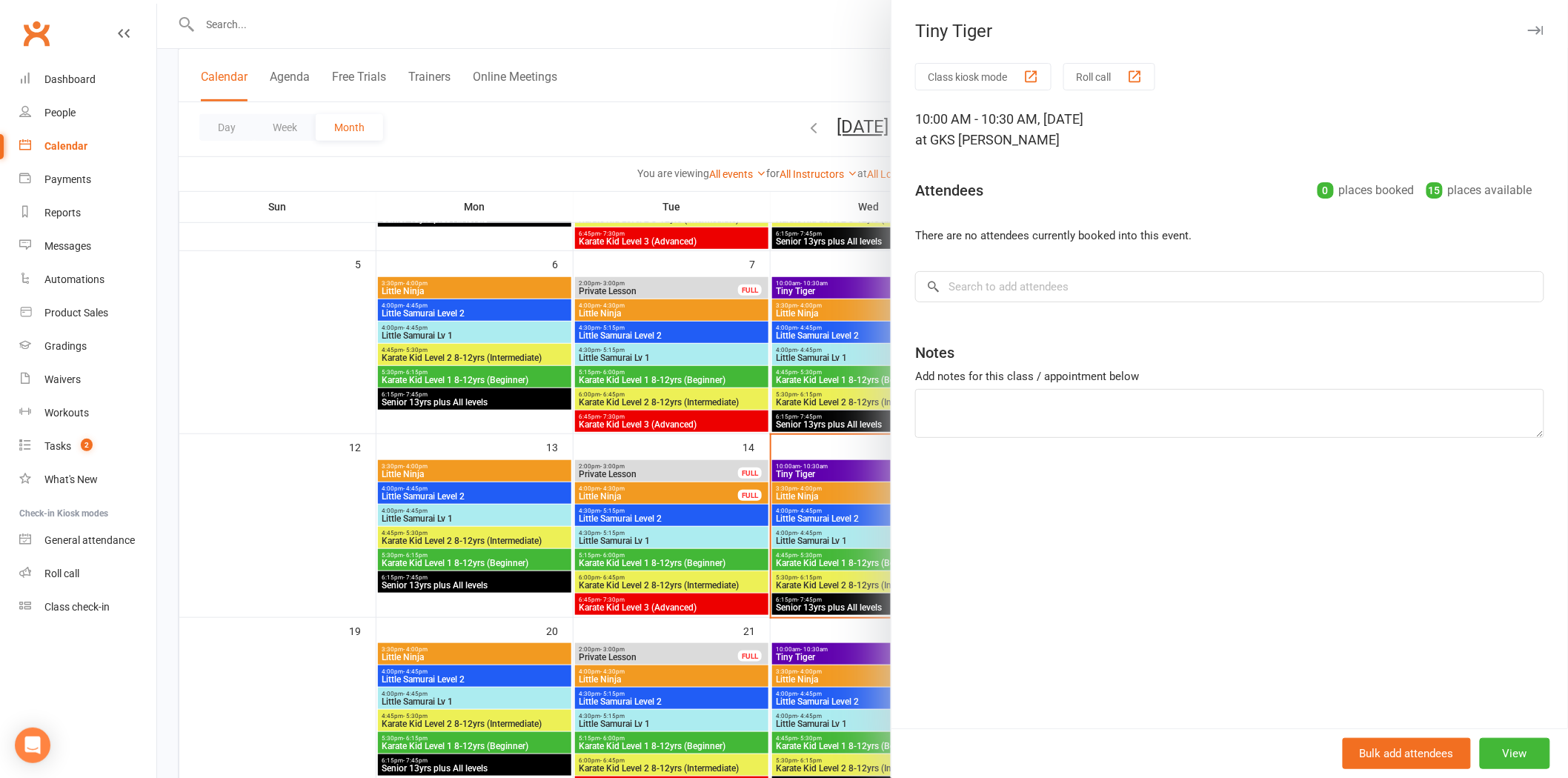
click at [1025, 306] on div "Class kiosk mode Roll call 10:00 AM - 10:30 AM, [DATE] at GKS [PERSON_NAME] Att…" at bounding box center [1230, 395] width 677 height 665
click at [1022, 297] on input "search" at bounding box center [1230, 287] width 629 height 31
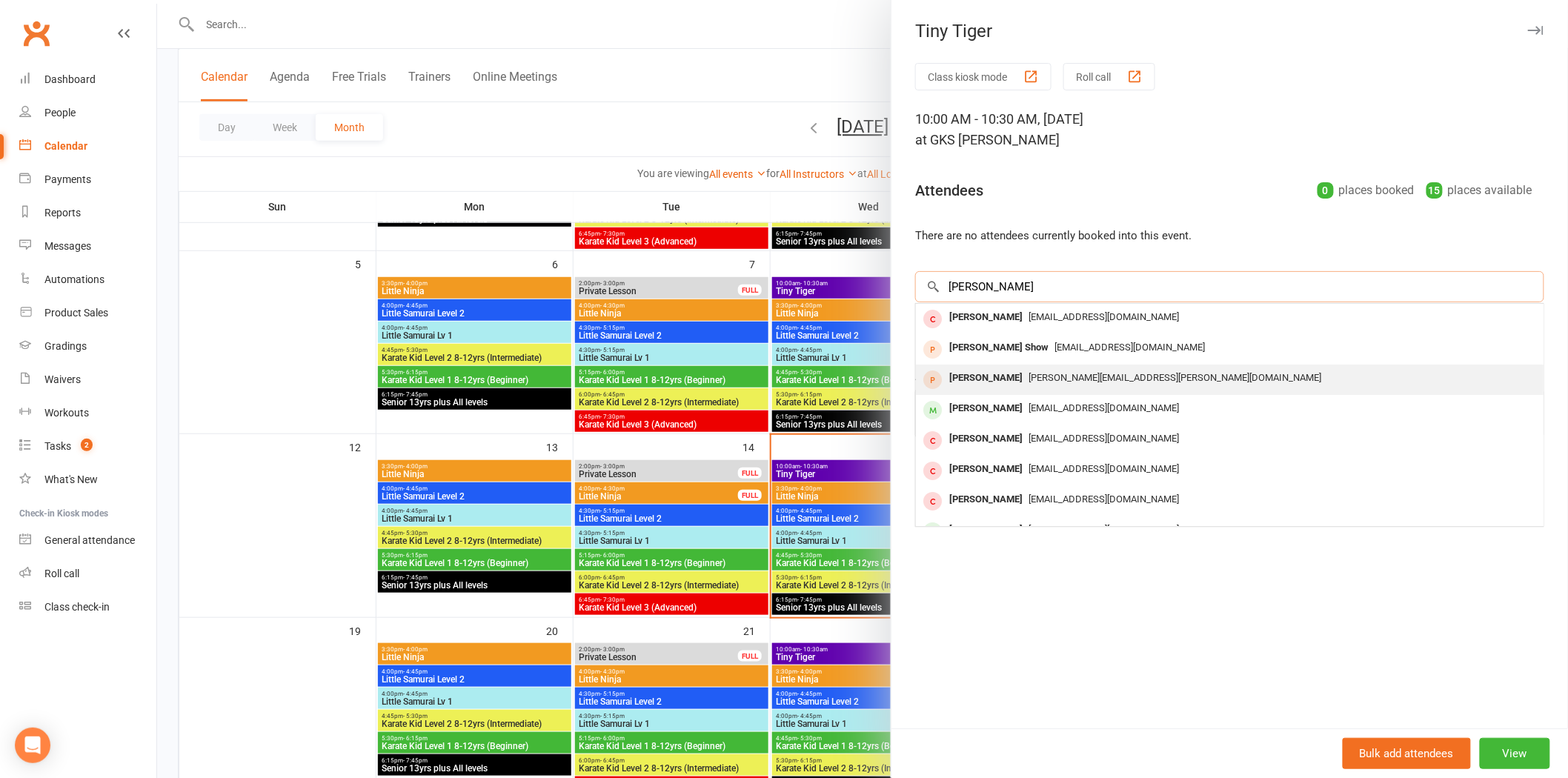
type input "[PERSON_NAME]"
click at [1029, 373] on span "[PERSON_NAME][EMAIL_ADDRESS][PERSON_NAME][DOMAIN_NAME]" at bounding box center [1175, 378] width 293 height 11
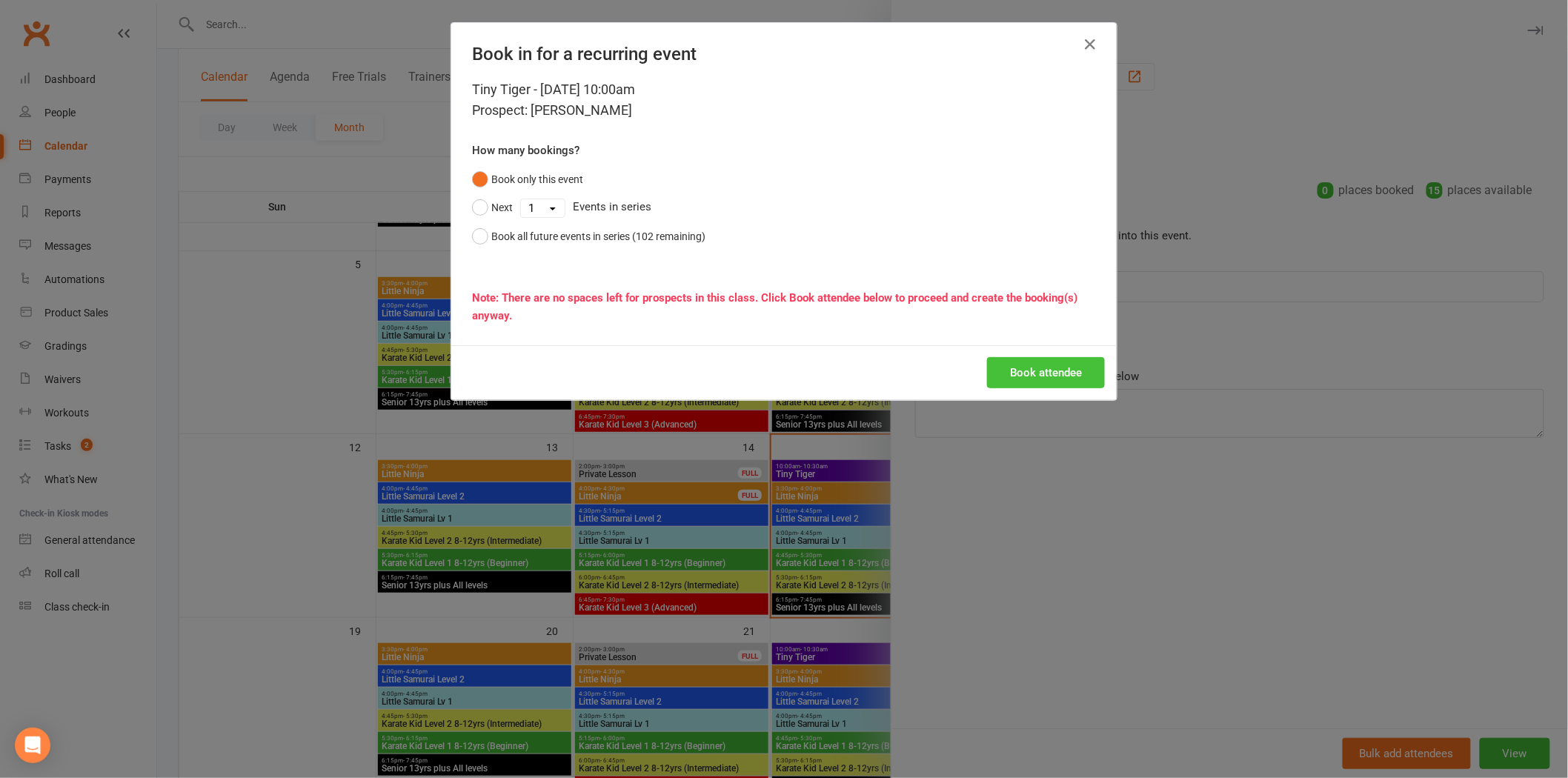
click at [1025, 372] on button "Book attendee" at bounding box center [1046, 373] width 118 height 31
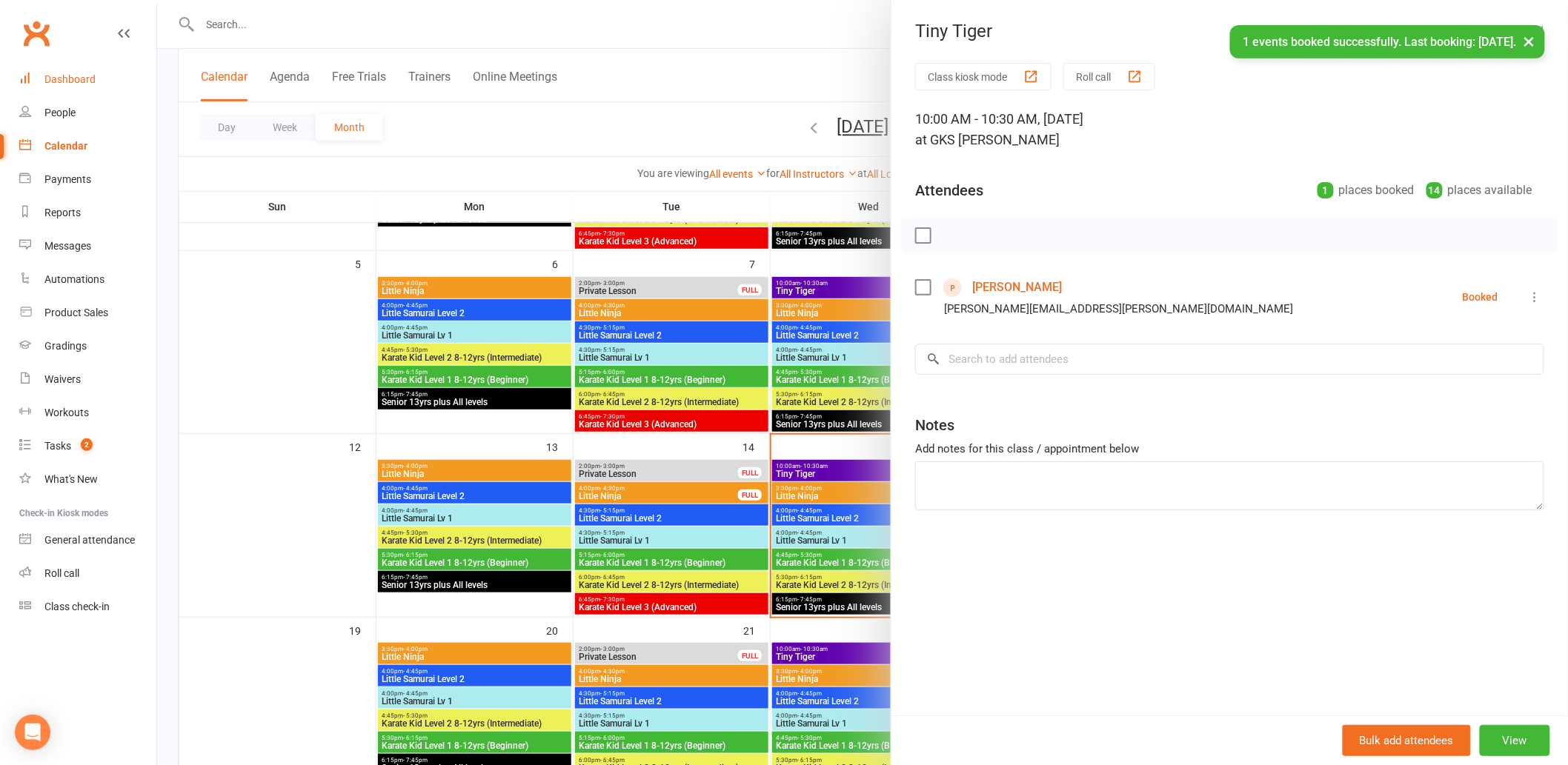
click at [86, 82] on div "Dashboard" at bounding box center [70, 79] width 51 height 12
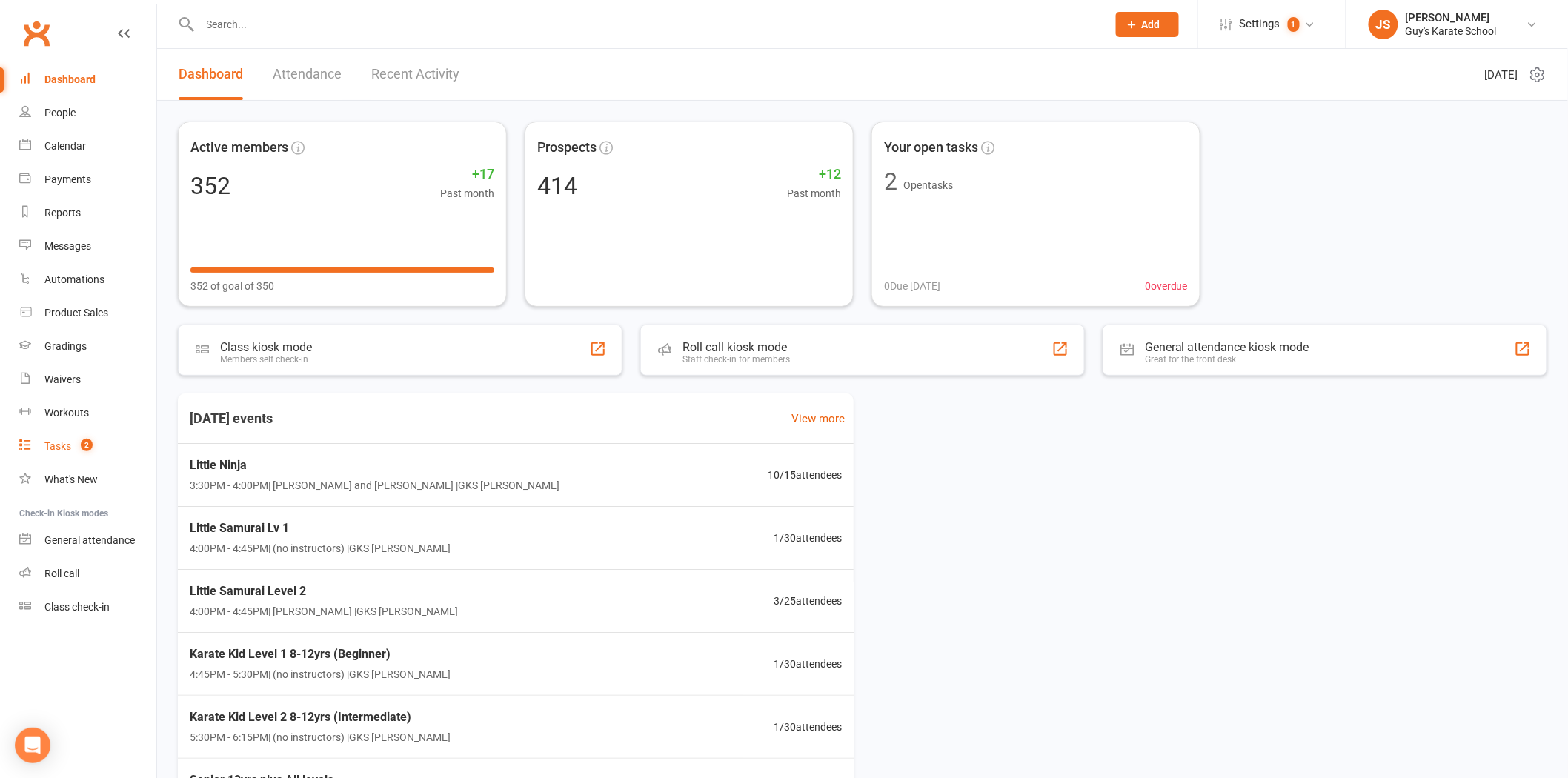
click at [90, 438] on span "2" at bounding box center [87, 445] width 12 height 13
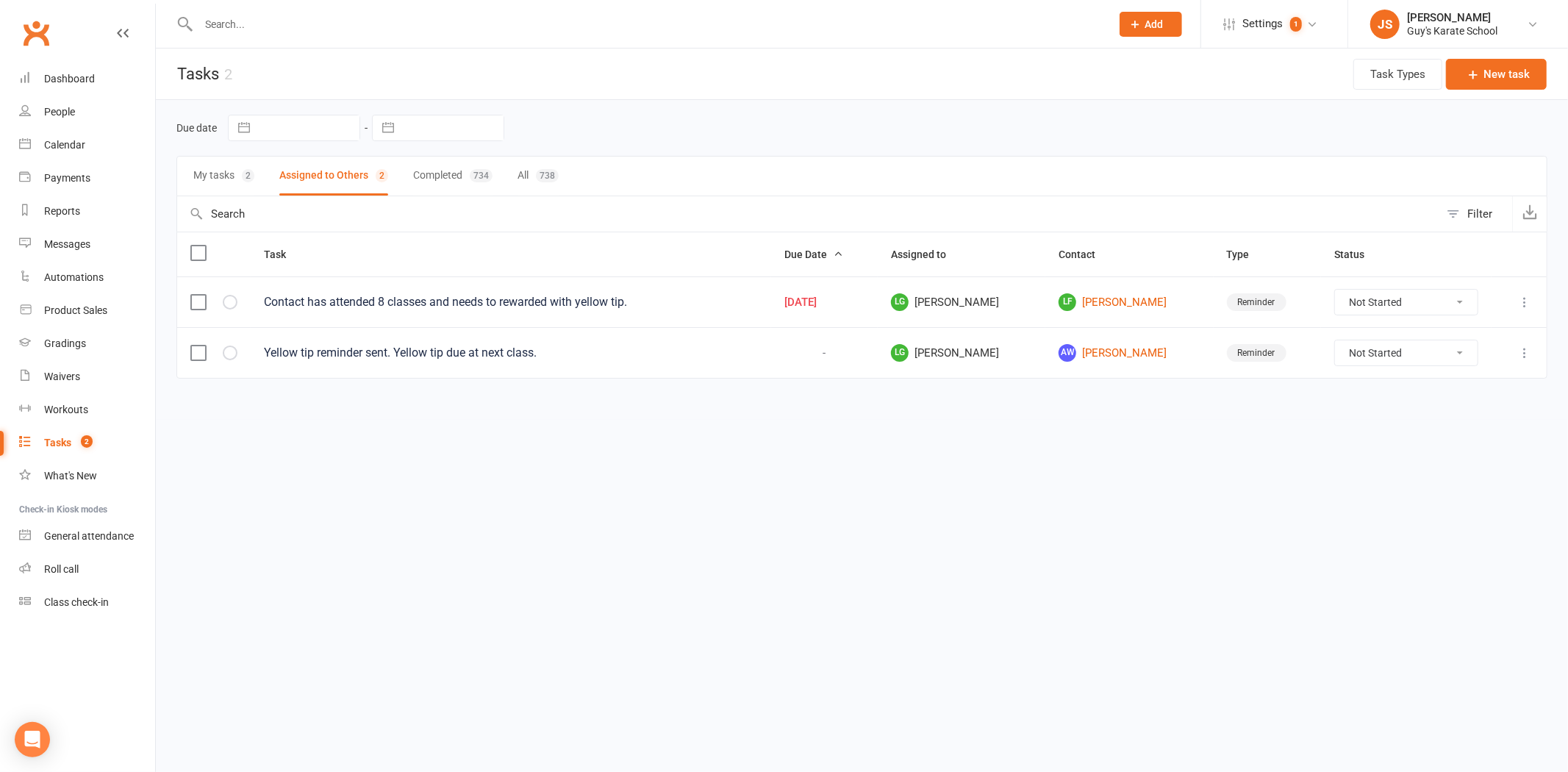
click at [240, 186] on button "My tasks 2" at bounding box center [224, 176] width 61 height 39
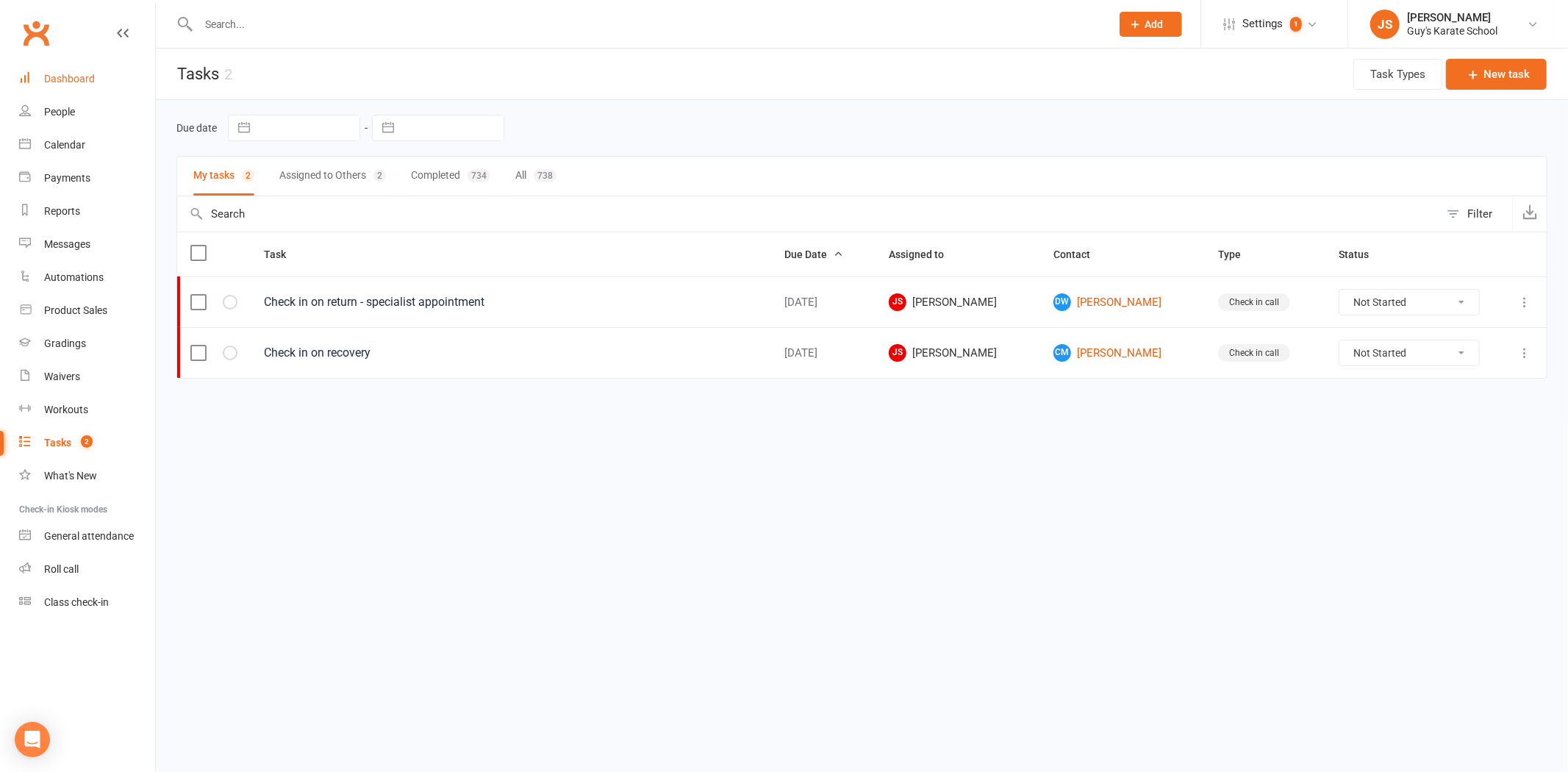
click at [87, 71] on link "Dashboard" at bounding box center [87, 79] width 136 height 33
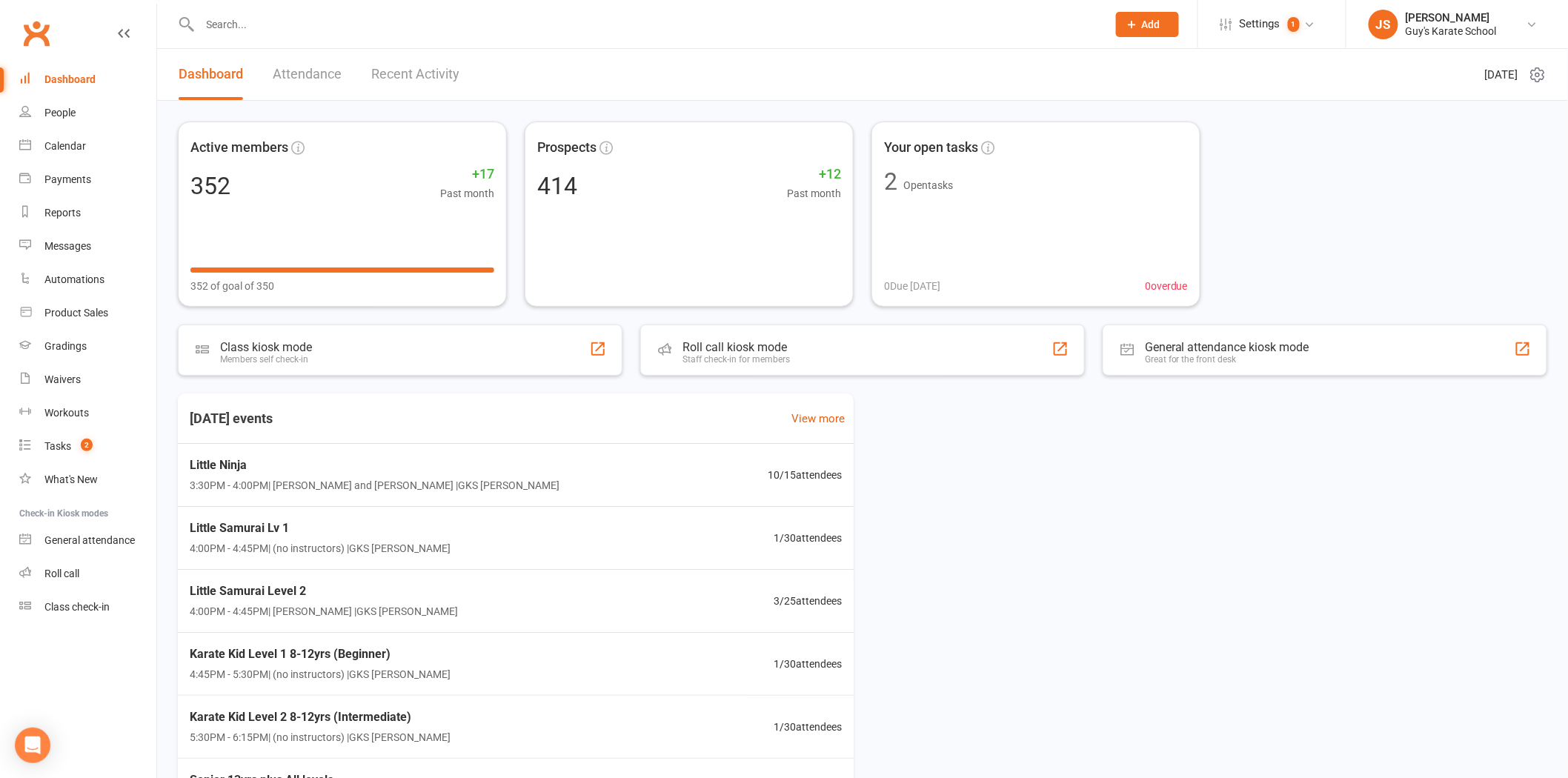
click at [254, 32] on input "text" at bounding box center [646, 24] width 902 height 21
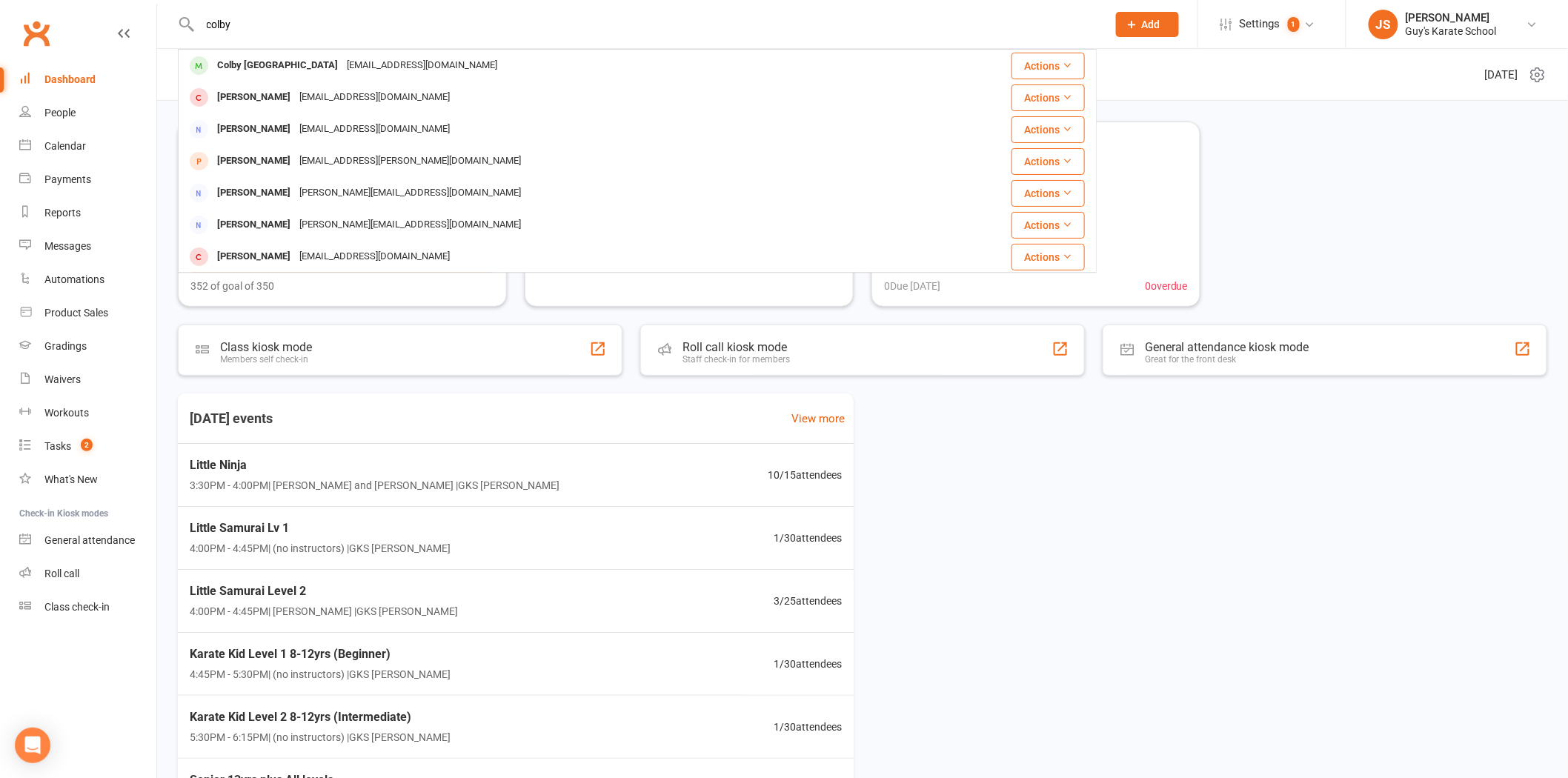
type input "colby"
click at [342, 68] on div "[EMAIL_ADDRESS][DOMAIN_NAME]" at bounding box center [422, 66] width 160 height 22
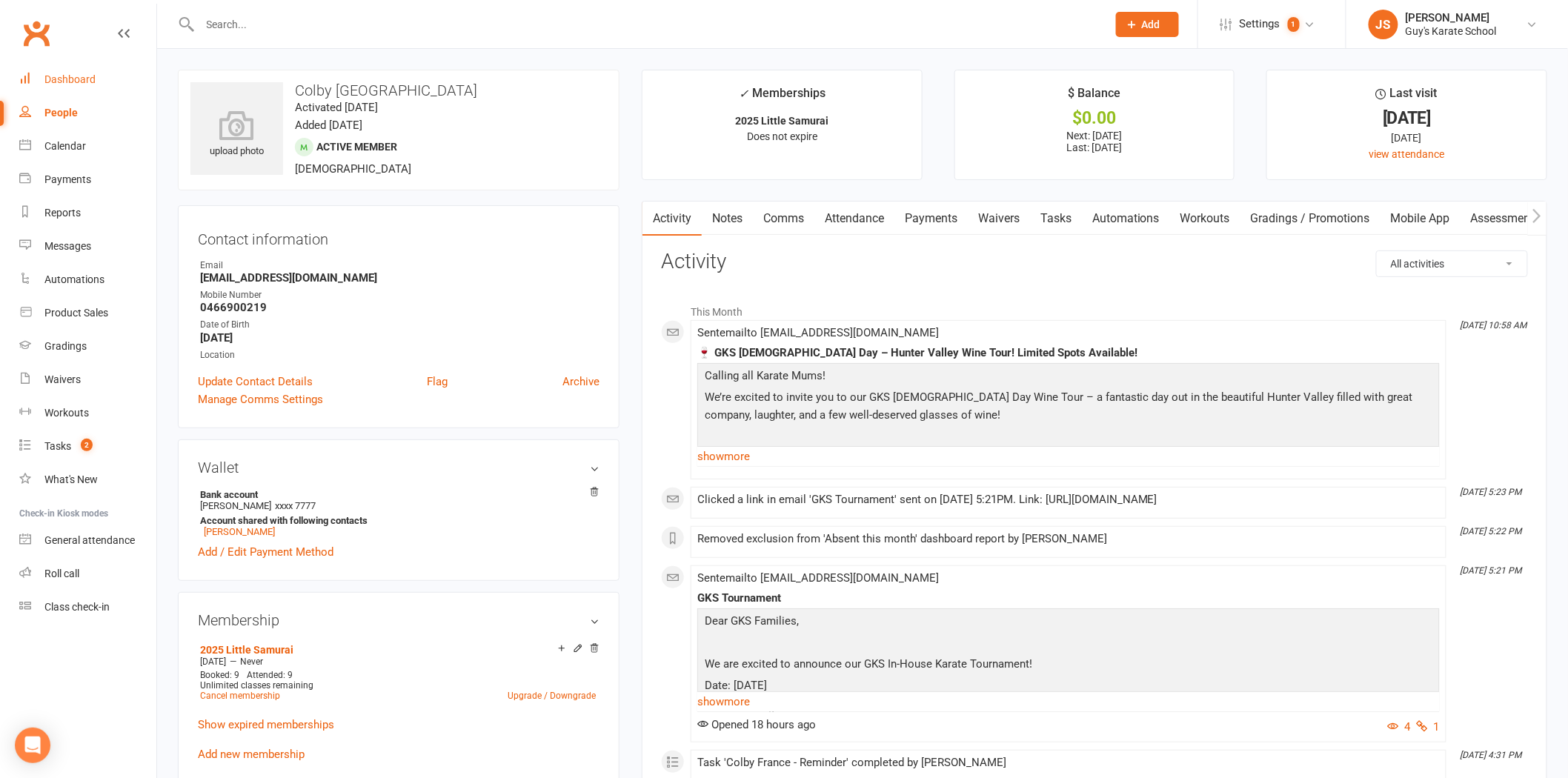
click at [64, 80] on div "Dashboard" at bounding box center [70, 79] width 51 height 12
